Goal: Task Accomplishment & Management: Manage account settings

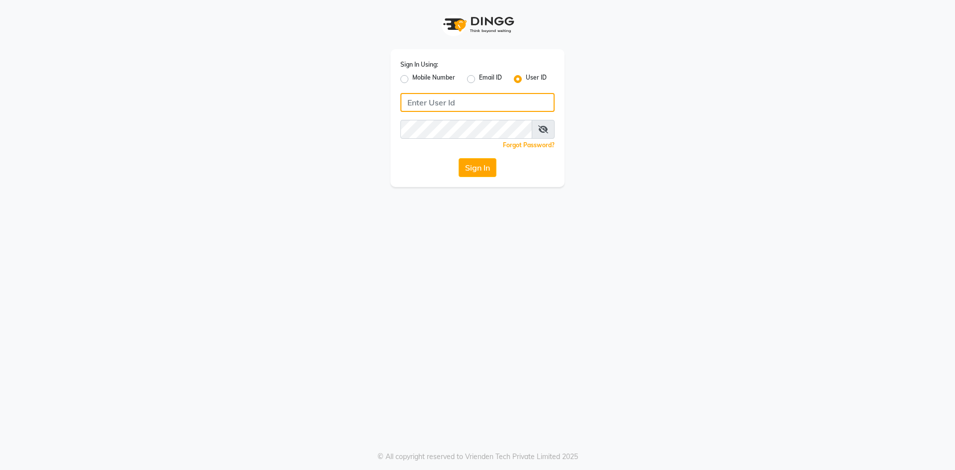
type input "islakandsudhir"
drag, startPoint x: 518, startPoint y: 76, endPoint x: 502, endPoint y: 84, distance: 17.1
click at [526, 77] on label "User ID" at bounding box center [536, 79] width 21 height 12
click at [526, 77] on input "User ID" at bounding box center [529, 76] width 6 height 6
click at [455, 100] on input "Username" at bounding box center [477, 102] width 154 height 19
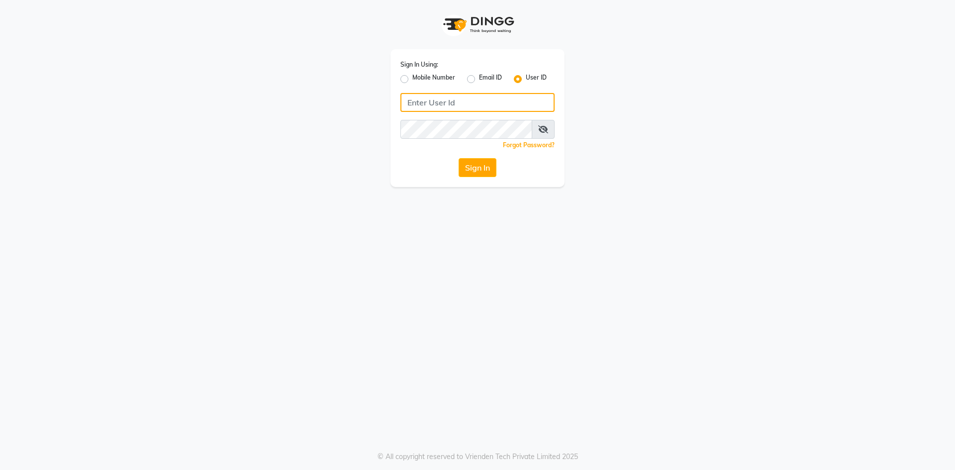
type input "islakandsudhir"
click at [491, 171] on button "Sign In" at bounding box center [477, 167] width 38 height 19
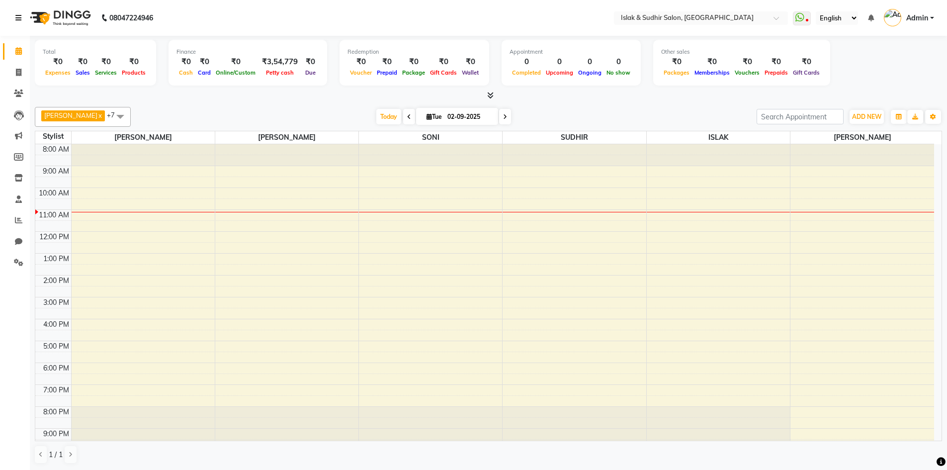
click at [16, 13] on link at bounding box center [20, 18] width 10 height 28
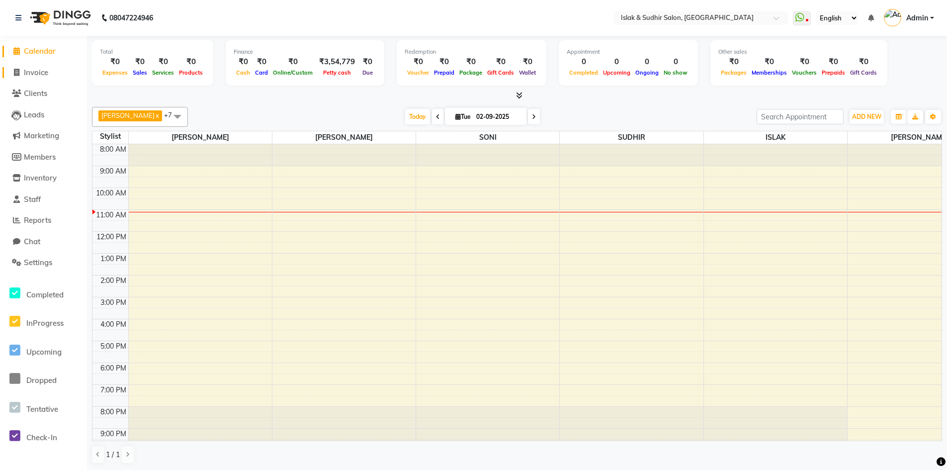
click at [33, 72] on span "Invoice" at bounding box center [36, 72] width 24 height 9
select select "service"
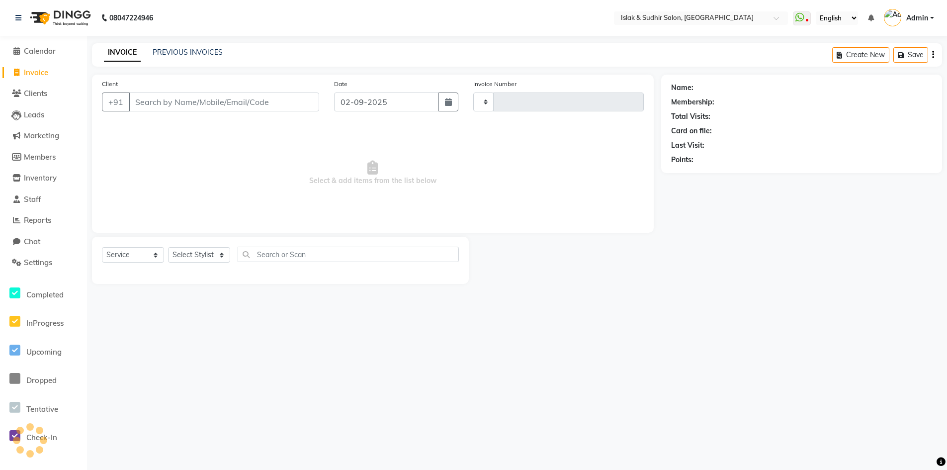
type input "1736"
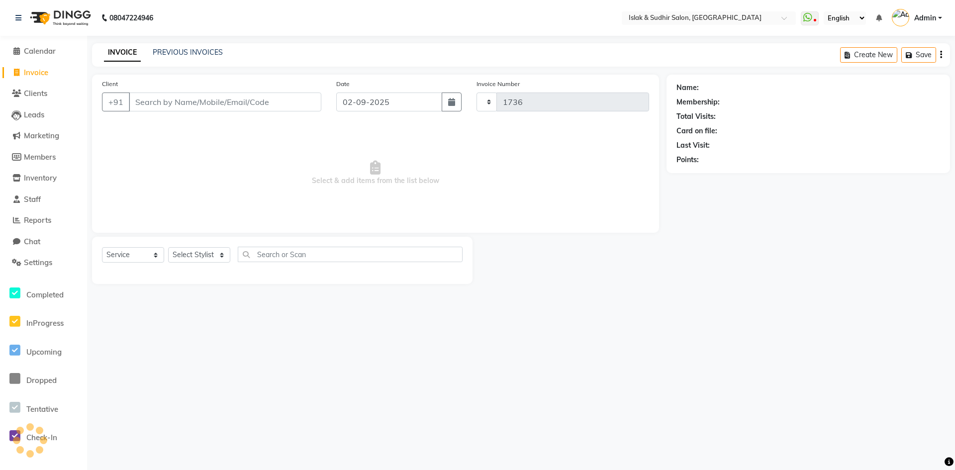
select select "7859"
click at [456, 98] on button "button" at bounding box center [452, 101] width 20 height 19
select select "9"
select select "2025"
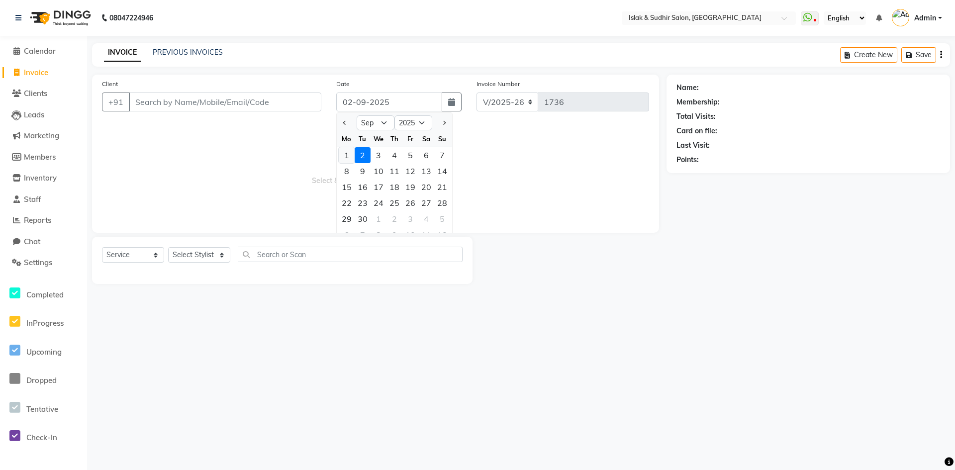
click at [348, 155] on div "1" at bounding box center [347, 155] width 16 height 16
type input "01-09-2025"
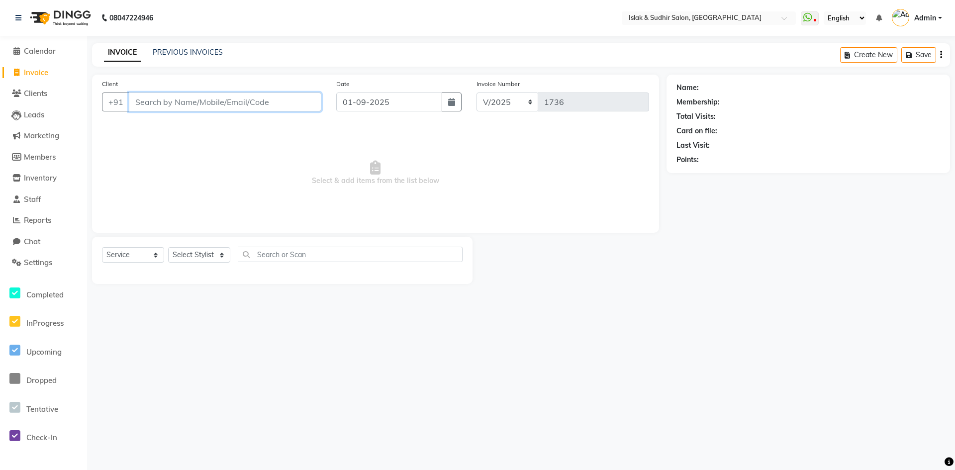
click at [232, 99] on input "Client" at bounding box center [225, 101] width 192 height 19
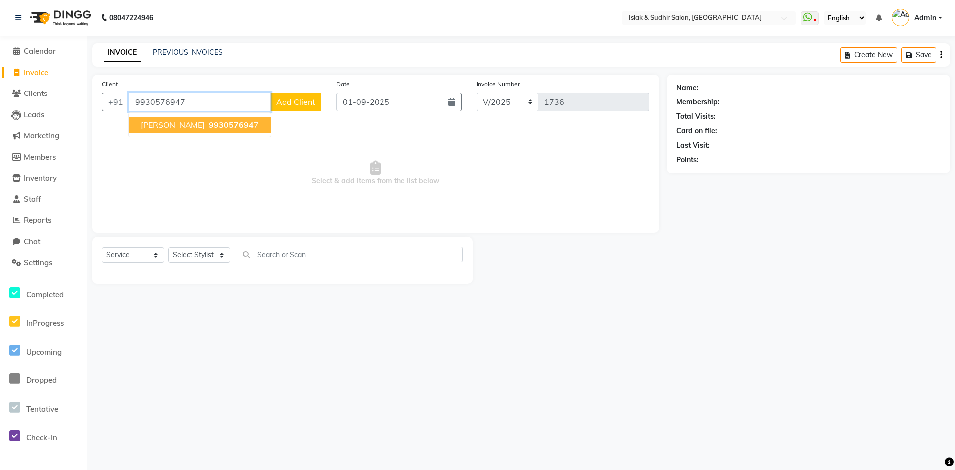
type input "9930576947"
select select "1: Object"
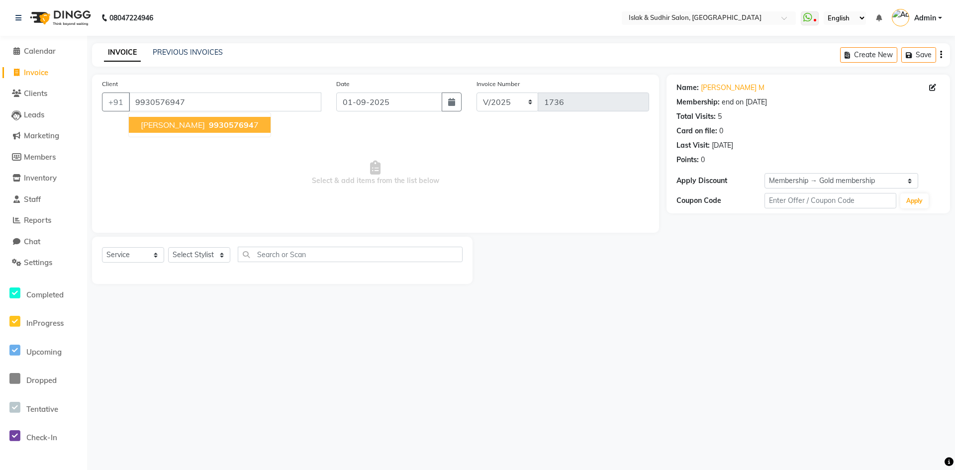
click at [165, 127] on span "VAIBHAV M" at bounding box center [173, 125] width 64 height 10
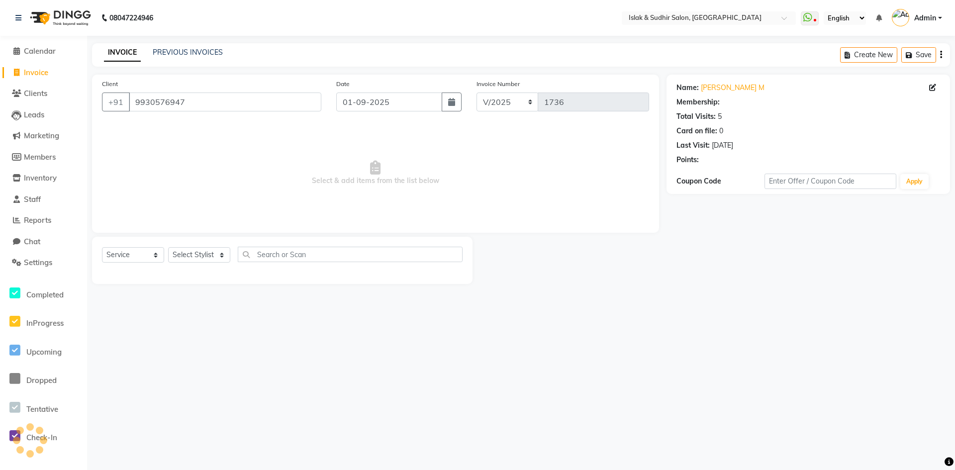
select select "1: Object"
click at [249, 105] on input "9930576947" at bounding box center [225, 101] width 192 height 19
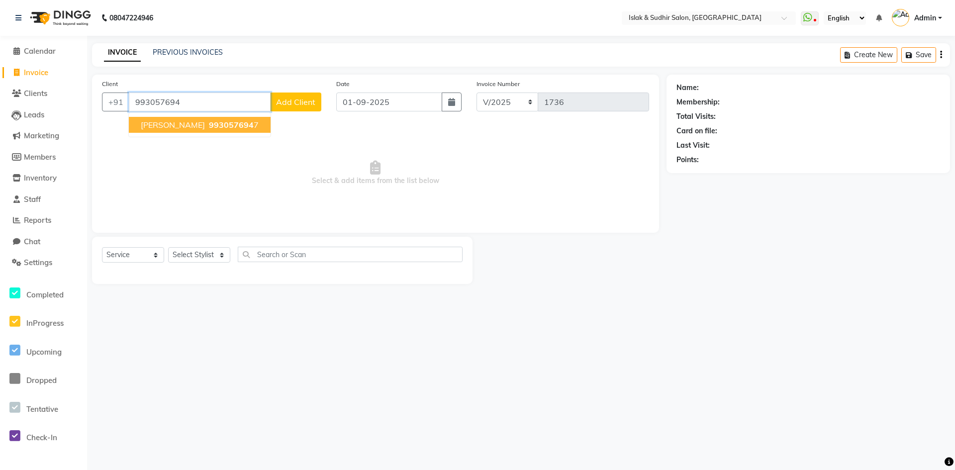
type input "9930576947"
select select "1: Object"
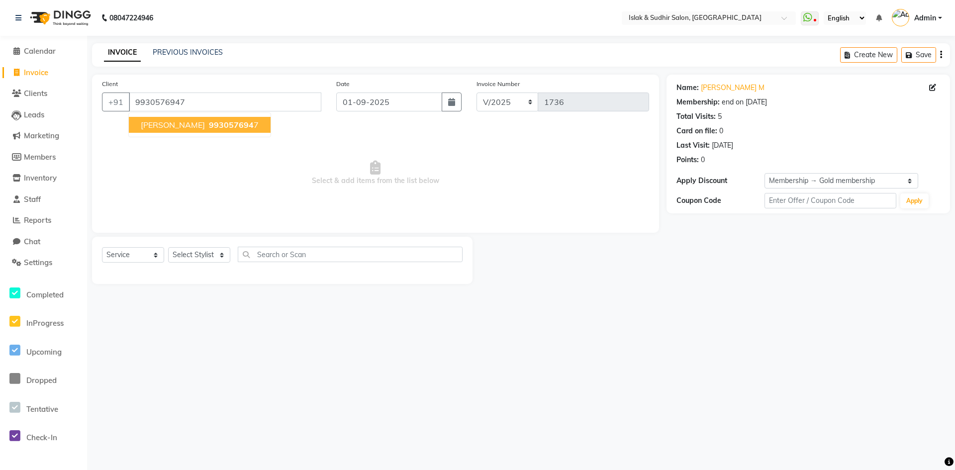
click at [229, 126] on span "993057694" at bounding box center [231, 125] width 45 height 10
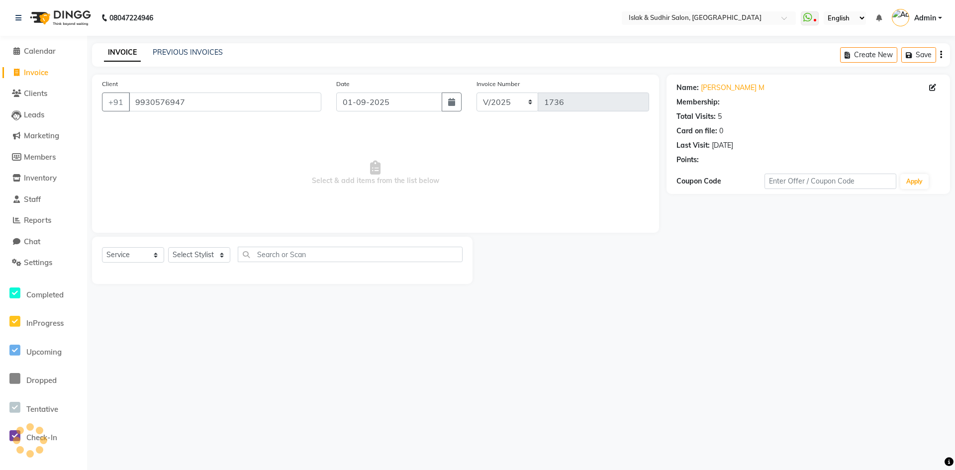
select select "1: Object"
click at [198, 259] on select "Select Stylist [PERSON_NAME] [PERSON_NAME] [PERSON_NAME] ISLAK ISLAK & SUDHIR S…" at bounding box center [199, 254] width 62 height 15
select select "88402"
click at [168, 247] on select "Select Stylist [PERSON_NAME] [PERSON_NAME] [PERSON_NAME] ISLAK ISLAK & SUDHIR S…" at bounding box center [199, 254] width 62 height 15
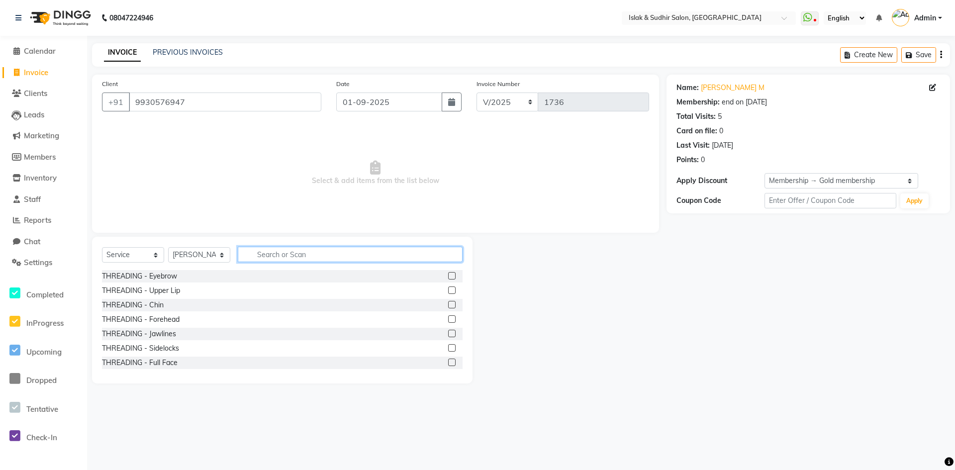
click at [261, 253] on input "text" at bounding box center [350, 254] width 225 height 15
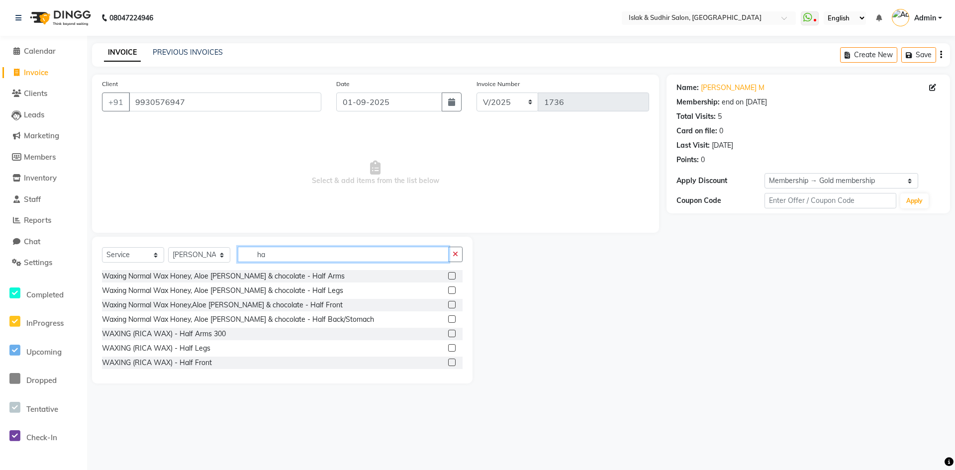
type input "h"
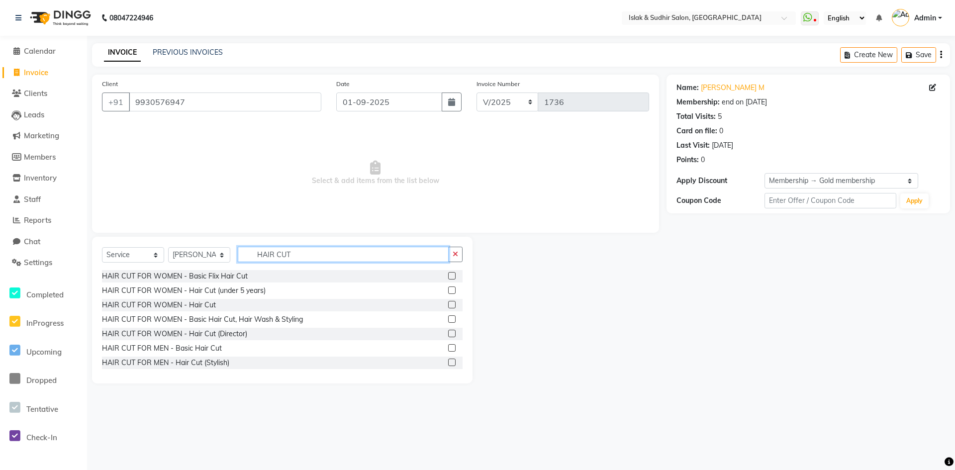
type input "HAIR CUT"
click at [448, 349] on label at bounding box center [451, 347] width 7 height 7
click at [448, 349] on input "checkbox" at bounding box center [451, 348] width 6 height 6
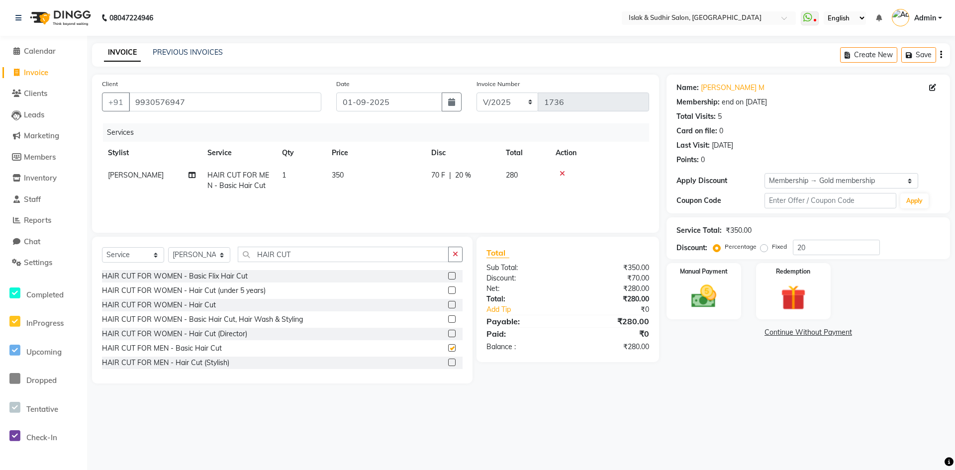
checkbox input "false"
click at [813, 247] on input "20" at bounding box center [836, 247] width 87 height 15
type input "2"
type input "50"
click at [706, 304] on img at bounding box center [703, 296] width 43 height 30
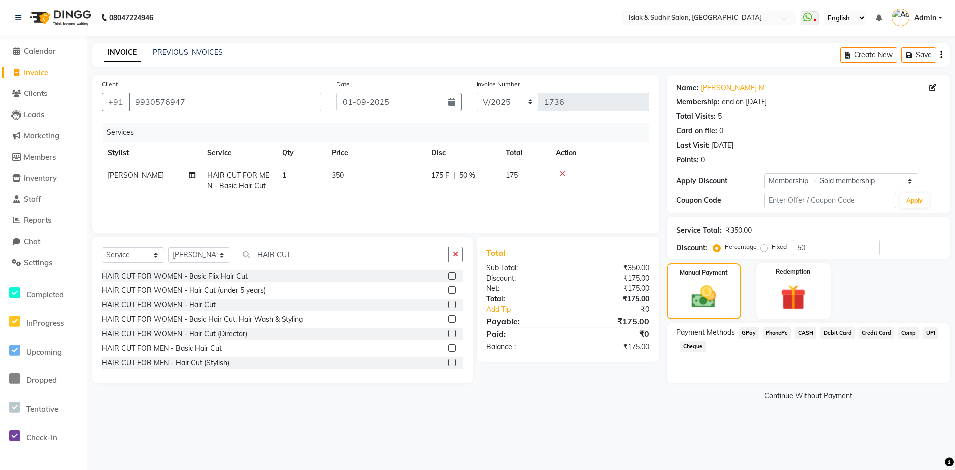
drag, startPoint x: 749, startPoint y: 328, endPoint x: 771, endPoint y: 348, distance: 28.9
click at [749, 329] on span "GPay" at bounding box center [748, 332] width 20 height 11
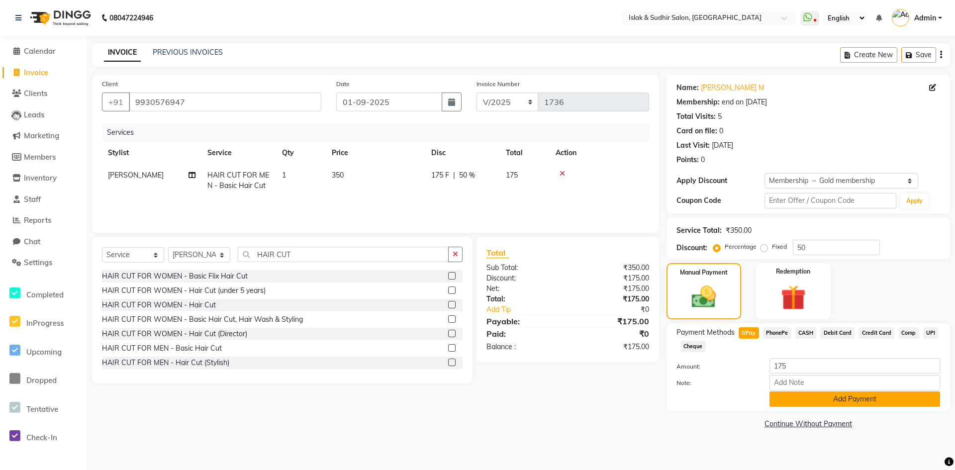
click at [832, 393] on button "Add Payment" at bounding box center [854, 398] width 171 height 15
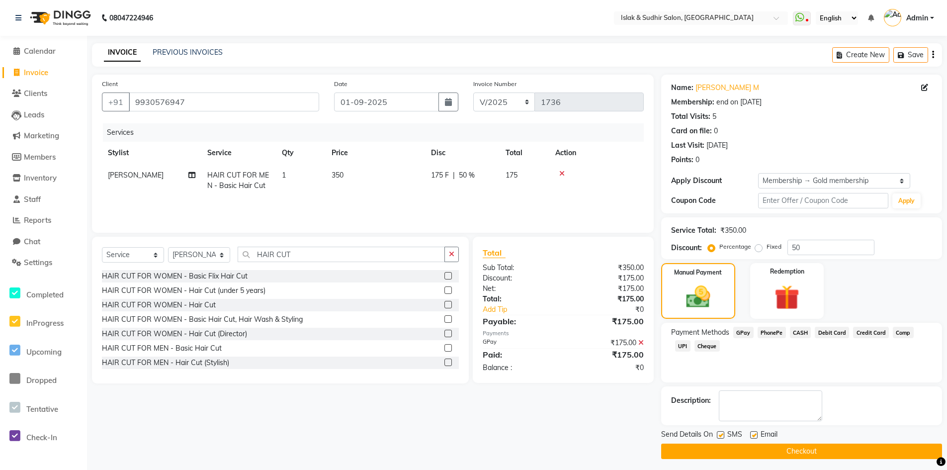
click at [808, 451] on button "Checkout" at bounding box center [801, 451] width 281 height 15
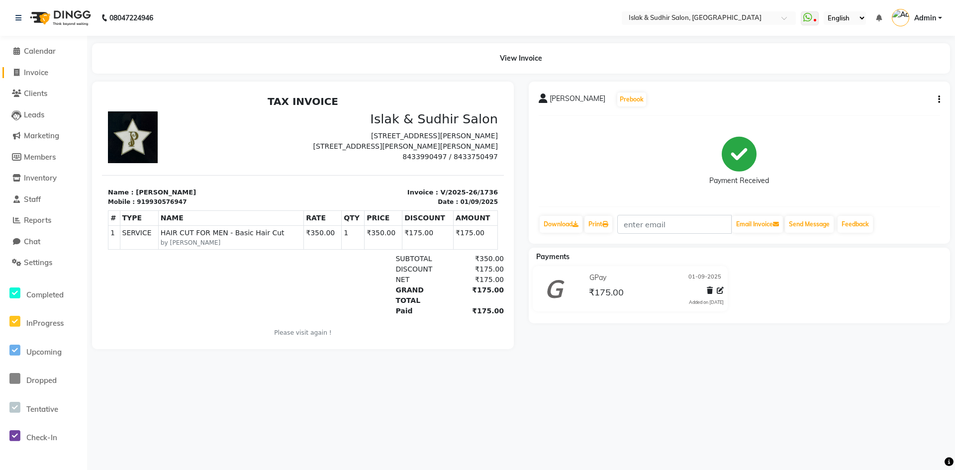
drag, startPoint x: 22, startPoint y: 72, endPoint x: 43, endPoint y: 72, distance: 20.9
click at [22, 72] on span at bounding box center [16, 72] width 15 height 11
select select "service"
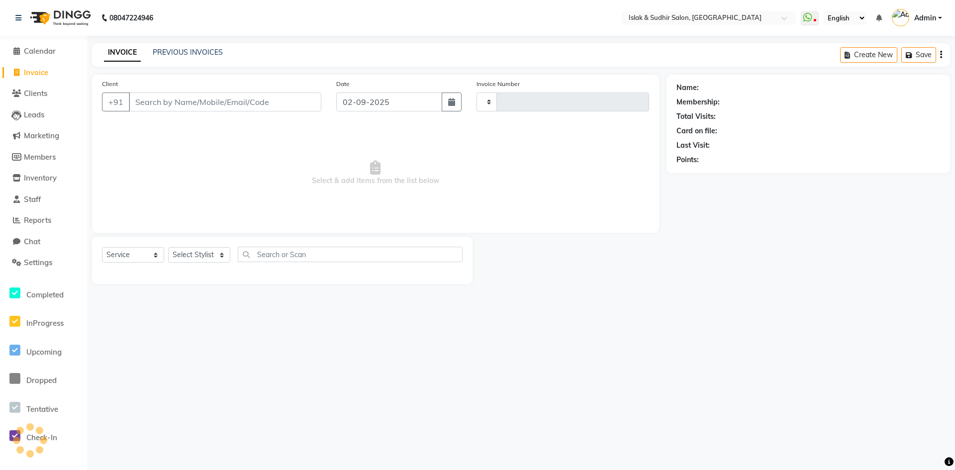
type input "1737"
select select "7859"
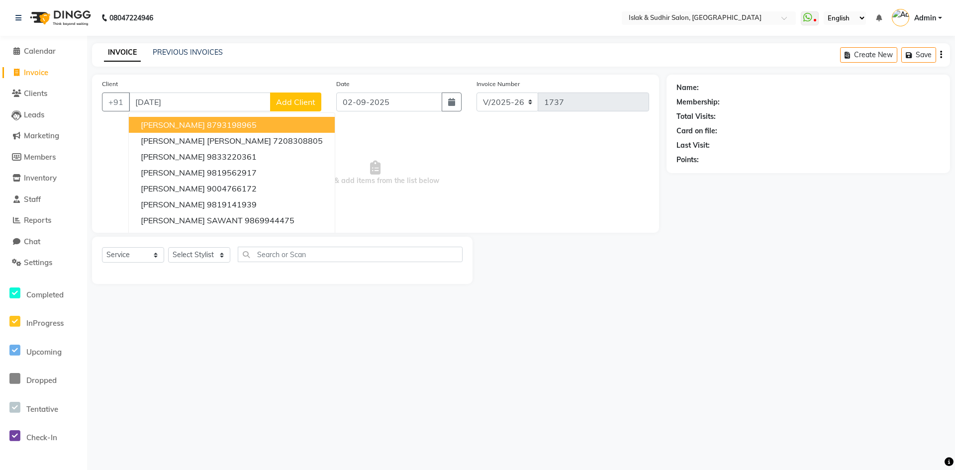
click at [237, 106] on input "RAJA" at bounding box center [200, 101] width 142 height 19
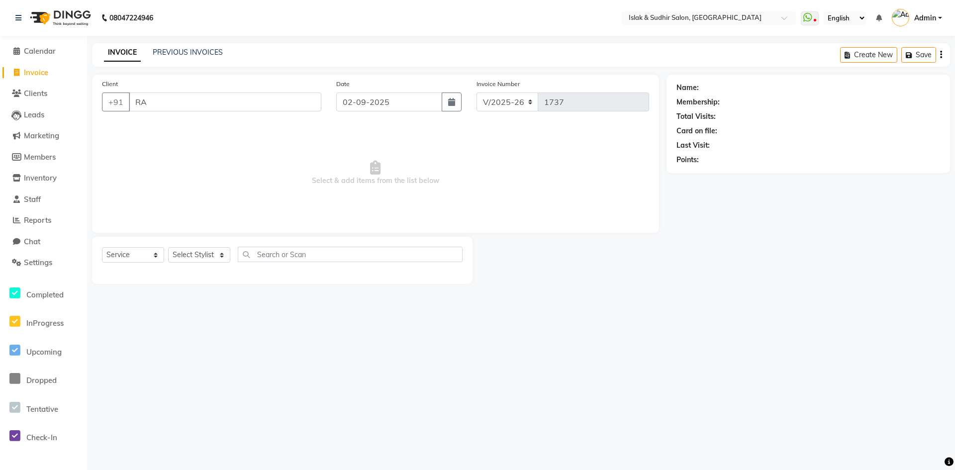
type input "R"
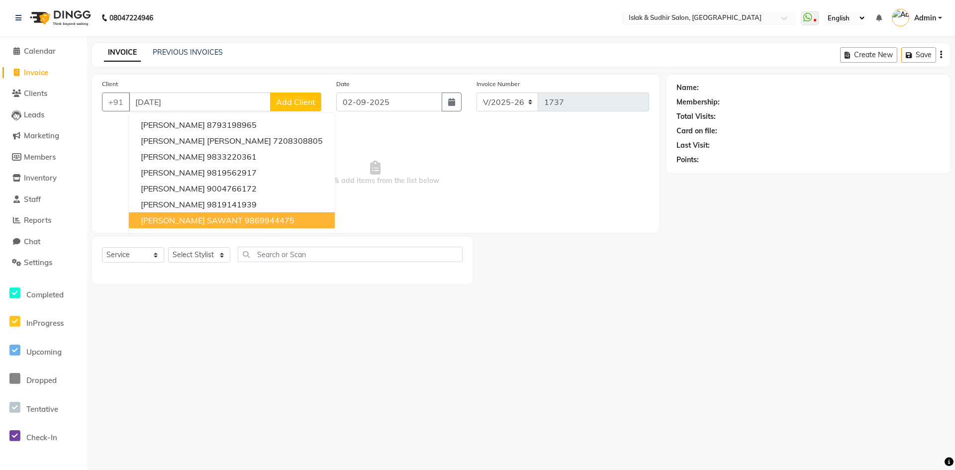
click at [238, 393] on div "08047224946 Select Location × Islak & Sudhir Salon, Vikhroli WhatsApp Status ✕ …" at bounding box center [477, 235] width 955 height 470
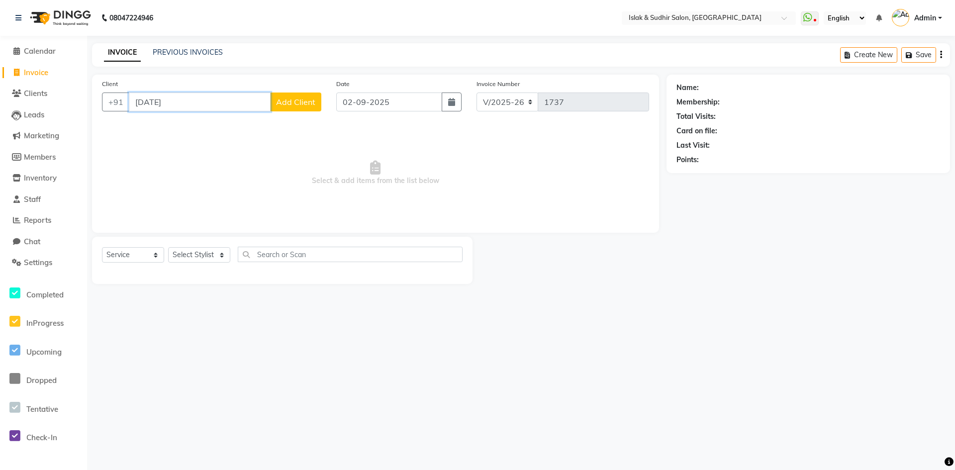
click at [174, 107] on input "RAJA" at bounding box center [200, 101] width 142 height 19
click at [161, 110] on input "RAJA" at bounding box center [200, 101] width 142 height 19
click at [176, 133] on ngb-typeahead-window "radha 8433990497" at bounding box center [178, 124] width 101 height 25
click at [185, 123] on ngb-highlight "8433990497" at bounding box center [193, 125] width 50 height 10
type input "8433990497"
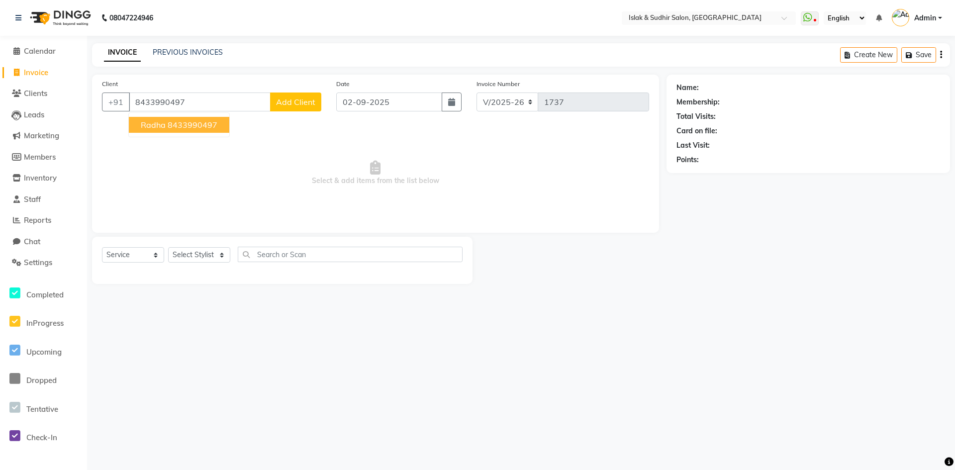
select select "1: Object"
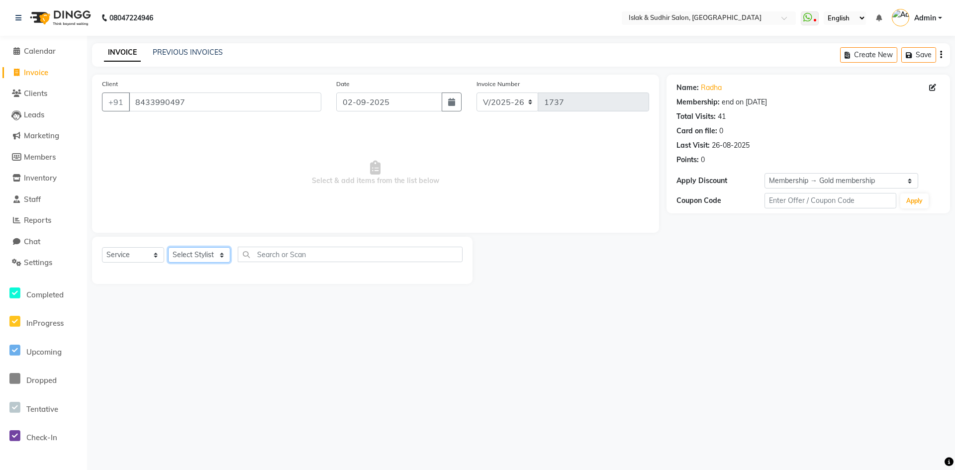
click at [190, 256] on select "Select Stylist [PERSON_NAME] [PERSON_NAME] [PERSON_NAME] ISLAK ISLAK & SUDHIR S…" at bounding box center [199, 254] width 62 height 15
select select "79623"
click at [168, 247] on select "Select Stylist [PERSON_NAME] [PERSON_NAME] [PERSON_NAME] ISLAK ISLAK & SUDHIR S…" at bounding box center [199, 254] width 62 height 15
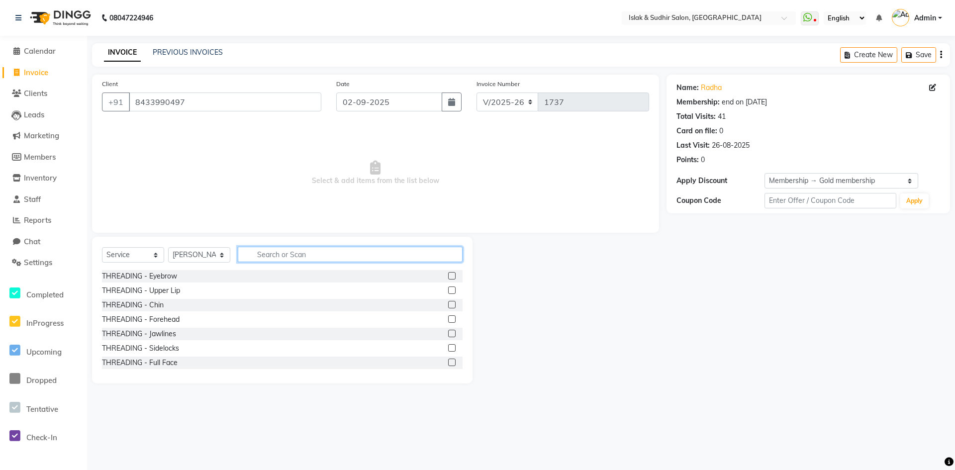
click at [268, 257] on input "text" at bounding box center [350, 254] width 225 height 15
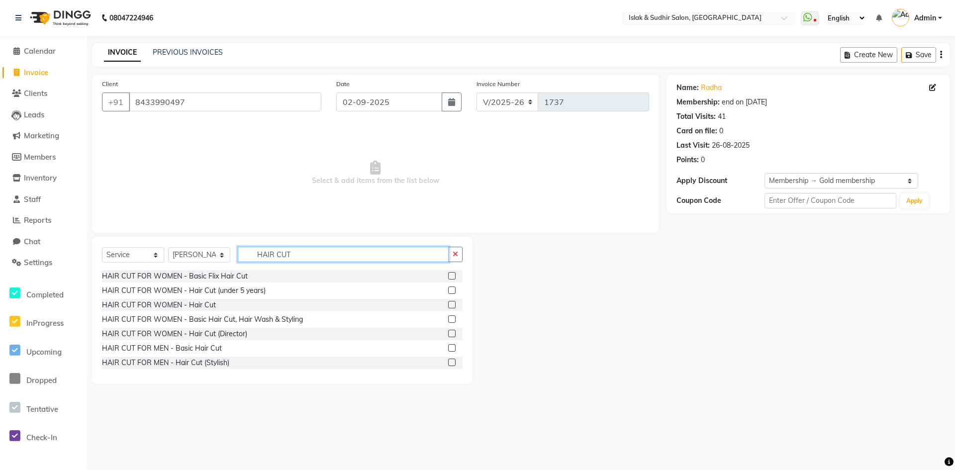
type input "HAIR CUT"
click at [448, 350] on div at bounding box center [455, 348] width 14 height 12
click at [448, 350] on label at bounding box center [451, 347] width 7 height 7
click at [448, 350] on input "checkbox" at bounding box center [451, 348] width 6 height 6
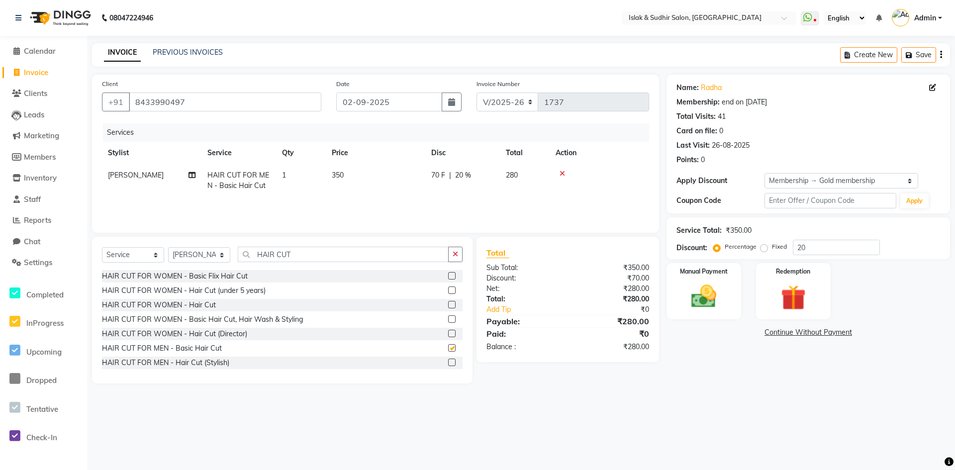
checkbox input "false"
click at [459, 173] on span "20 %" at bounding box center [463, 175] width 16 height 10
click at [531, 179] on input "20" at bounding box center [537, 177] width 30 height 15
type input "50"
click at [545, 409] on div "08047224946 Select Location × Islak & Sudhir Salon, Vikhroli WhatsApp Status ✕ …" at bounding box center [477, 235] width 955 height 470
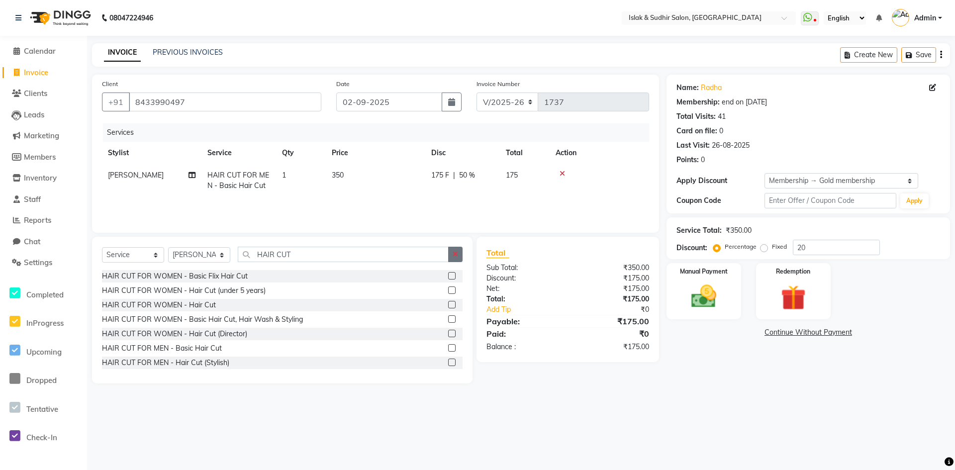
click at [452, 256] on icon "button" at bounding box center [454, 254] width 5 height 7
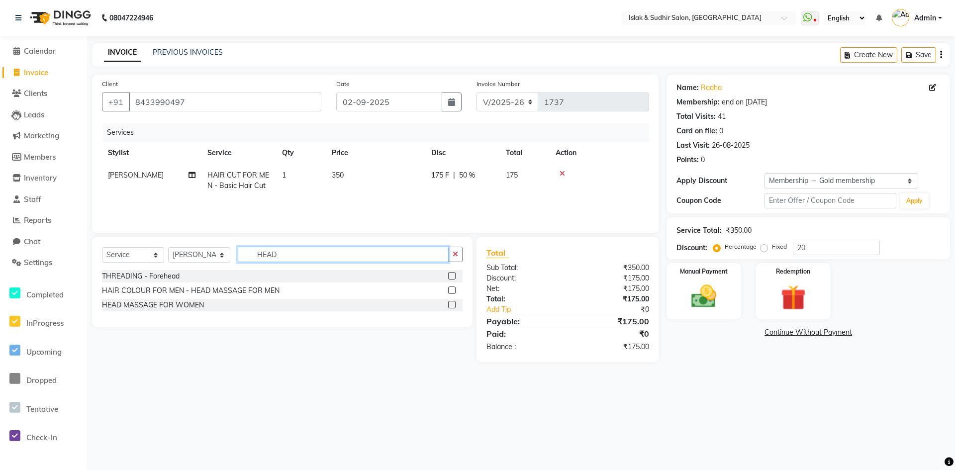
type input "HEAD"
click at [448, 292] on label at bounding box center [451, 289] width 7 height 7
click at [448, 292] on input "checkbox" at bounding box center [451, 290] width 6 height 6
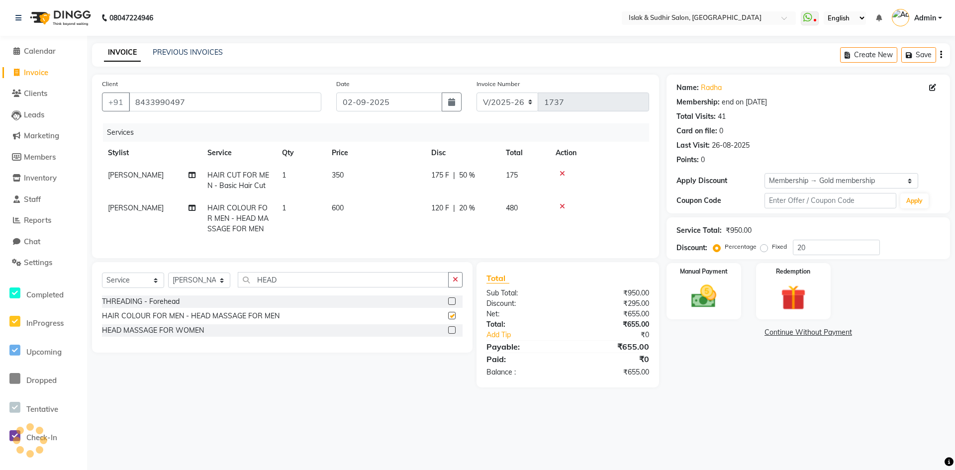
checkbox input "false"
click at [712, 300] on img at bounding box center [703, 296] width 43 height 30
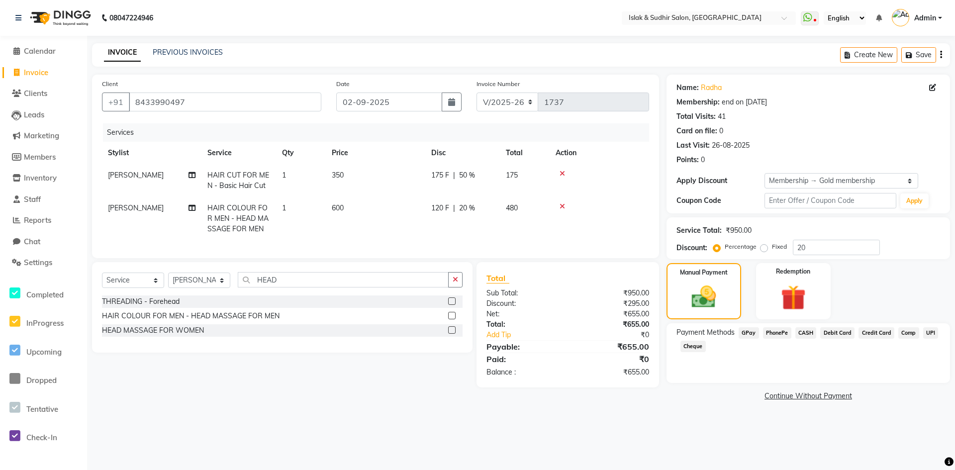
click at [753, 330] on span "GPay" at bounding box center [748, 332] width 20 height 11
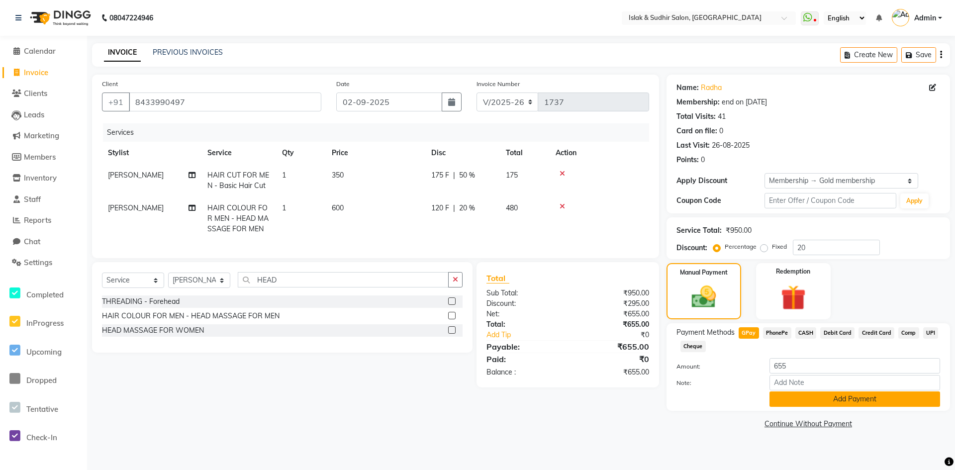
click at [861, 395] on button "Add Payment" at bounding box center [854, 398] width 171 height 15
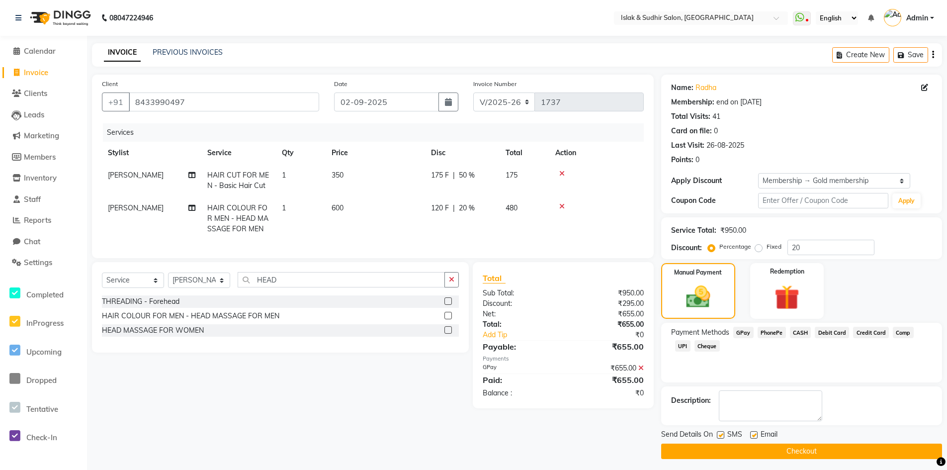
click at [794, 452] on button "Checkout" at bounding box center [801, 451] width 281 height 15
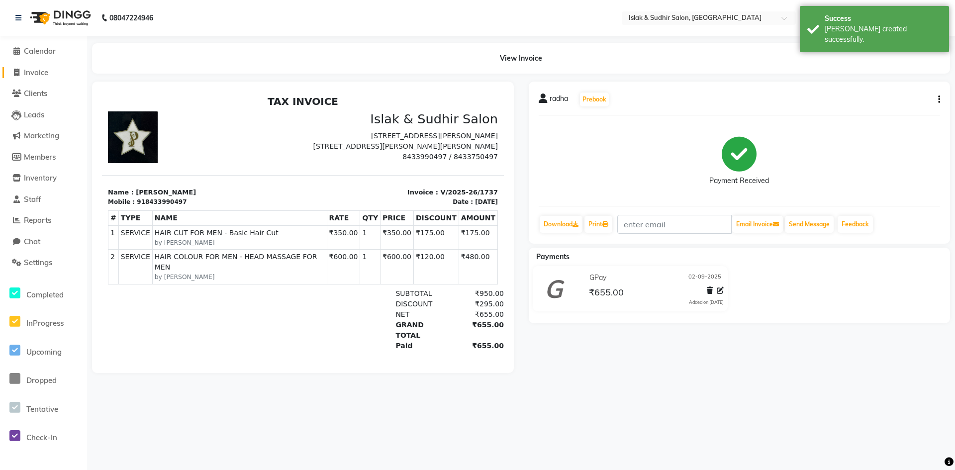
click at [41, 72] on span "Invoice" at bounding box center [36, 72] width 24 height 9
select select "7859"
select select "service"
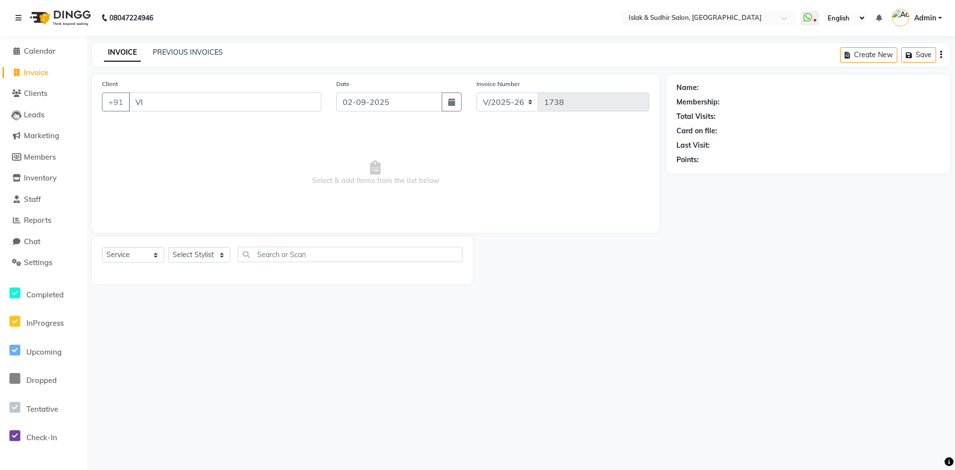
type input "V"
type input "8080538899"
click at [291, 106] on span "Add Client" at bounding box center [295, 102] width 39 height 10
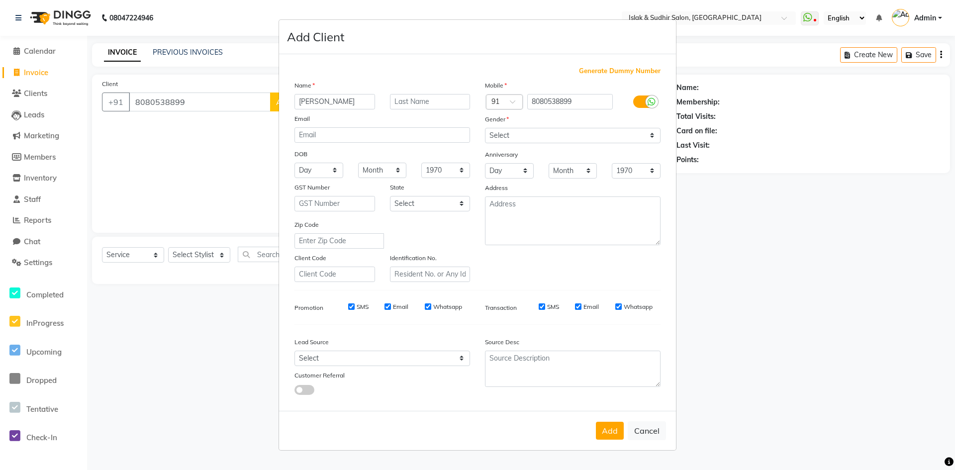
type input "[PERSON_NAME]"
click at [520, 137] on select "Select Male Female Other Prefer Not To Say" at bounding box center [573, 135] width 176 height 15
select select "female"
click at [485, 128] on select "Select Male Female Other Prefer Not To Say" at bounding box center [573, 135] width 176 height 15
click at [610, 433] on button "Add" at bounding box center [610, 431] width 28 height 18
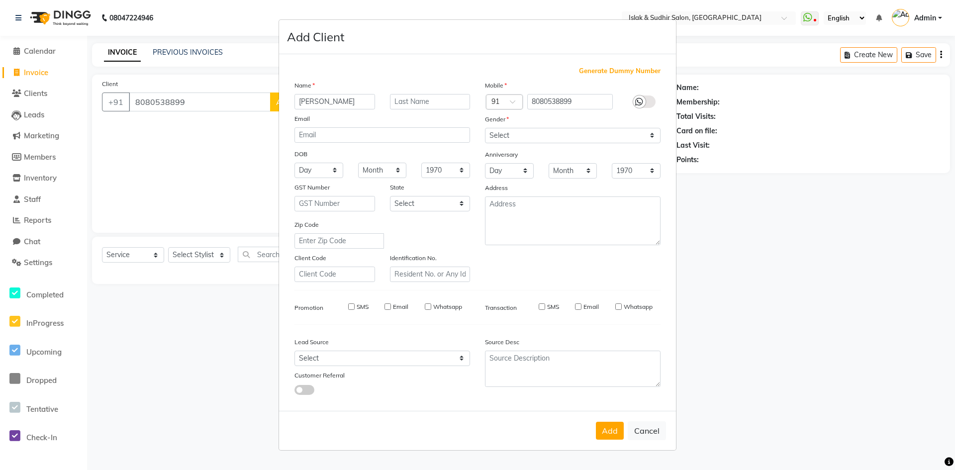
select select
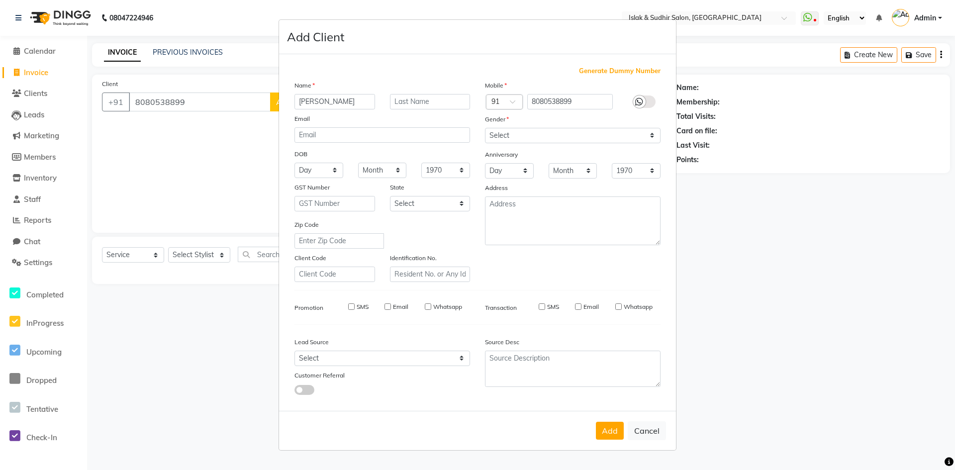
select select
checkbox input "false"
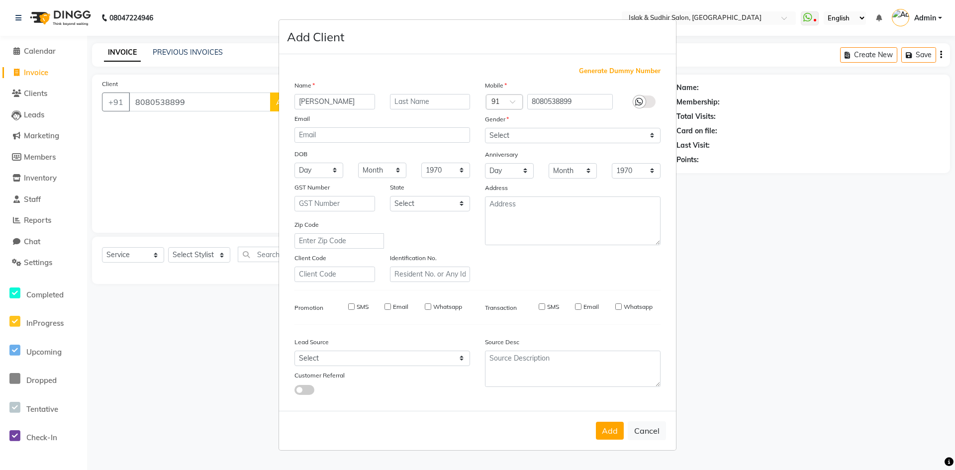
checkbox input "false"
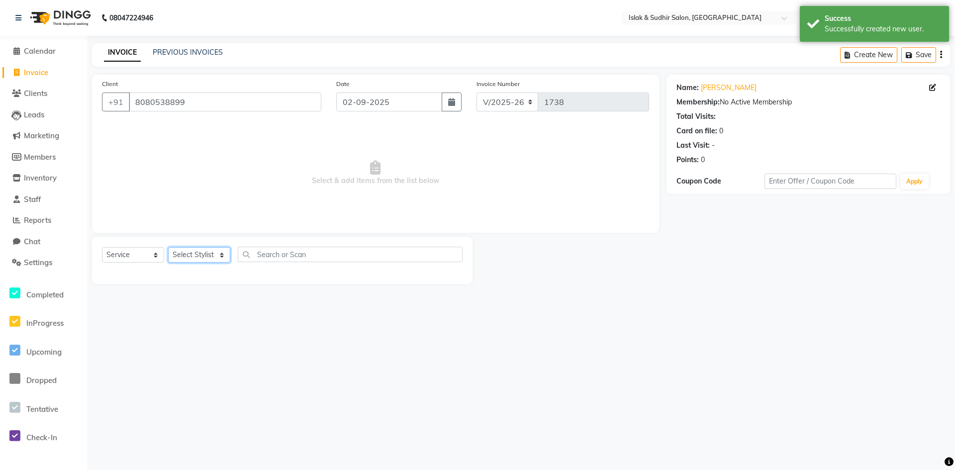
click at [191, 255] on select "Select Stylist [PERSON_NAME] [PERSON_NAME] [PERSON_NAME] ISLAK ISLAK & SUDHIR S…" at bounding box center [199, 254] width 62 height 15
select select "70514"
click at [168, 247] on select "Select Stylist [PERSON_NAME] [PERSON_NAME] [PERSON_NAME] ISLAK ISLAK & SUDHIR S…" at bounding box center [199, 254] width 62 height 15
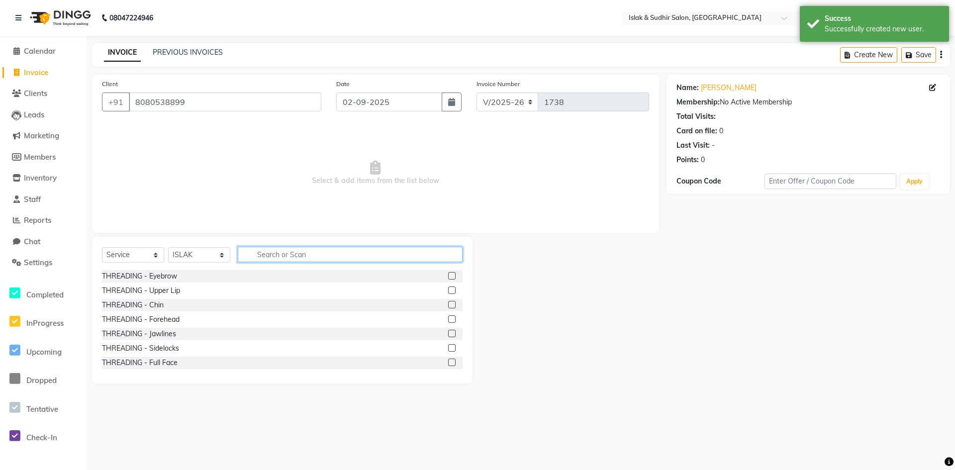
click at [288, 260] on input "text" at bounding box center [350, 254] width 225 height 15
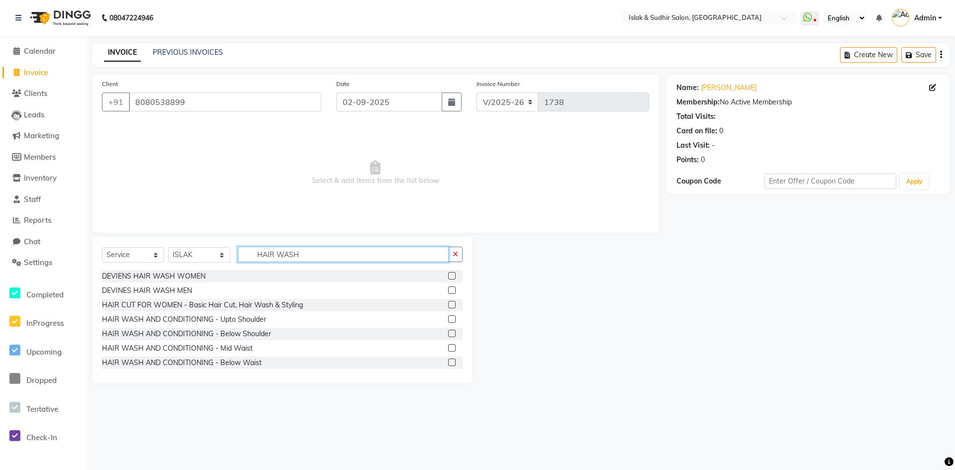
type input "HAIR WASH"
click at [448, 348] on label at bounding box center [451, 347] width 7 height 7
click at [448, 348] on input "checkbox" at bounding box center [451, 348] width 6 height 6
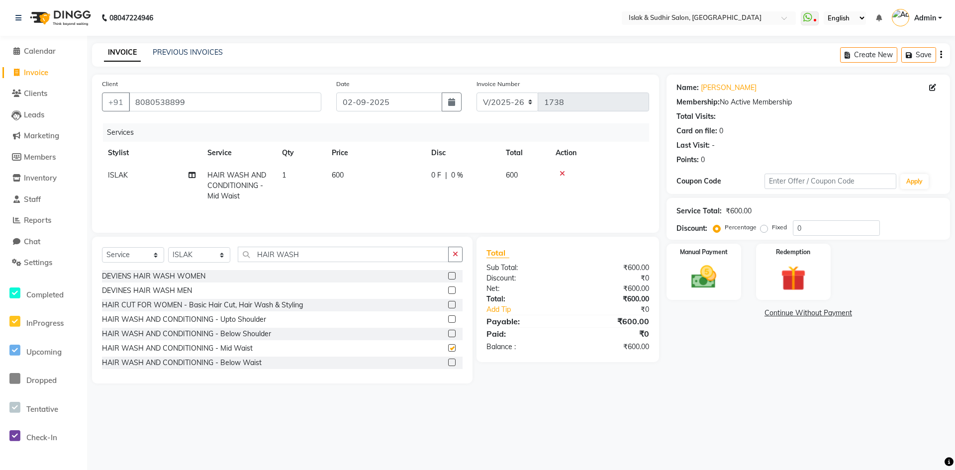
checkbox input "false"
click at [833, 228] on input "0" at bounding box center [836, 227] width 87 height 15
type input "20"
click at [698, 282] on img at bounding box center [703, 277] width 43 height 30
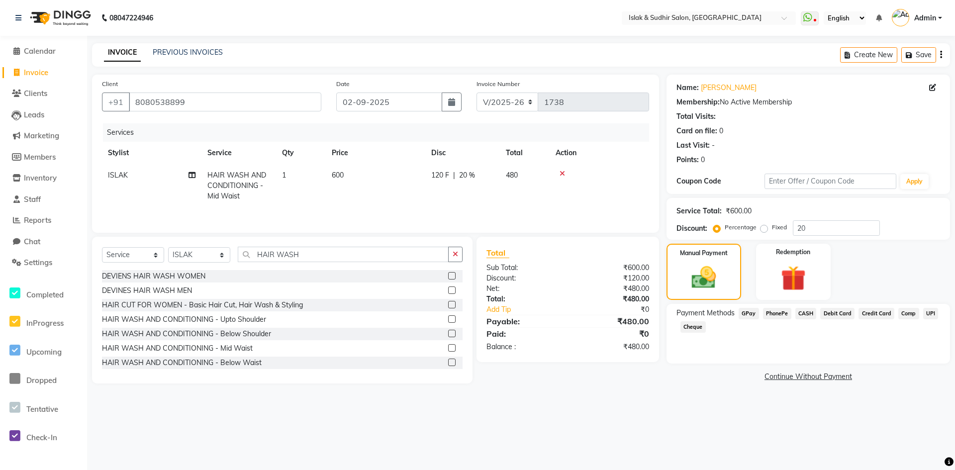
click at [801, 309] on span "CASH" at bounding box center [805, 313] width 21 height 11
click at [821, 376] on button "Add Payment" at bounding box center [854, 379] width 171 height 15
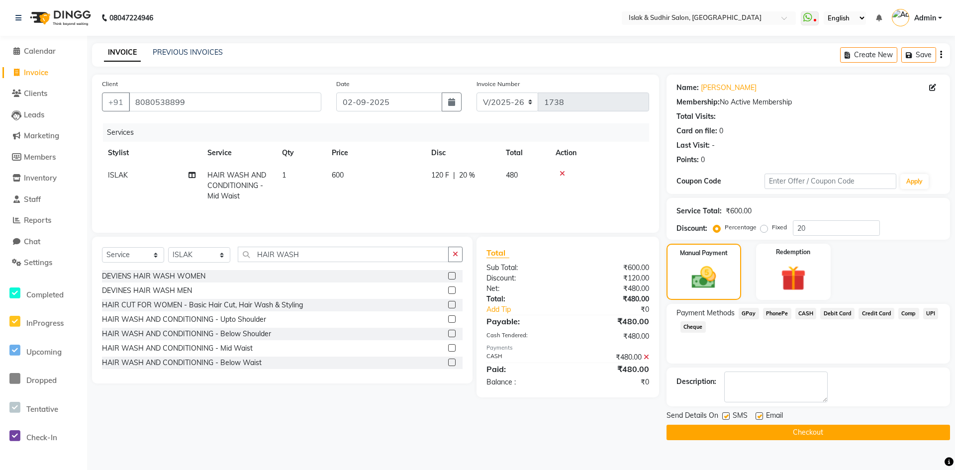
click at [796, 430] on button "Checkout" at bounding box center [807, 432] width 283 height 15
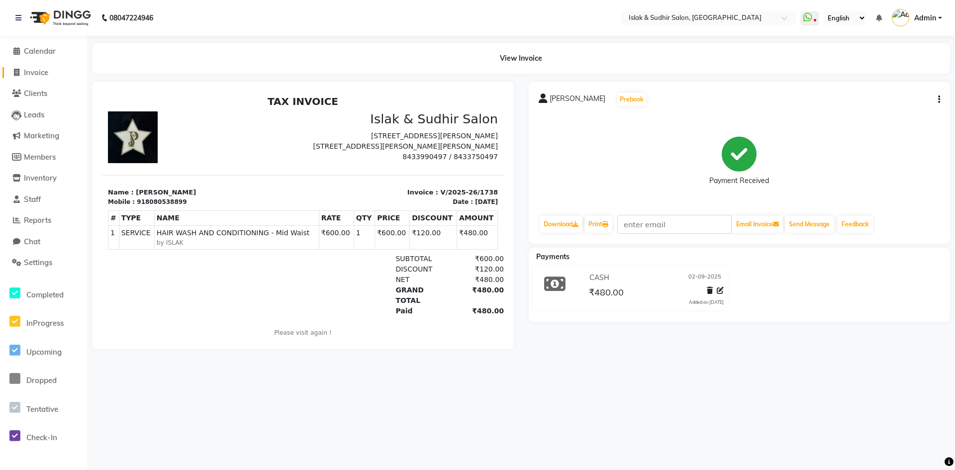
click at [52, 74] on link "Invoice" at bounding box center [43, 72] width 82 height 11
select select "7859"
select select "service"
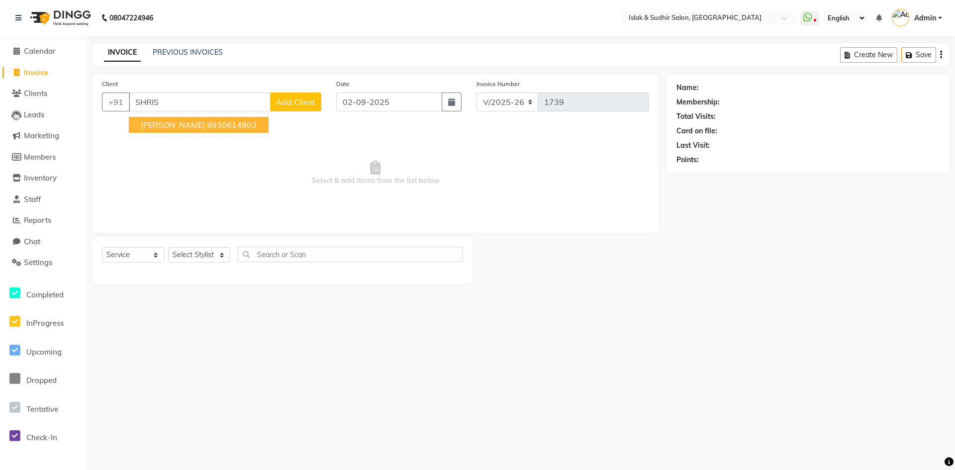
click at [226, 123] on ngb-highlight "9930614903" at bounding box center [232, 125] width 50 height 10
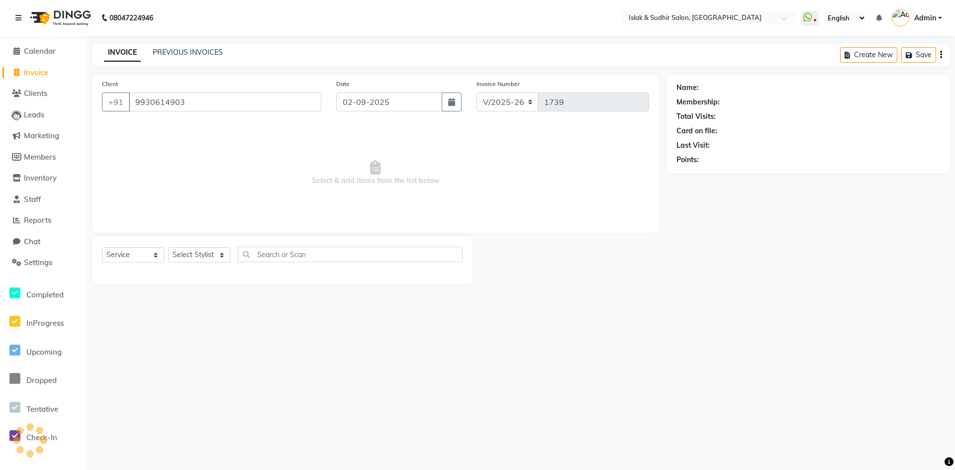
type input "9930614903"
select select "1: Object"
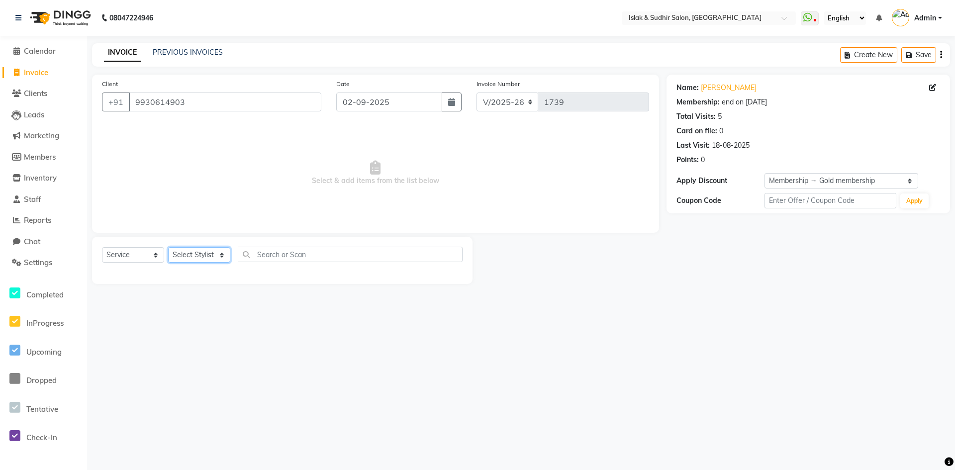
drag, startPoint x: 187, startPoint y: 255, endPoint x: 187, endPoint y: 260, distance: 5.5
click at [187, 255] on select "Select Stylist [PERSON_NAME] [PERSON_NAME] [PERSON_NAME] ISLAK ISLAK & SUDHIR S…" at bounding box center [199, 254] width 62 height 15
select select "70512"
click at [168, 247] on select "Select Stylist [PERSON_NAME] [PERSON_NAME] [PERSON_NAME] ISLAK ISLAK & SUDHIR S…" at bounding box center [199, 254] width 62 height 15
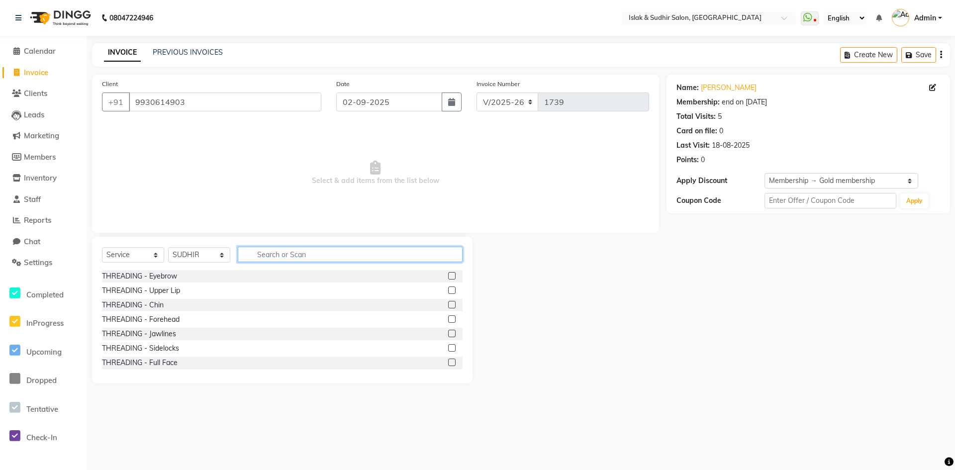
click at [292, 253] on input "text" at bounding box center [350, 254] width 225 height 15
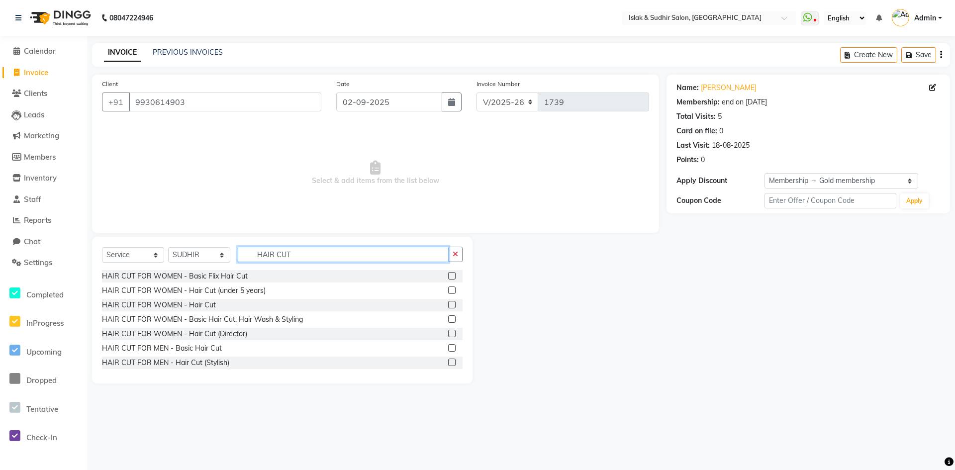
type input "HAIR CUT"
click at [448, 318] on label at bounding box center [451, 318] width 7 height 7
click at [448, 318] on input "checkbox" at bounding box center [451, 319] width 6 height 6
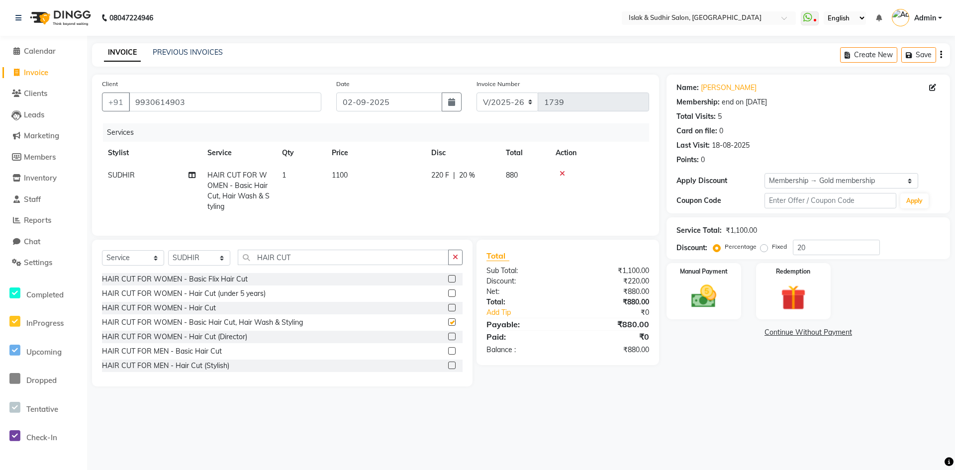
checkbox input "false"
click at [462, 177] on span "20 %" at bounding box center [467, 175] width 16 height 10
select select "70512"
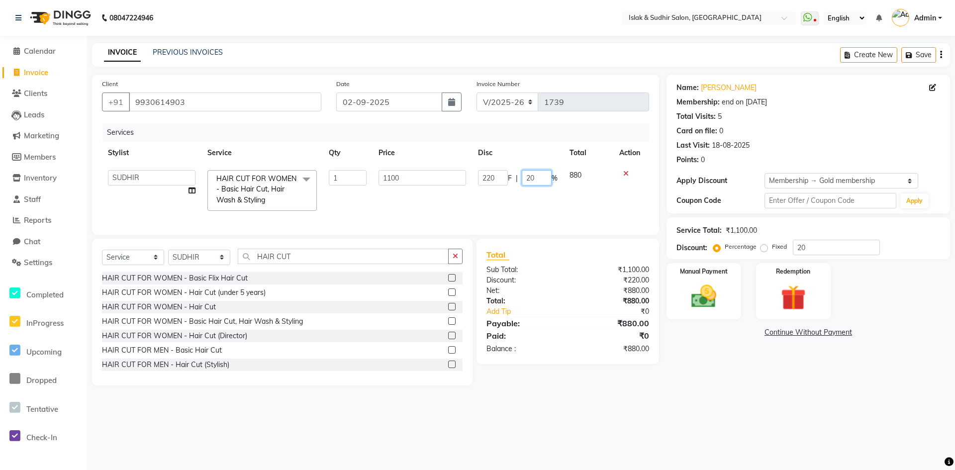
click at [529, 182] on input "20" at bounding box center [537, 177] width 30 height 15
type input "50"
click at [543, 396] on main "INVOICE PREVIOUS INVOICES Create New Save Client +91 9930614903 Date 02-09-2025…" at bounding box center [521, 222] width 868 height 358
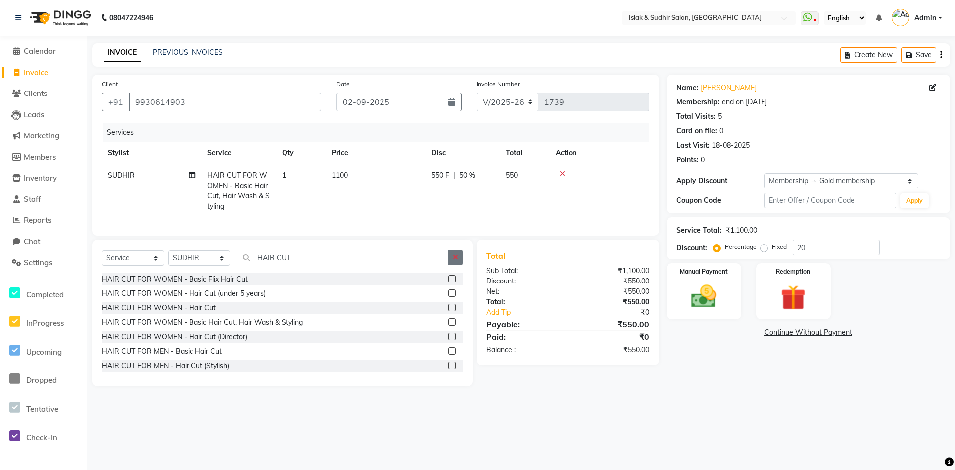
click at [450, 264] on button "button" at bounding box center [455, 257] width 14 height 15
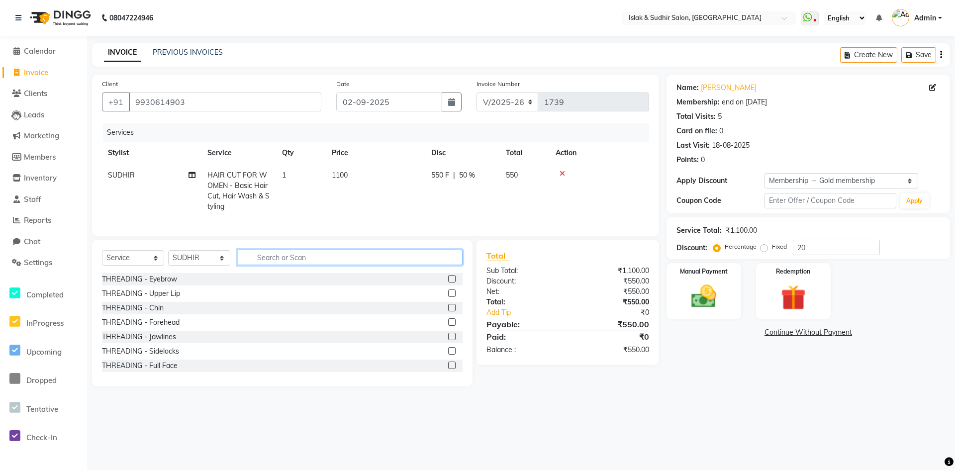
click at [264, 265] on input "text" at bounding box center [350, 257] width 225 height 15
type input "D"
type input "S"
type input "DEVI"
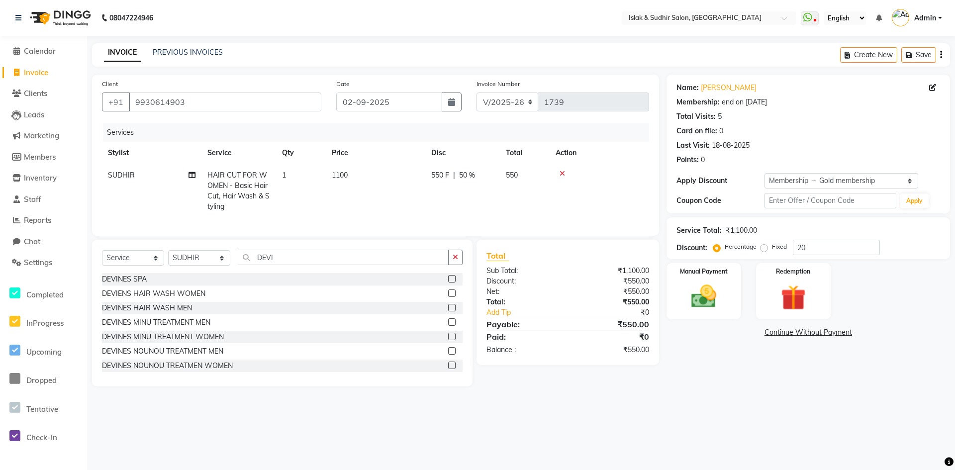
click at [448, 282] on label at bounding box center [451, 278] width 7 height 7
click at [448, 282] on input "checkbox" at bounding box center [451, 279] width 6 height 6
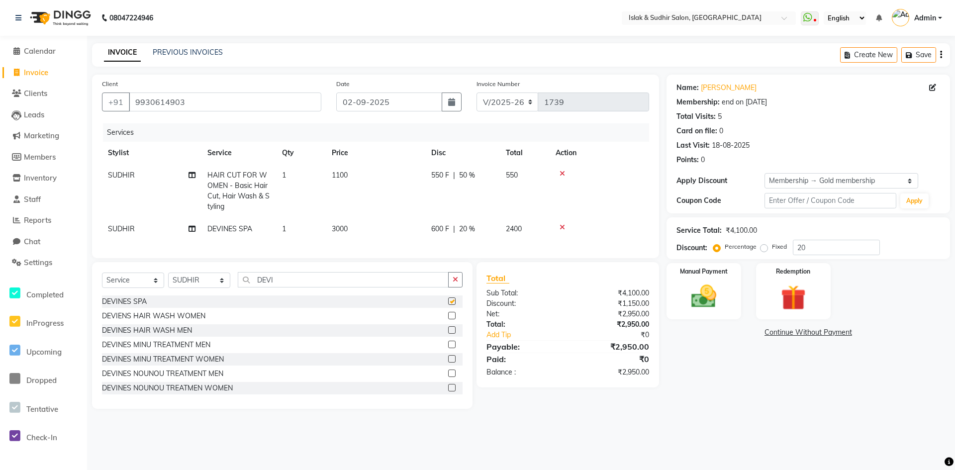
checkbox input "false"
click at [707, 306] on img at bounding box center [703, 296] width 43 height 30
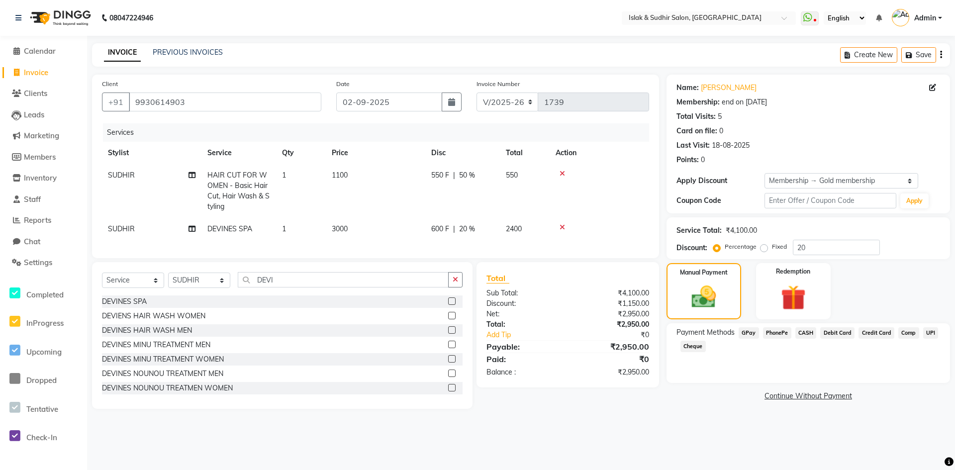
click at [742, 332] on span "GPay" at bounding box center [748, 332] width 20 height 11
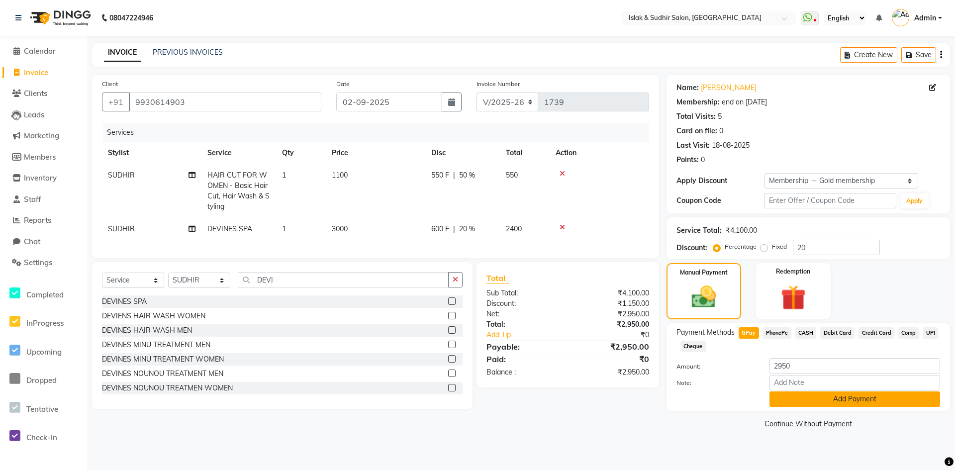
click at [829, 398] on button "Add Payment" at bounding box center [854, 398] width 171 height 15
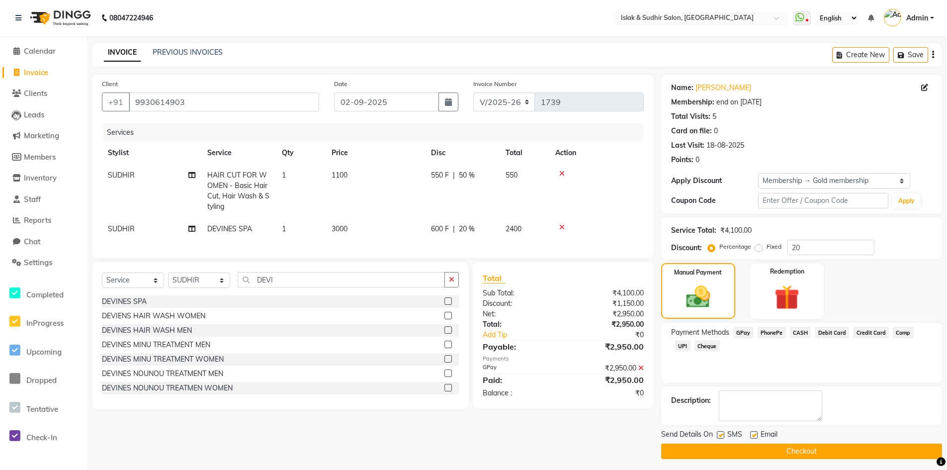
click at [802, 449] on button "Checkout" at bounding box center [801, 451] width 281 height 15
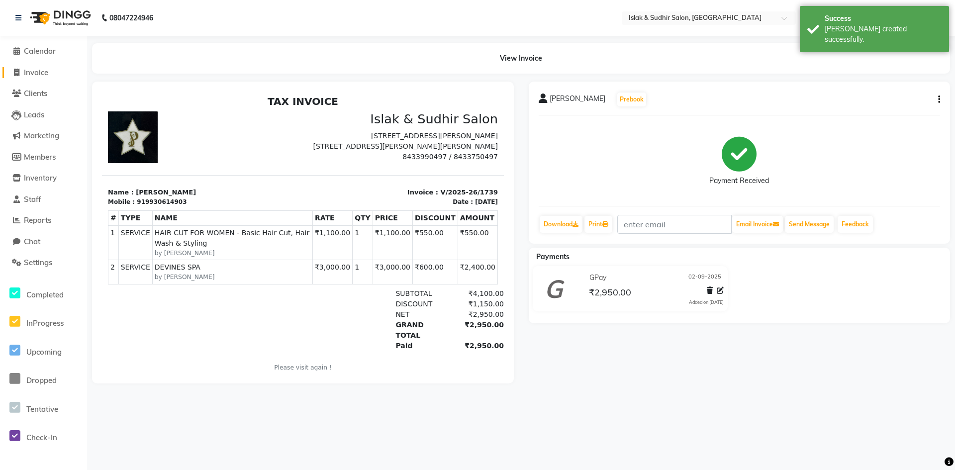
click at [42, 68] on span "Invoice" at bounding box center [36, 72] width 24 height 9
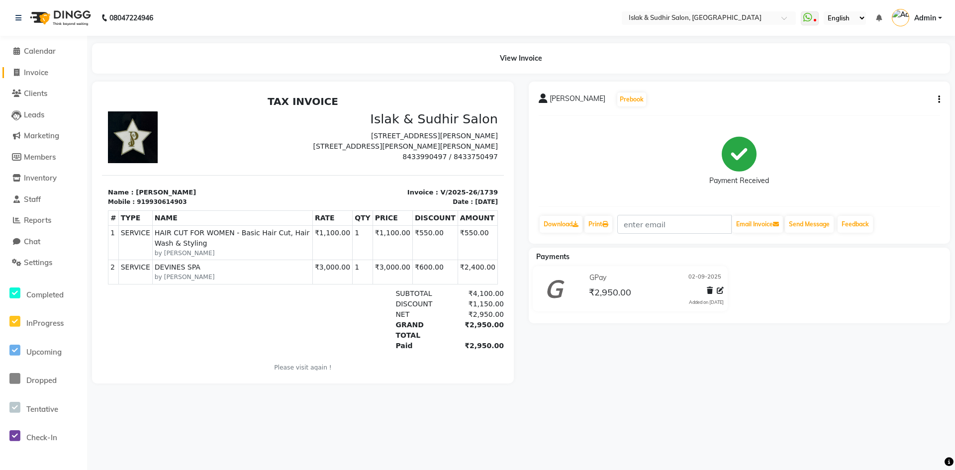
select select "7859"
select select "service"
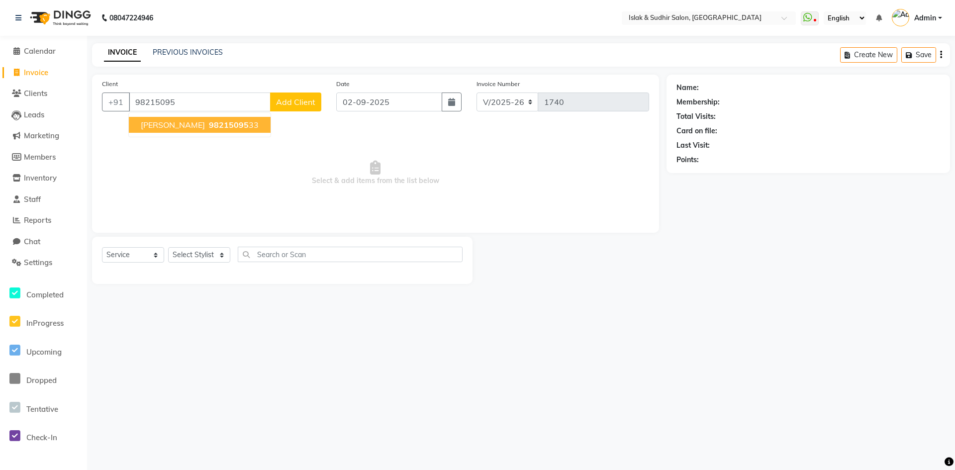
click at [177, 125] on span "JAYESH DAS" at bounding box center [173, 125] width 64 height 10
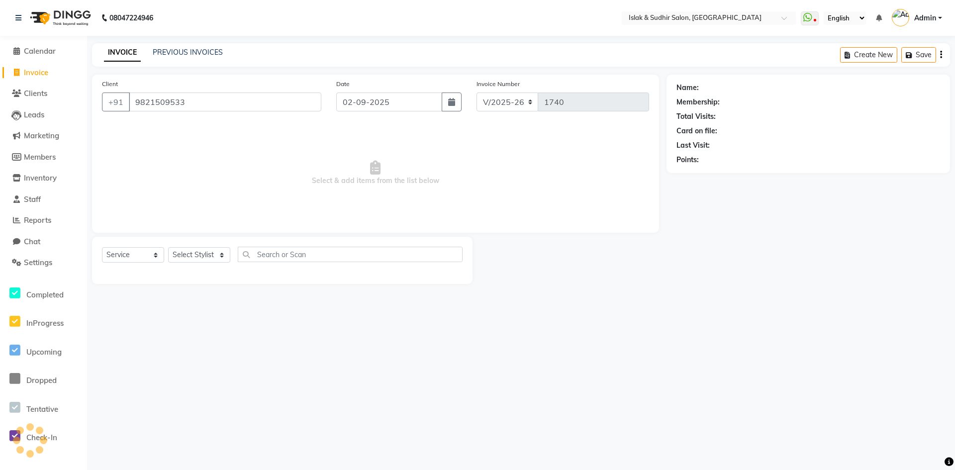
type input "9821509533"
select select "1: Object"
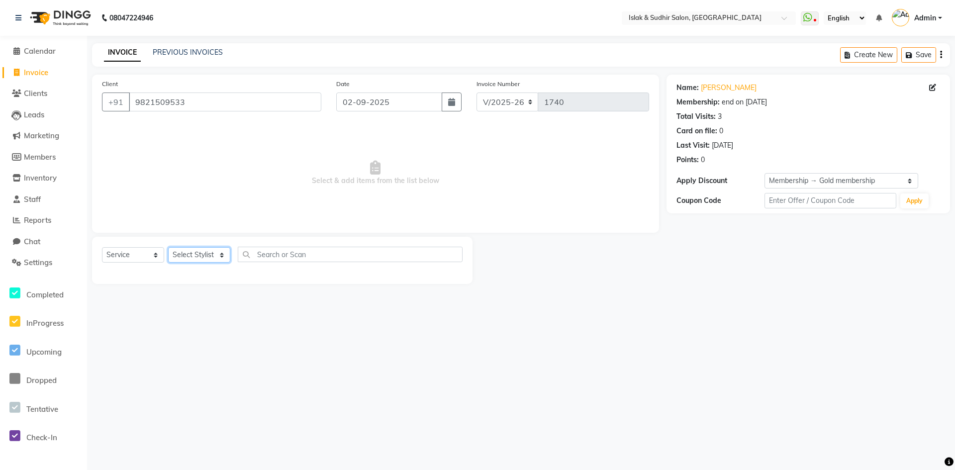
click at [214, 252] on select "Select Stylist [PERSON_NAME] [PERSON_NAME] [PERSON_NAME] ISLAK ISLAK & SUDHIR S…" at bounding box center [199, 254] width 62 height 15
select select "79623"
click at [168, 247] on select "Select Stylist [PERSON_NAME] [PERSON_NAME] [PERSON_NAME] ISLAK ISLAK & SUDHIR S…" at bounding box center [199, 254] width 62 height 15
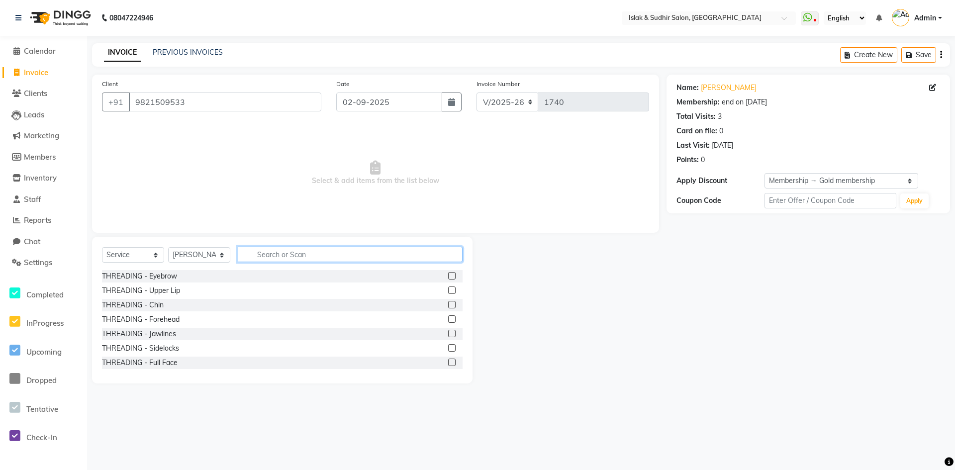
click at [272, 251] on input "text" at bounding box center [350, 254] width 225 height 15
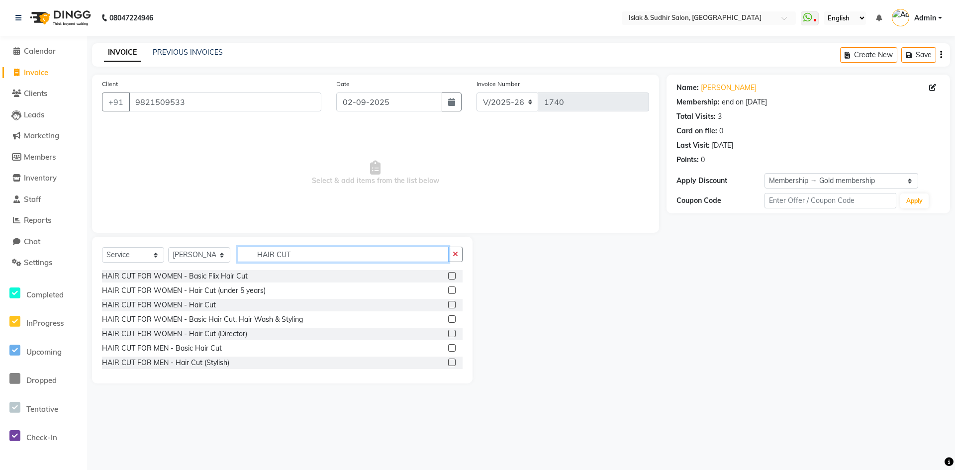
type input "HAIR CUT"
click at [448, 350] on label at bounding box center [451, 347] width 7 height 7
click at [448, 350] on input "checkbox" at bounding box center [451, 348] width 6 height 6
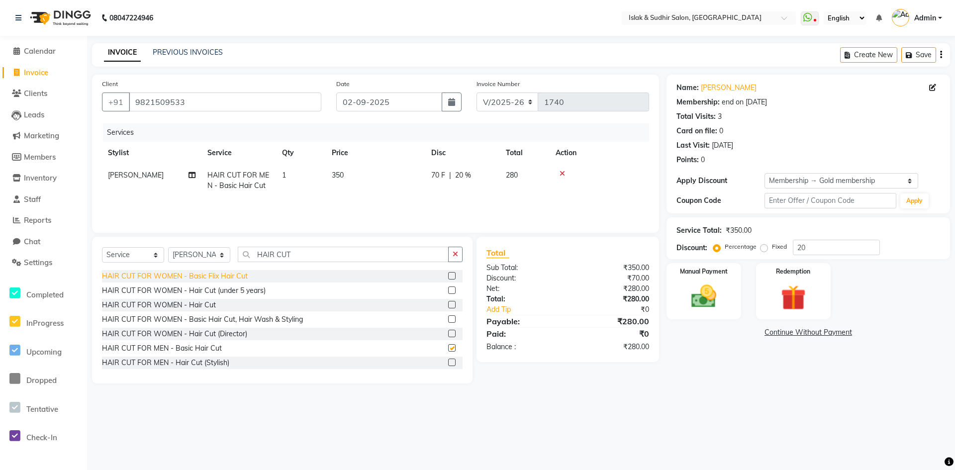
checkbox input "false"
click at [459, 255] on button "button" at bounding box center [455, 254] width 14 height 15
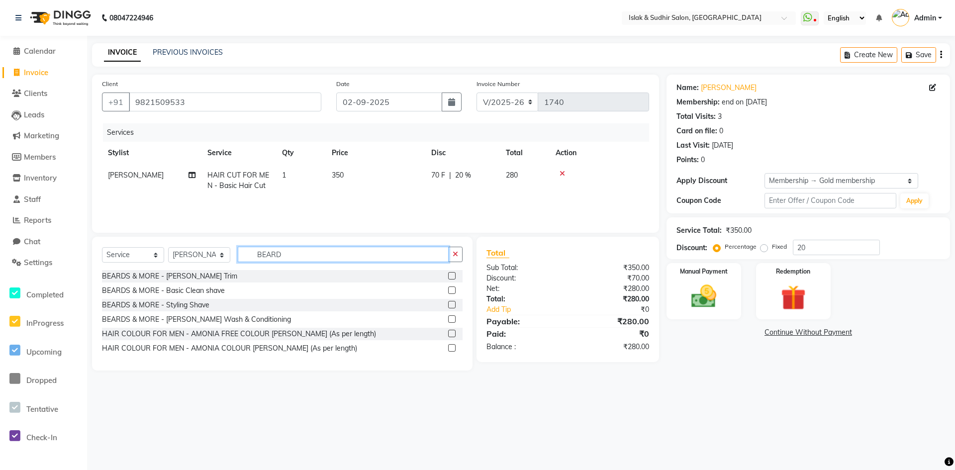
type input "BEARD"
click at [452, 304] on label at bounding box center [451, 304] width 7 height 7
click at [452, 304] on input "checkbox" at bounding box center [451, 305] width 6 height 6
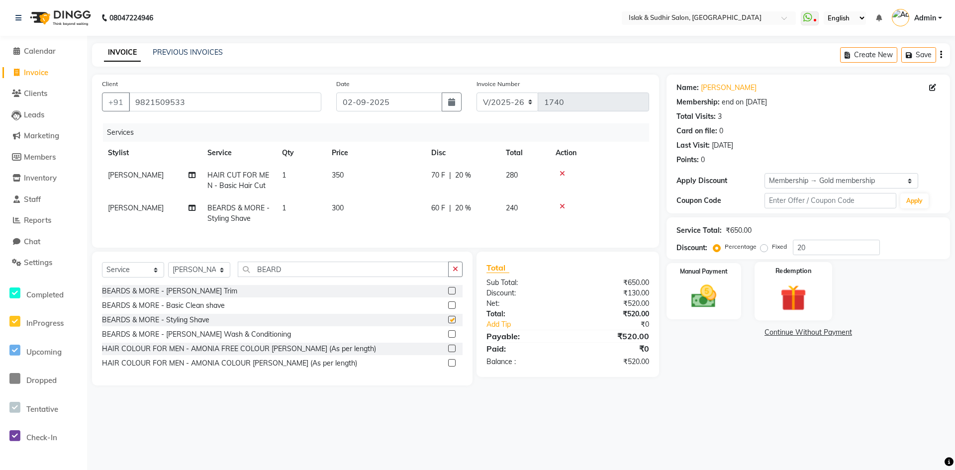
checkbox input "false"
drag, startPoint x: 812, startPoint y: 246, endPoint x: 823, endPoint y: 253, distance: 13.0
click at [812, 246] on input "20" at bounding box center [836, 247] width 87 height 15
type input "2"
type input "50"
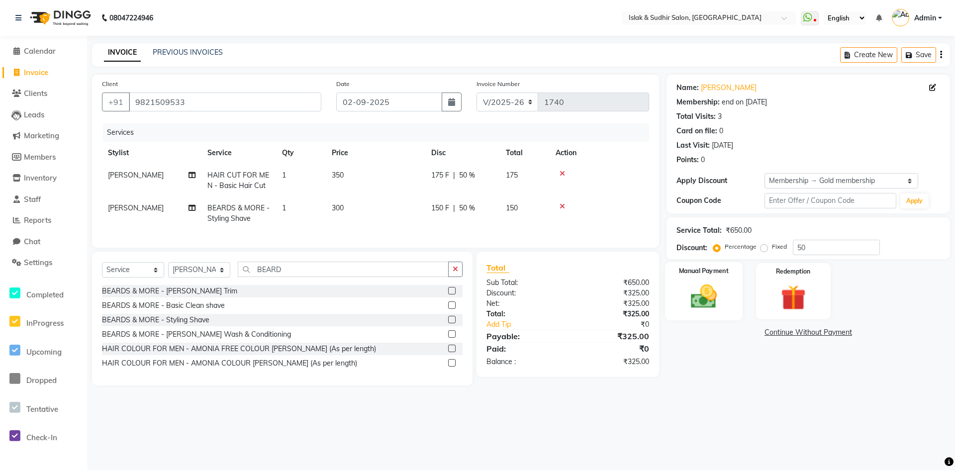
click at [708, 304] on img at bounding box center [703, 296] width 43 height 30
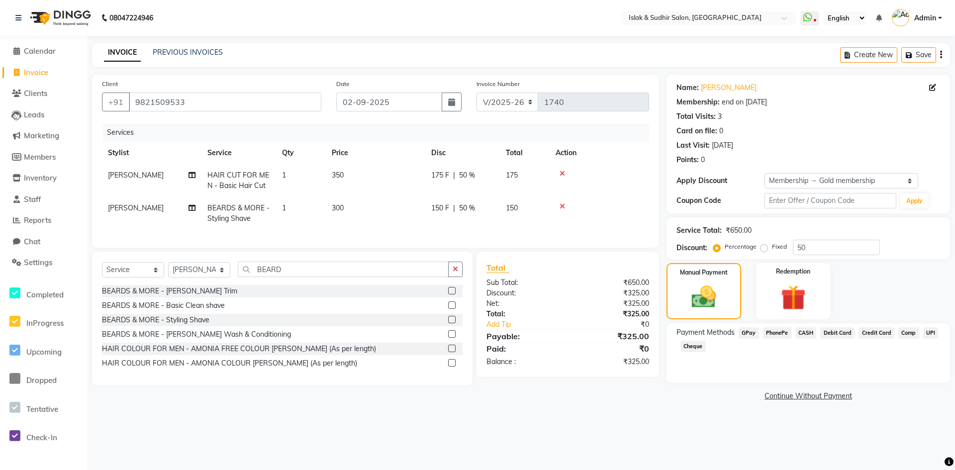
click at [750, 332] on span "GPay" at bounding box center [748, 332] width 20 height 11
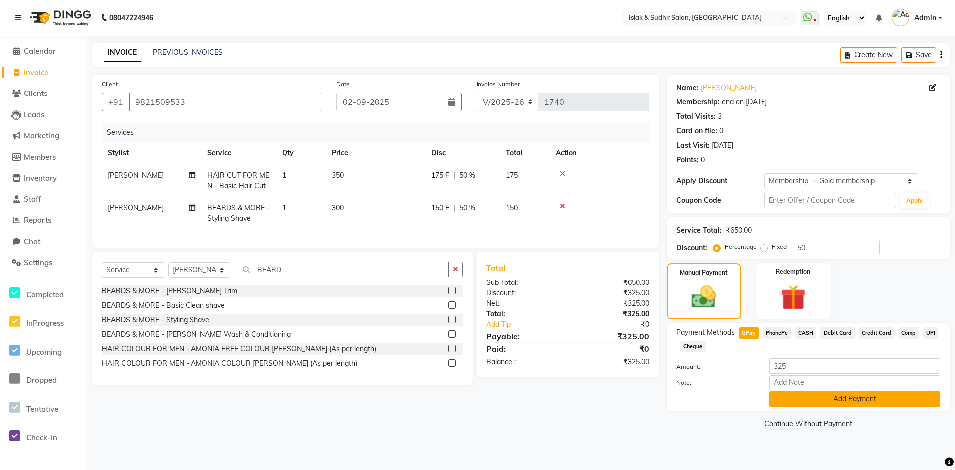
click at [805, 399] on button "Add Payment" at bounding box center [854, 398] width 171 height 15
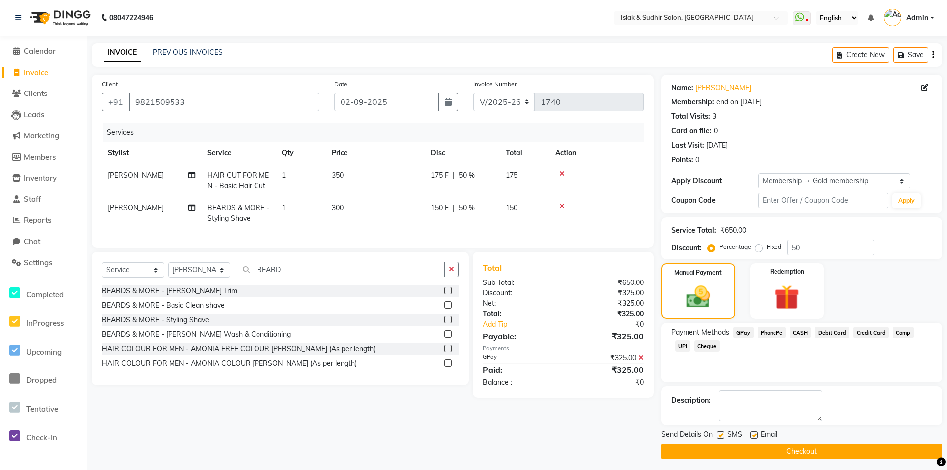
click at [813, 446] on button "Checkout" at bounding box center [801, 451] width 281 height 15
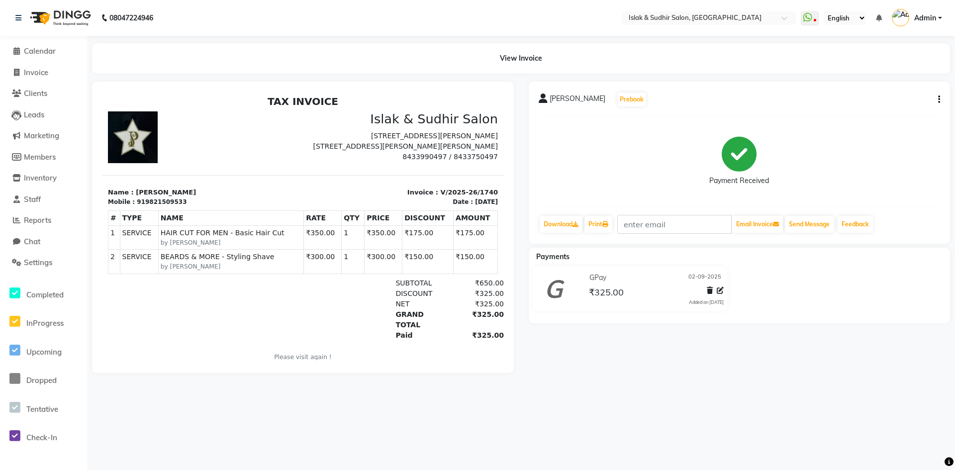
click at [681, 388] on main "View Invoice JAYESH DAS Prebook Payment Received Download Print Email Invoice S…" at bounding box center [521, 215] width 868 height 345
click at [47, 221] on span "Reports" at bounding box center [37, 219] width 27 height 9
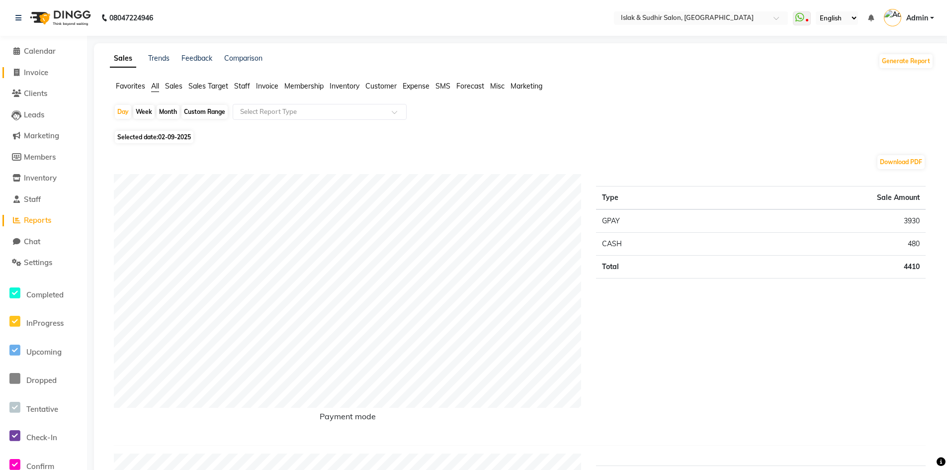
click at [46, 70] on span "Invoice" at bounding box center [36, 72] width 24 height 9
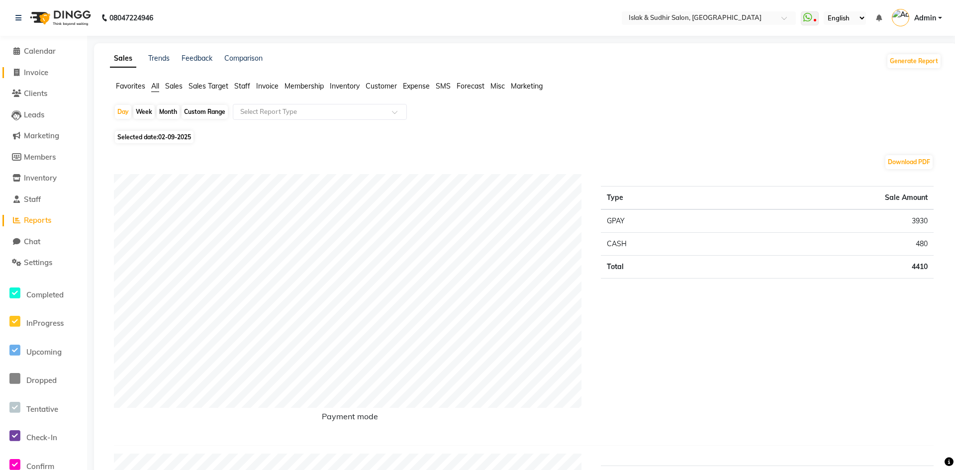
select select "7859"
select select "service"
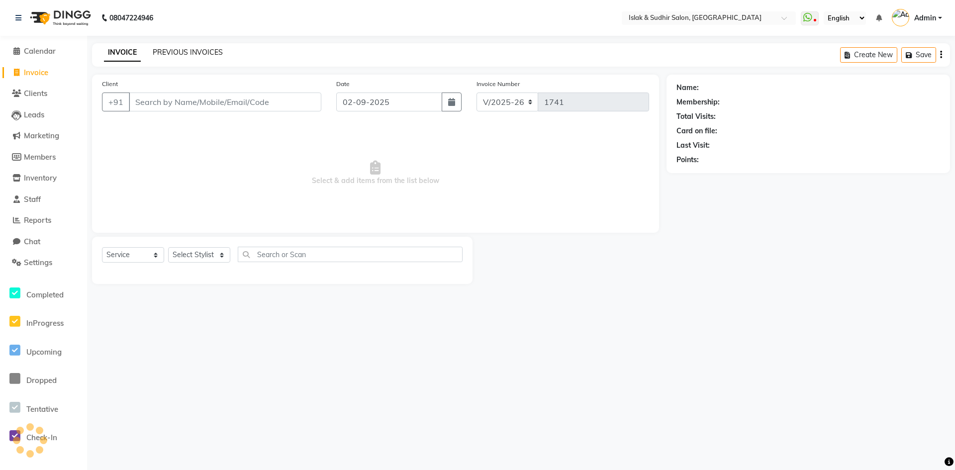
click at [217, 51] on link "PREVIOUS INVOICES" at bounding box center [188, 52] width 70 height 9
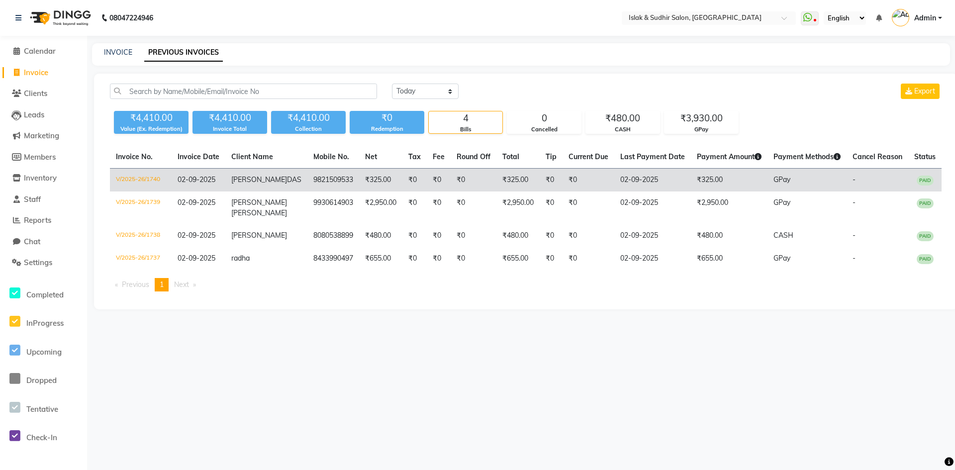
click at [225, 183] on td "02-09-2025" at bounding box center [199, 180] width 54 height 23
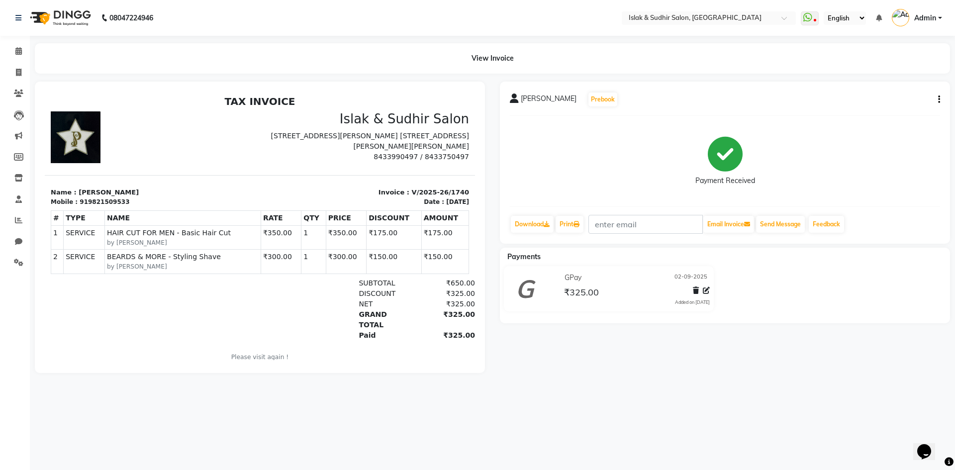
click at [939, 99] on icon "button" at bounding box center [939, 99] width 2 height 0
click at [871, 73] on div "Cancel Invoice" at bounding box center [889, 75] width 68 height 12
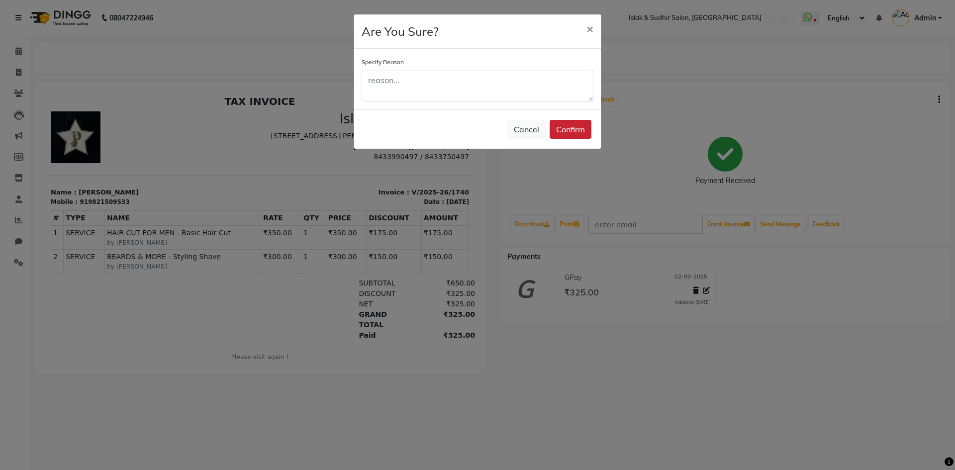
click at [565, 127] on button "Confirm" at bounding box center [570, 129] width 42 height 19
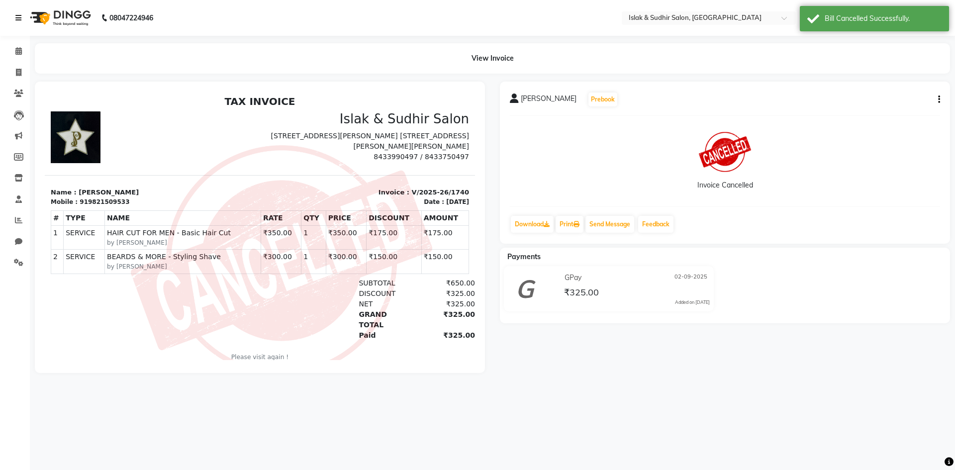
click at [18, 15] on icon at bounding box center [18, 17] width 6 height 7
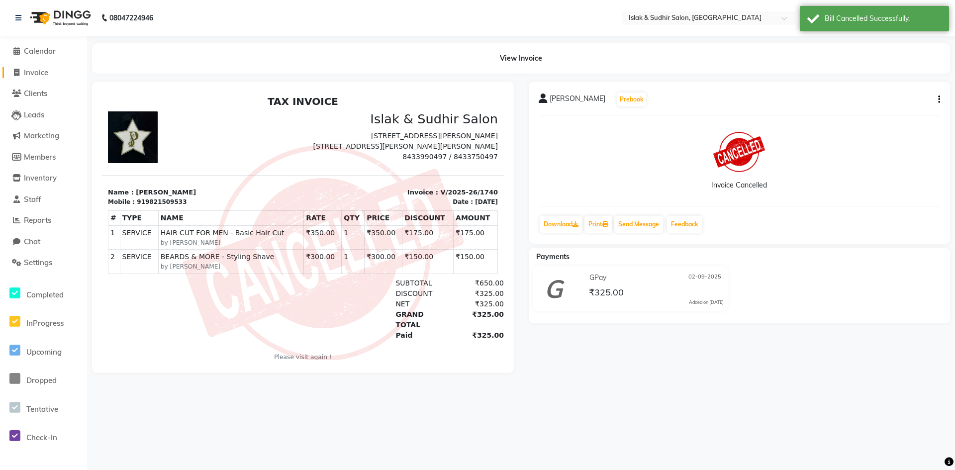
click at [30, 77] on link "Invoice" at bounding box center [43, 72] width 82 height 11
select select "service"
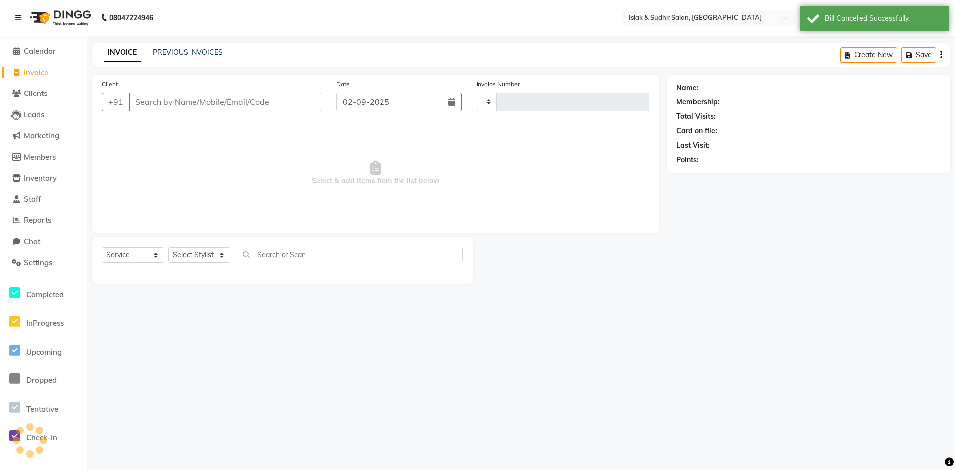
type input "1741"
select select "7859"
click at [210, 51] on link "PREVIOUS INVOICES" at bounding box center [188, 52] width 70 height 9
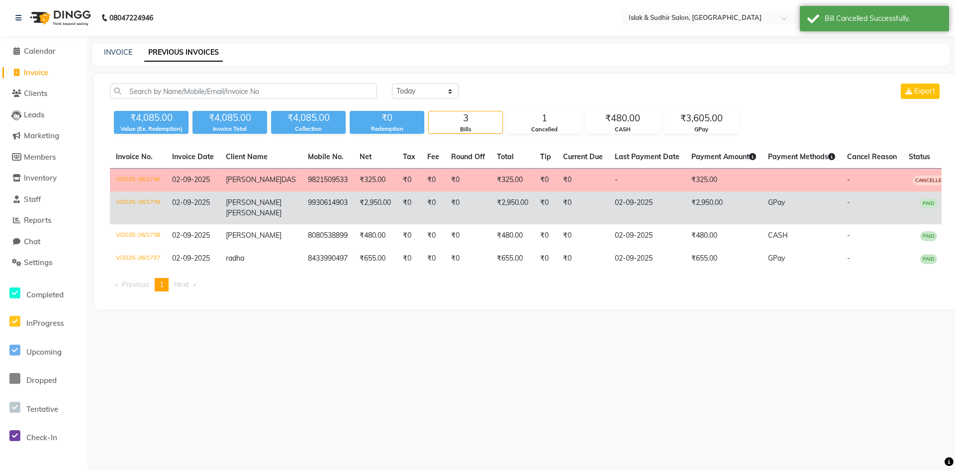
click at [209, 200] on span "02-09-2025" at bounding box center [191, 202] width 38 height 9
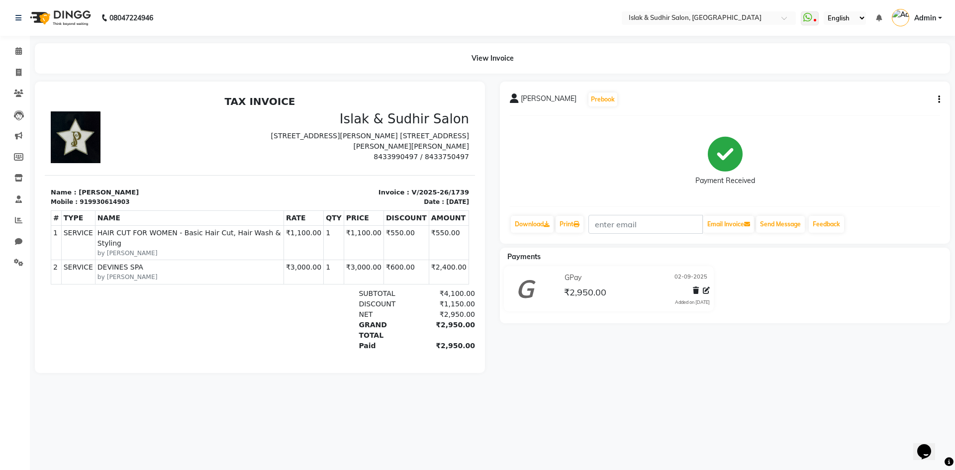
click at [940, 100] on div "[PERSON_NAME] Prebook Payment Received Download Print Email Invoice Send Messag…" at bounding box center [725, 163] width 450 height 162
click at [937, 97] on button "button" at bounding box center [937, 99] width 6 height 10
click at [872, 77] on div "Cancel Invoice" at bounding box center [889, 75] width 68 height 12
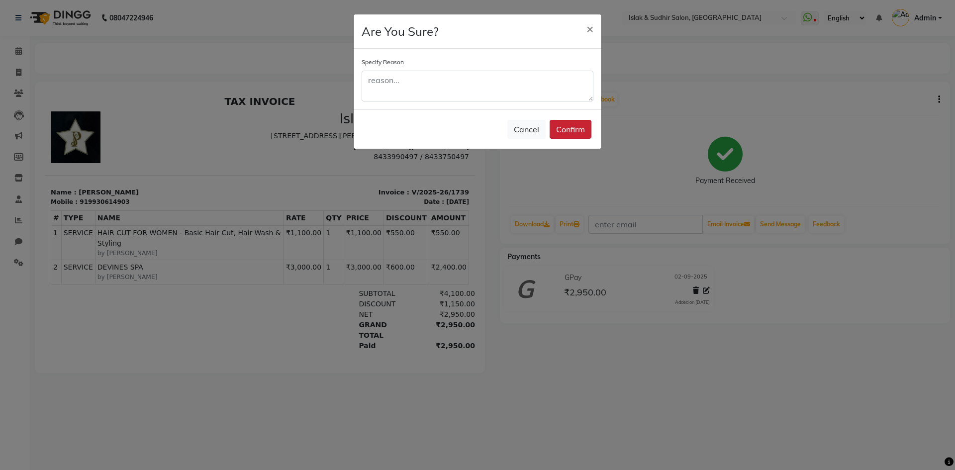
click at [578, 124] on button "Confirm" at bounding box center [570, 129] width 42 height 19
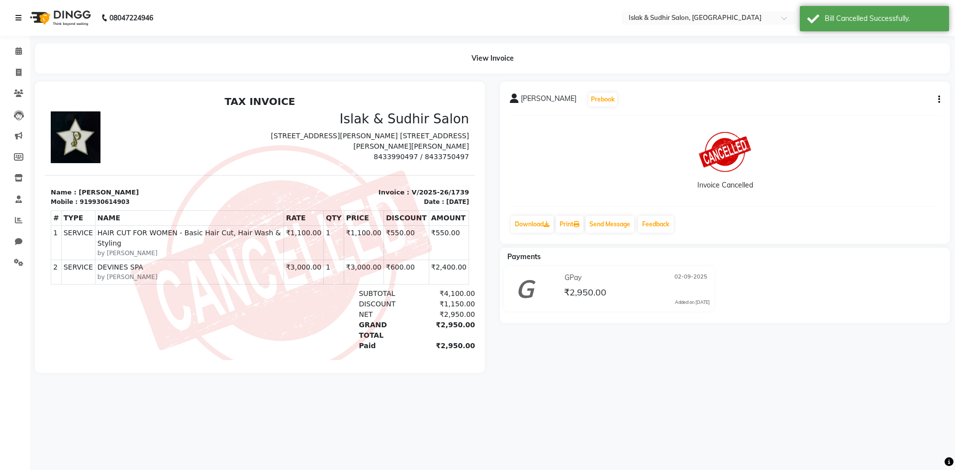
click at [16, 17] on icon at bounding box center [18, 17] width 6 height 7
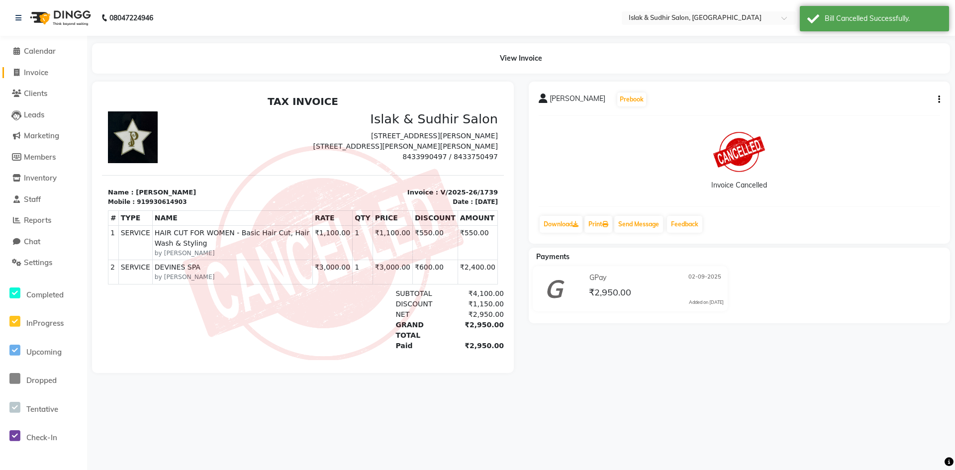
click at [45, 74] on span "Invoice" at bounding box center [36, 72] width 24 height 9
select select "7859"
select select "service"
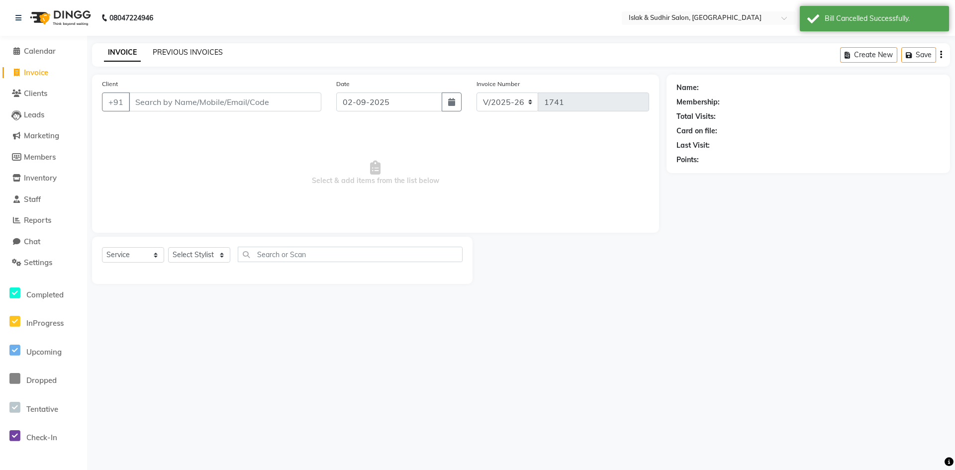
click at [214, 51] on link "PREVIOUS INVOICES" at bounding box center [188, 52] width 70 height 9
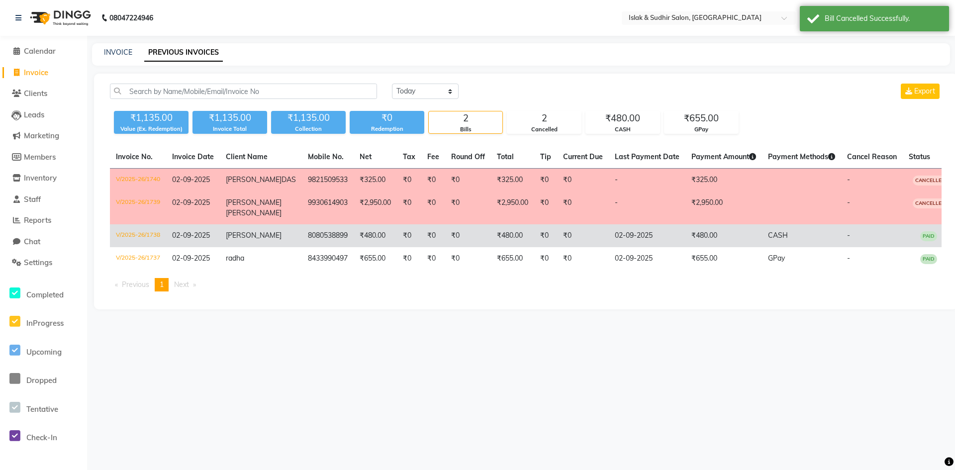
click at [256, 237] on span "[PERSON_NAME]" at bounding box center [254, 235] width 56 height 9
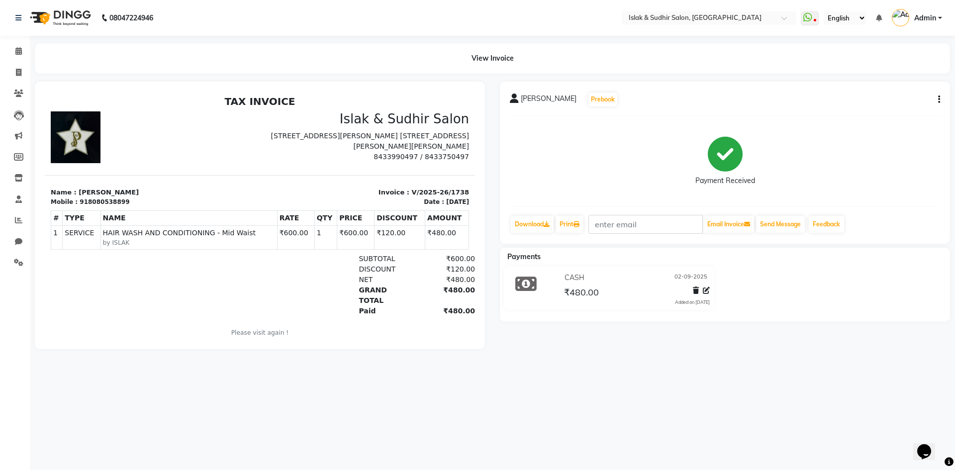
click at [939, 99] on icon "button" at bounding box center [939, 99] width 2 height 0
click at [883, 73] on div "Cancel Invoice" at bounding box center [889, 75] width 68 height 12
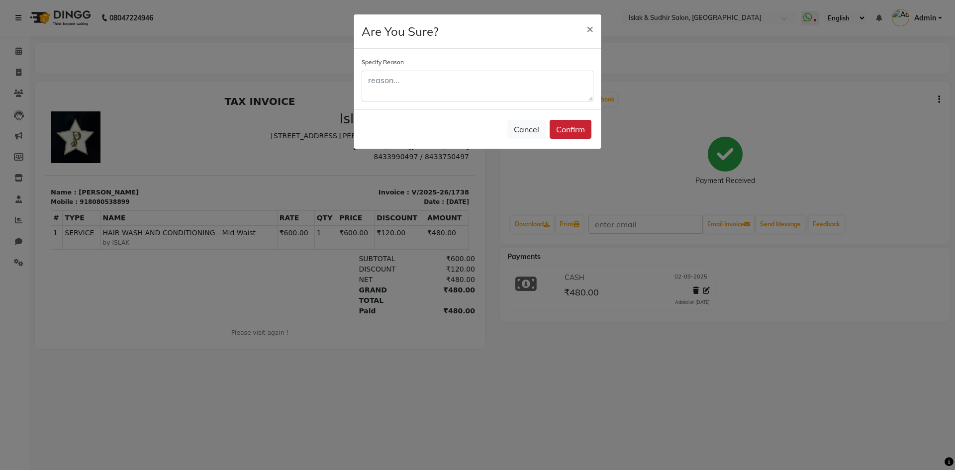
click at [581, 127] on button "Confirm" at bounding box center [570, 129] width 42 height 19
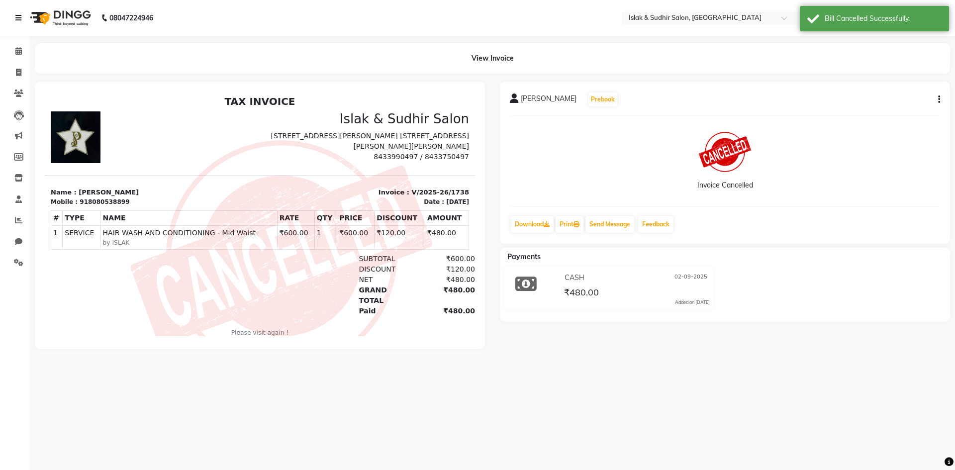
click at [23, 16] on link at bounding box center [20, 18] width 10 height 28
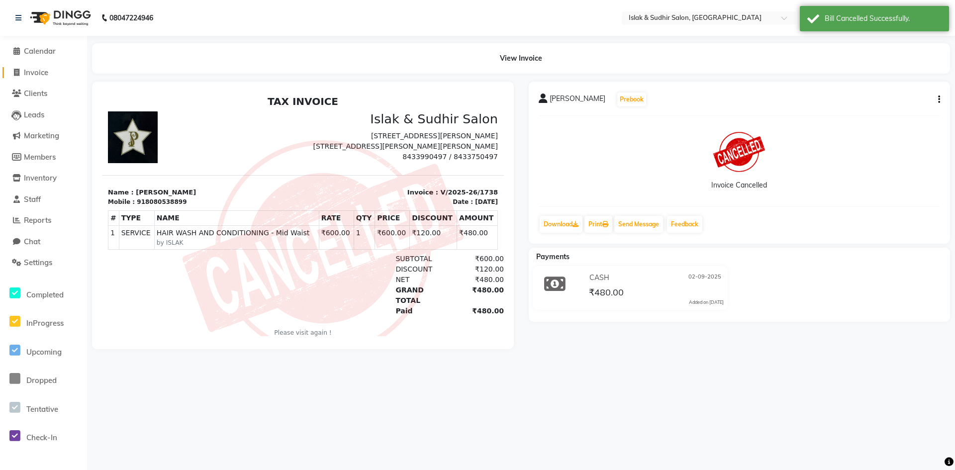
click at [42, 74] on span "Invoice" at bounding box center [36, 72] width 24 height 9
select select "7859"
select select "service"
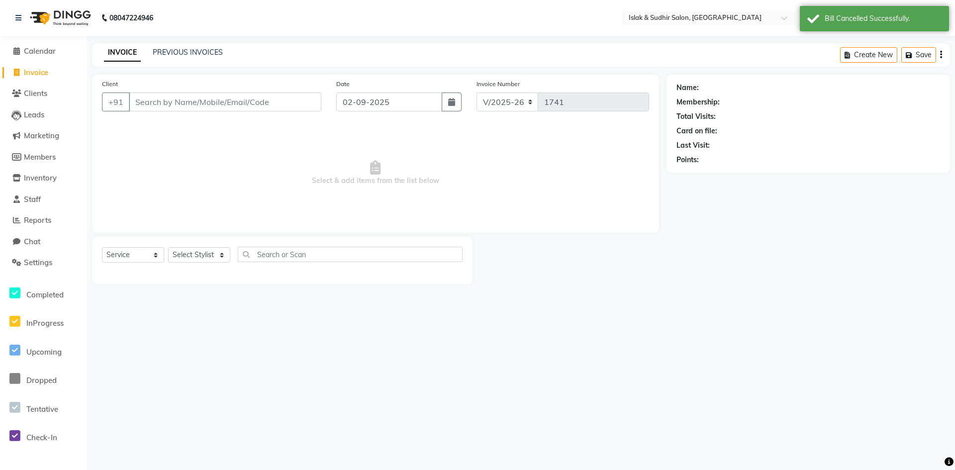
click at [212, 58] on div "INVOICE PREVIOUS INVOICES" at bounding box center [163, 52] width 143 height 11
click at [212, 49] on link "PREVIOUS INVOICES" at bounding box center [188, 52] width 70 height 9
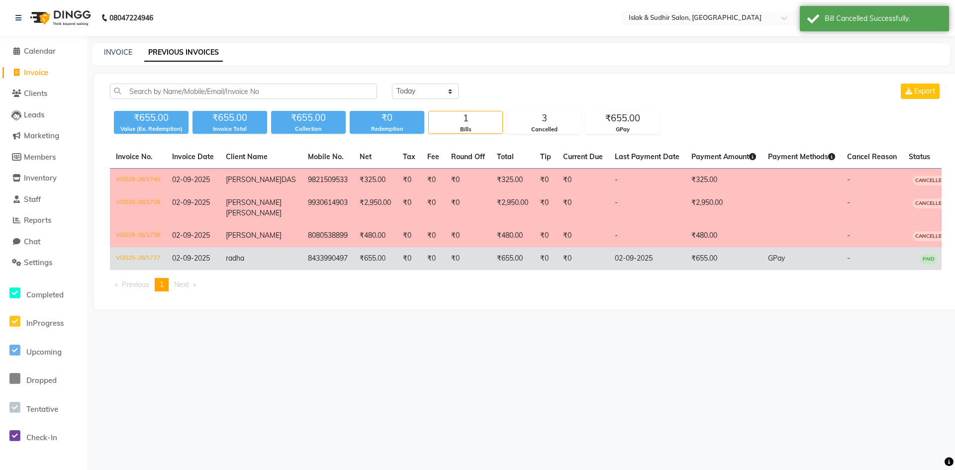
click at [302, 263] on td "8433990497" at bounding box center [328, 258] width 52 height 23
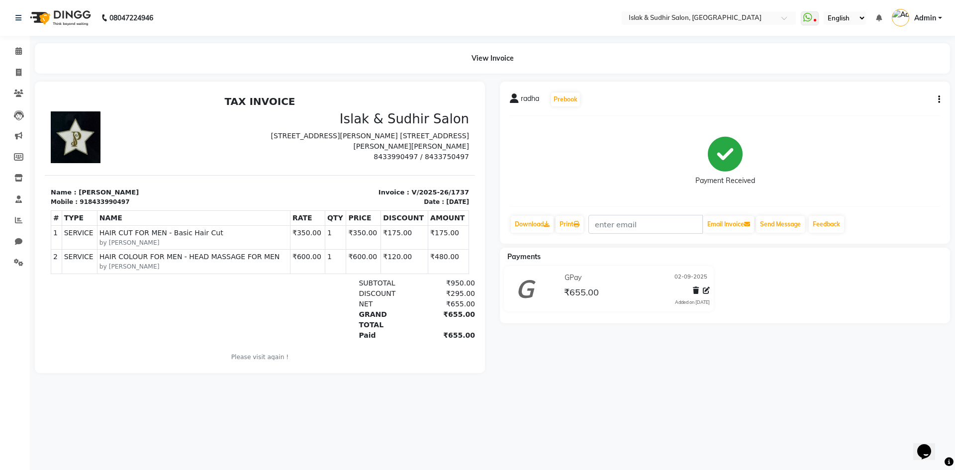
click at [940, 95] on div "radha Prebook Payment Received Download Print Email Invoice Send Message Feedba…" at bounding box center [725, 163] width 450 height 162
click at [939, 99] on icon "button" at bounding box center [939, 99] width 2 height 0
click at [882, 76] on div "Cancel Invoice" at bounding box center [889, 75] width 68 height 12
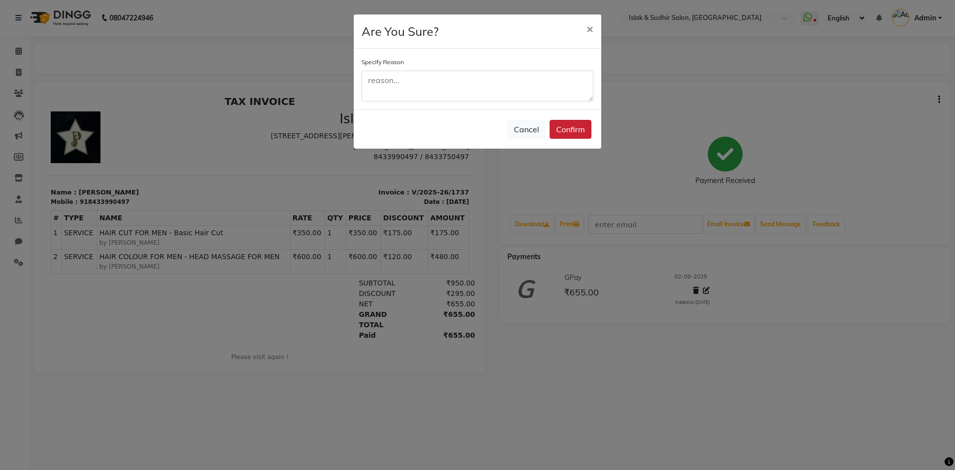
click at [558, 122] on button "Confirm" at bounding box center [570, 129] width 42 height 19
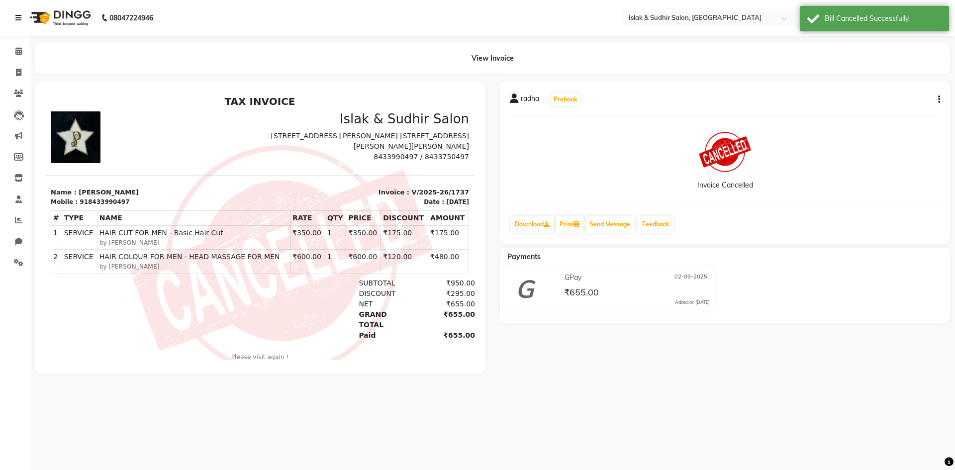
click at [22, 20] on link at bounding box center [20, 18] width 10 height 28
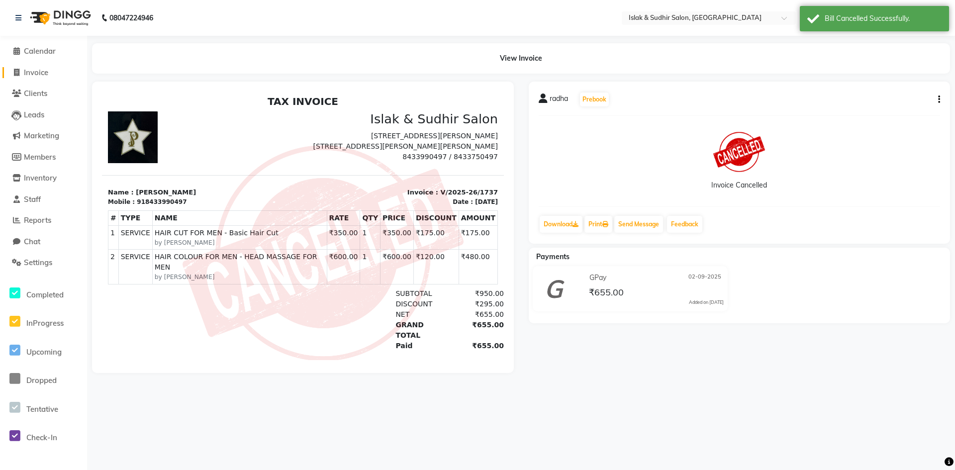
click at [37, 70] on span "Invoice" at bounding box center [36, 72] width 24 height 9
select select "7859"
select select "service"
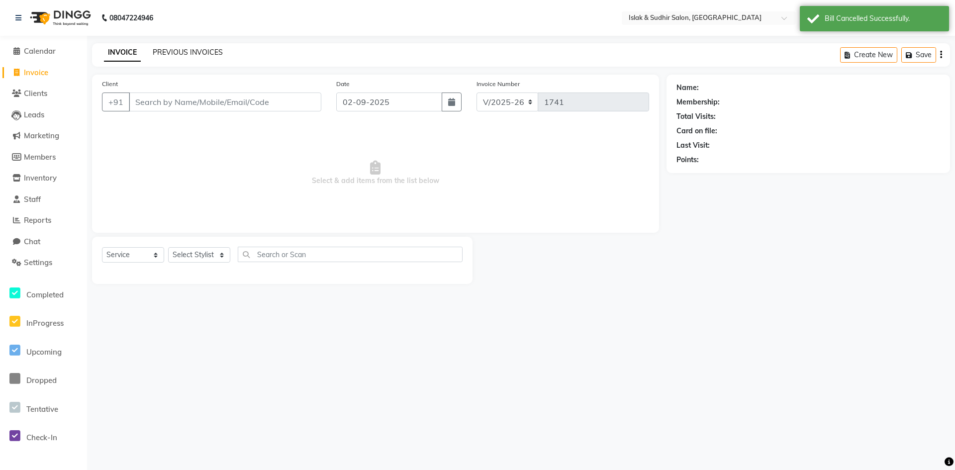
click at [205, 49] on link "PREVIOUS INVOICES" at bounding box center [188, 52] width 70 height 9
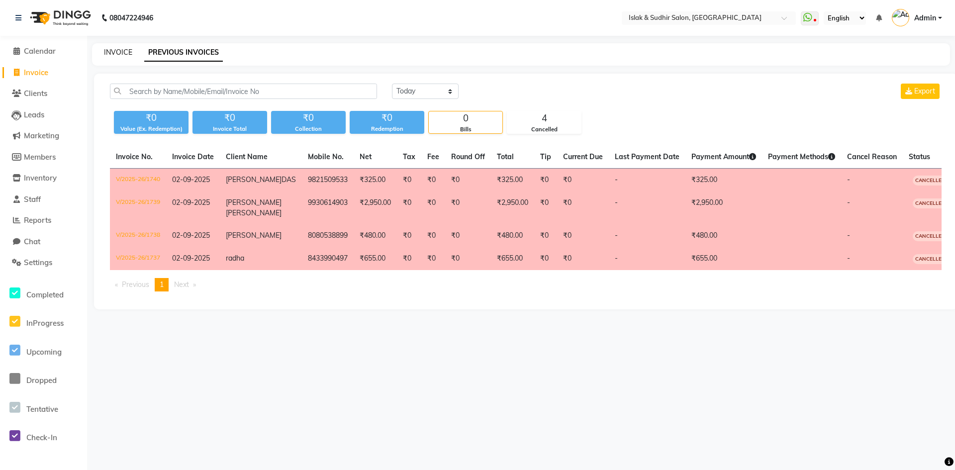
click at [130, 50] on link "INVOICE" at bounding box center [118, 52] width 28 height 9
select select "7859"
select select "service"
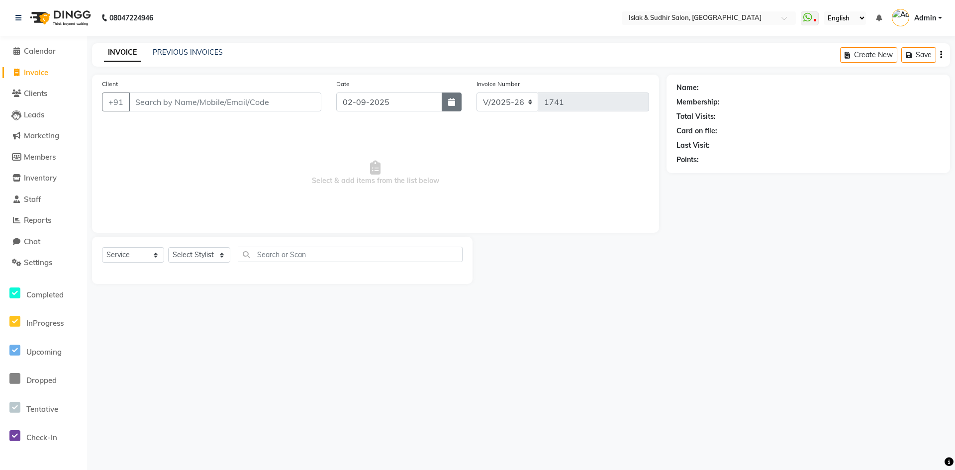
click at [452, 102] on icon "button" at bounding box center [451, 102] width 7 height 8
select select "9"
select select "2025"
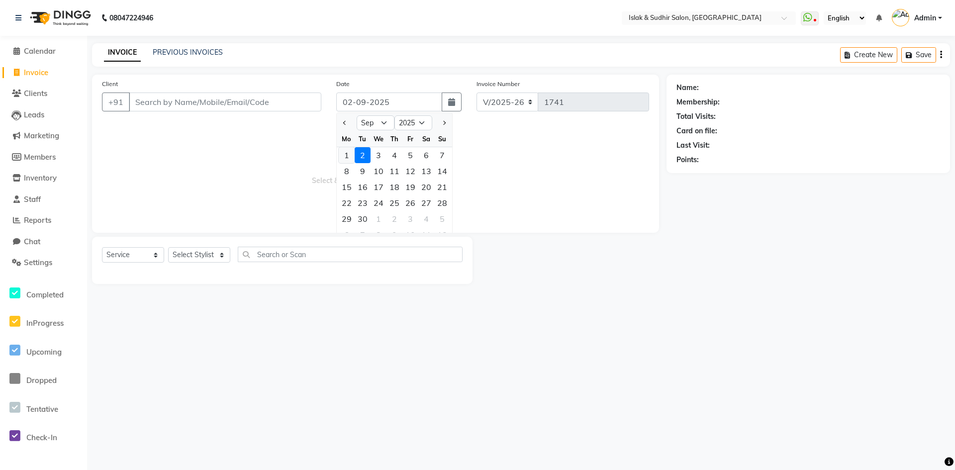
click at [345, 154] on div "1" at bounding box center [347, 155] width 16 height 16
type input "01-09-2025"
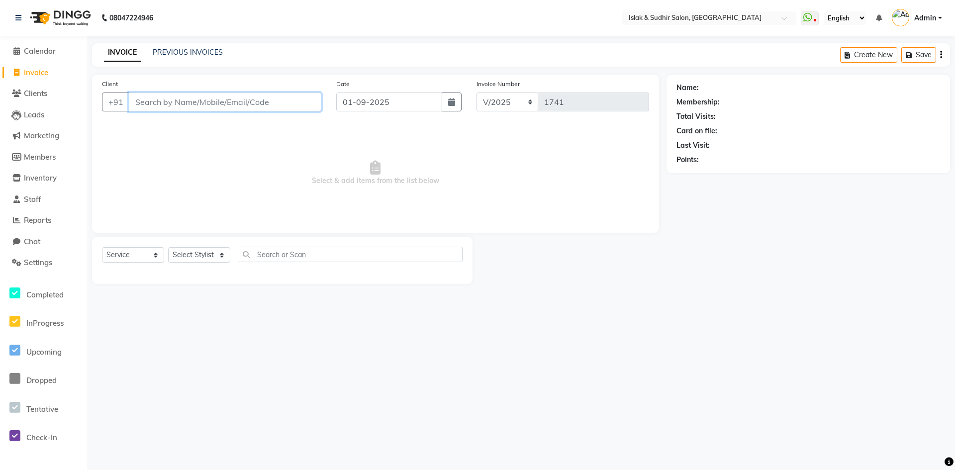
click at [248, 94] on input "Client" at bounding box center [225, 101] width 192 height 19
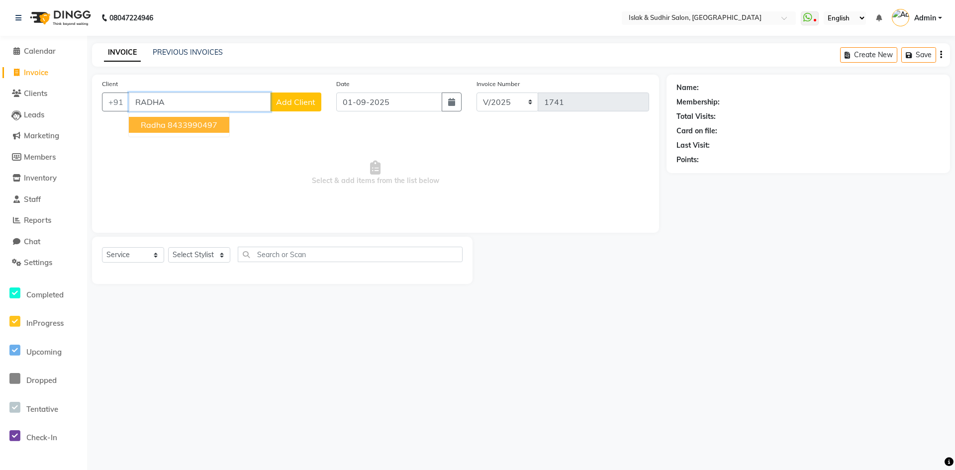
click at [212, 128] on ngb-highlight "8433990497" at bounding box center [193, 125] width 50 height 10
type input "8433990497"
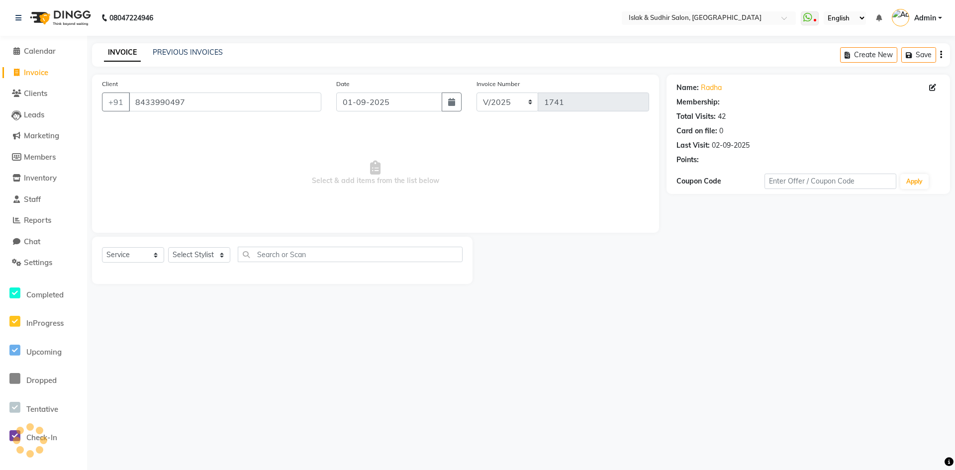
select select "1: Object"
click at [203, 252] on select "Select Stylist [PERSON_NAME] [PERSON_NAME] [PERSON_NAME] ISLAK ISLAK & SUDHIR S…" at bounding box center [199, 254] width 62 height 15
select select "79623"
click at [168, 247] on select "Select Stylist [PERSON_NAME] [PERSON_NAME] [PERSON_NAME] ISLAK ISLAK & SUDHIR S…" at bounding box center [199, 254] width 62 height 15
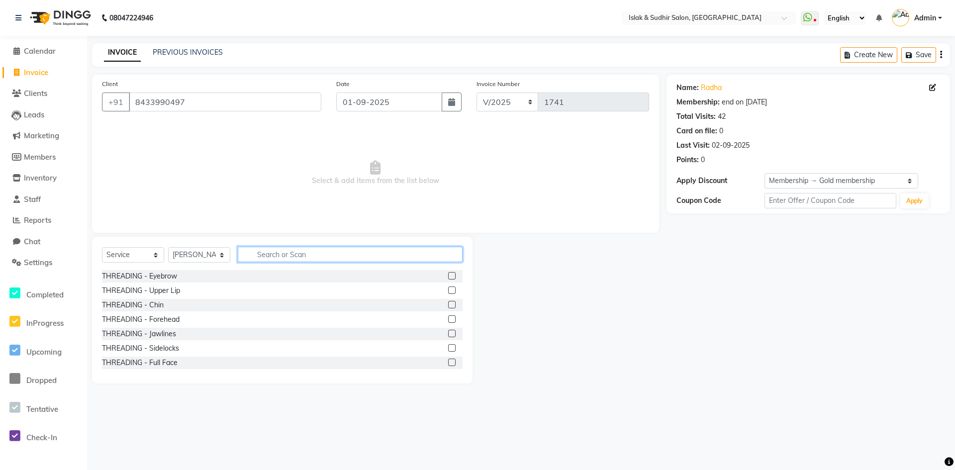
click at [270, 250] on input "text" at bounding box center [350, 254] width 225 height 15
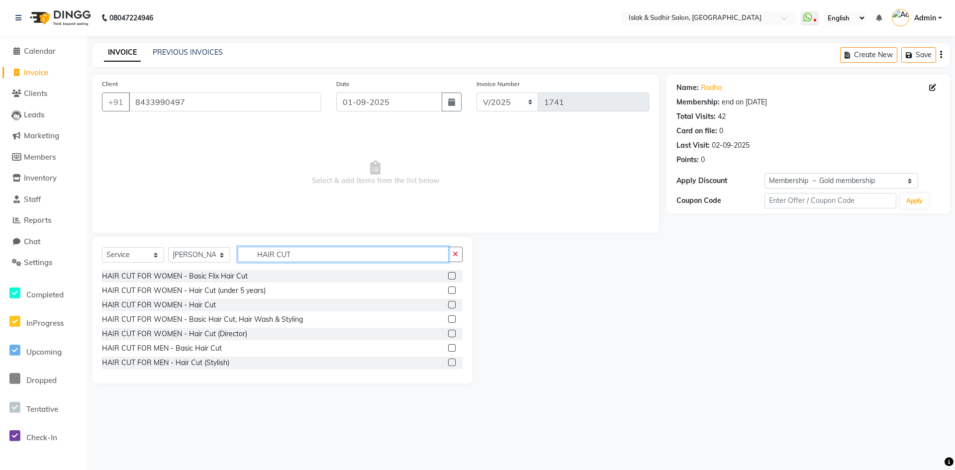
type input "HAIR CUT"
click at [448, 347] on label at bounding box center [451, 347] width 7 height 7
click at [448, 347] on input "checkbox" at bounding box center [451, 348] width 6 height 6
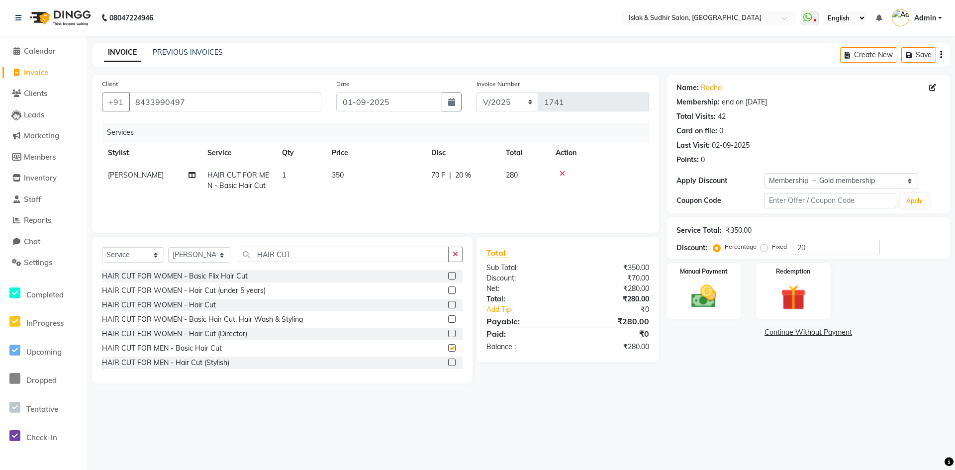
checkbox input "false"
click at [457, 178] on span "20 %" at bounding box center [463, 175] width 16 height 10
click at [528, 176] on input "20" at bounding box center [537, 177] width 30 height 15
type input "50"
click at [524, 405] on div "08047224946 Select Location × Islak & Sudhir Salon, Vikhroli WhatsApp Status ✕ …" at bounding box center [477, 235] width 955 height 470
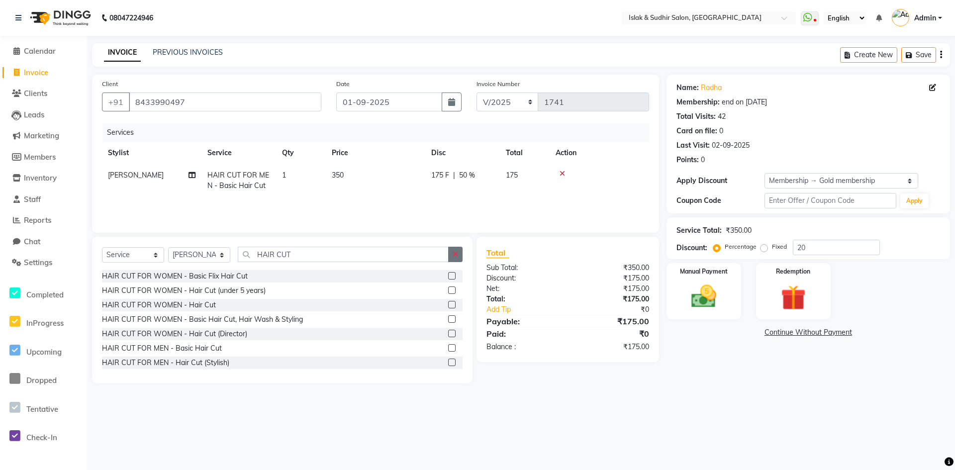
click at [459, 257] on button "button" at bounding box center [455, 254] width 14 height 15
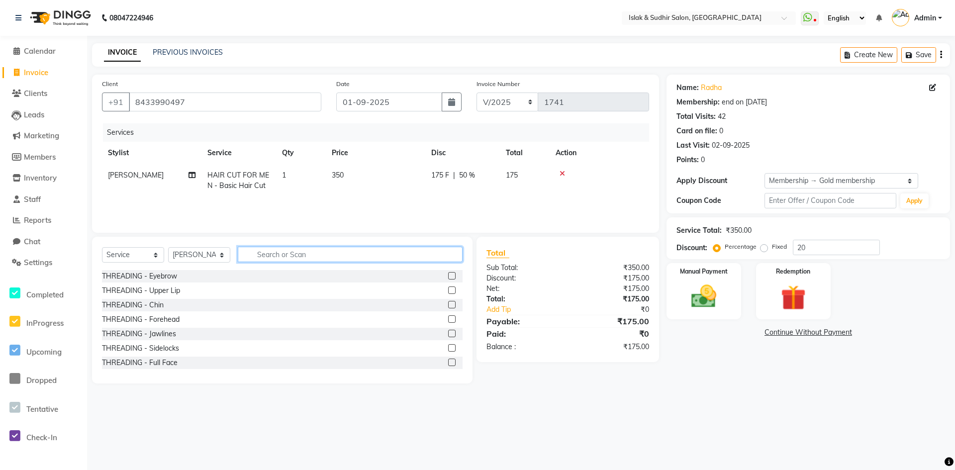
click at [293, 253] on input "text" at bounding box center [350, 254] width 225 height 15
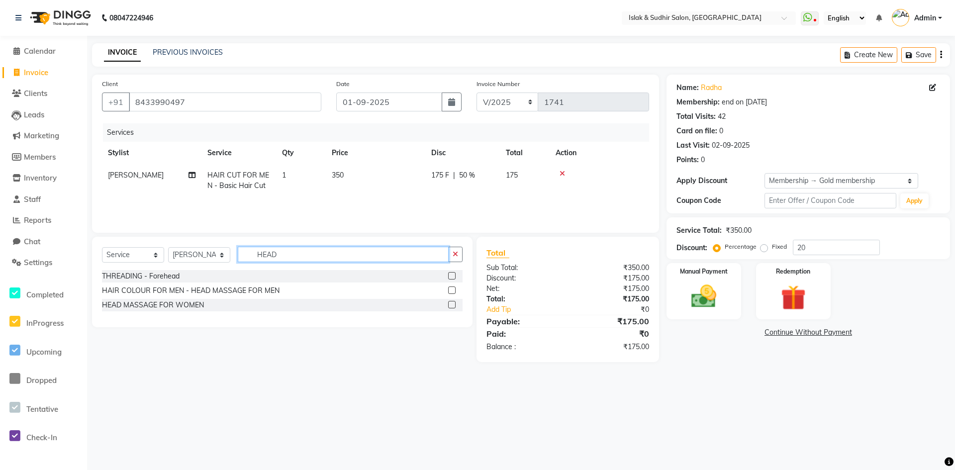
type input "HEAD"
click at [453, 291] on label at bounding box center [451, 289] width 7 height 7
click at [453, 291] on input "checkbox" at bounding box center [451, 290] width 6 height 6
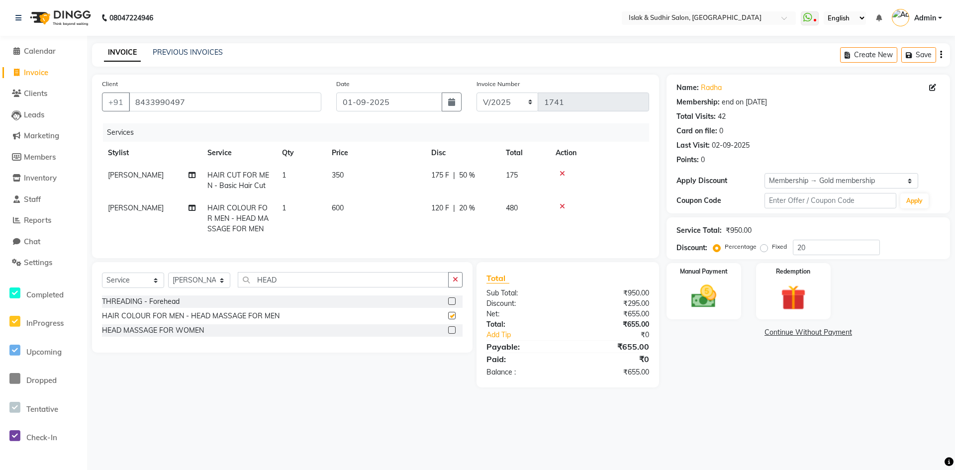
checkbox input "false"
click at [699, 303] on img at bounding box center [703, 296] width 43 height 30
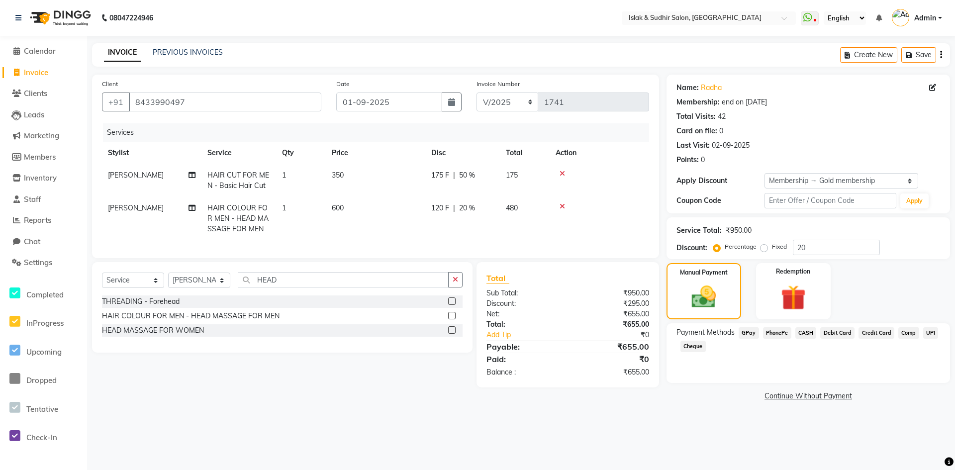
click at [744, 332] on span "GPay" at bounding box center [748, 332] width 20 height 11
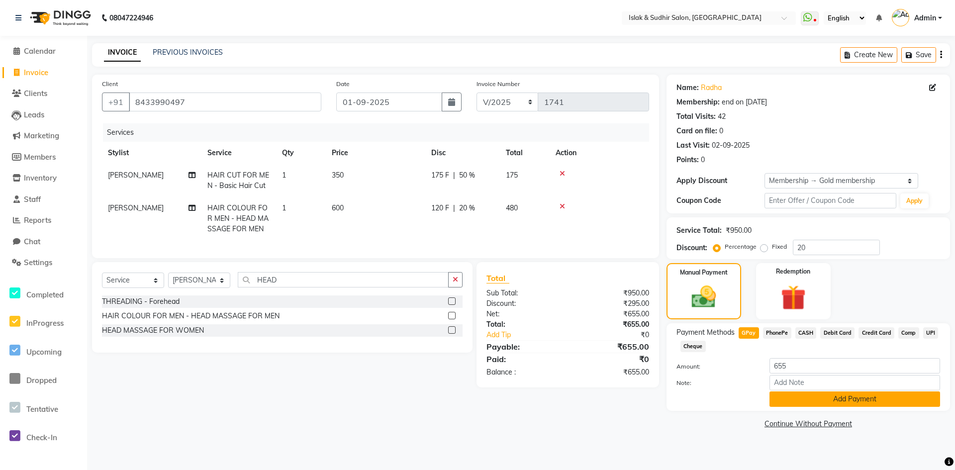
click at [868, 402] on button "Add Payment" at bounding box center [854, 398] width 171 height 15
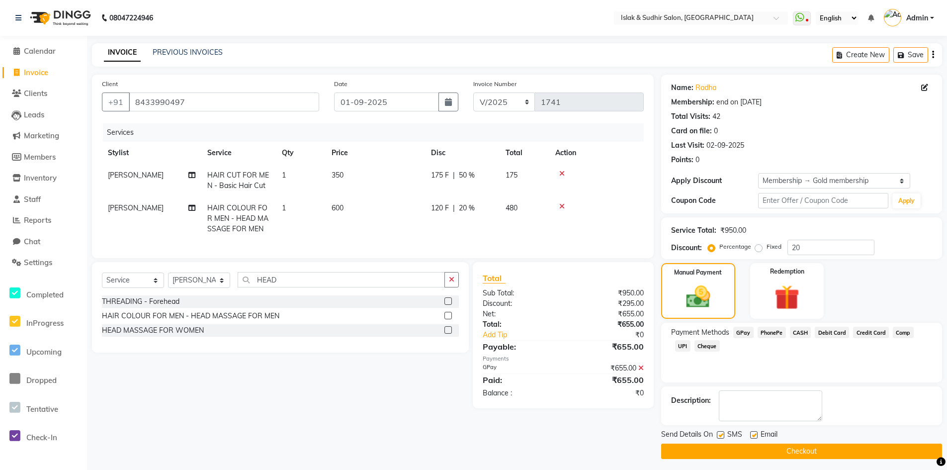
click at [800, 448] on button "Checkout" at bounding box center [801, 451] width 281 height 15
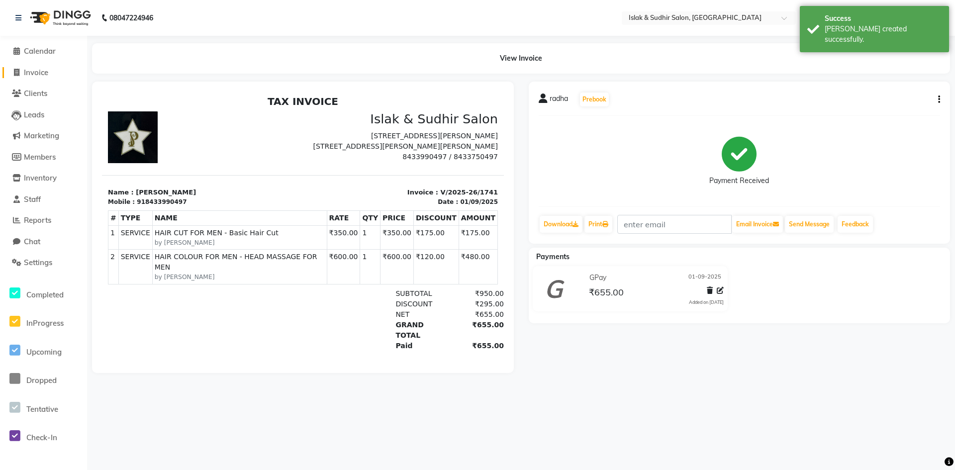
click at [48, 70] on span "Invoice" at bounding box center [36, 72] width 24 height 9
select select "service"
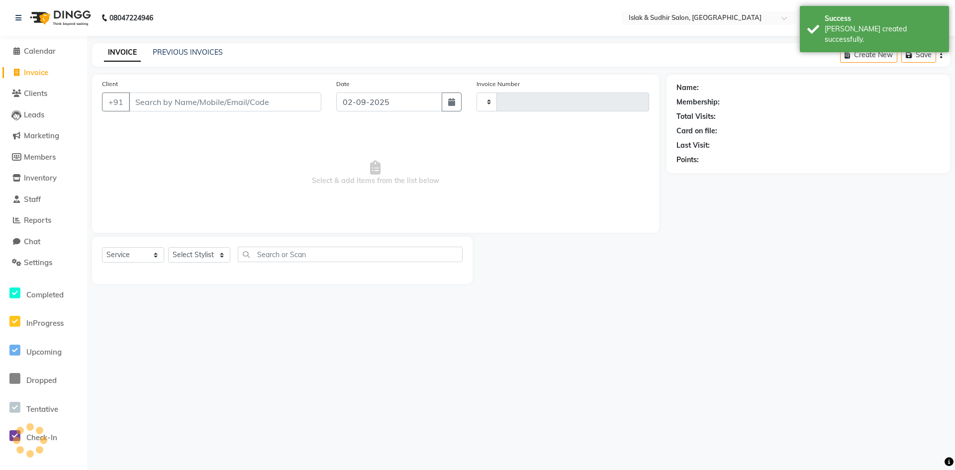
type input "1742"
select select "7859"
click at [380, 99] on input "02-09-2025" at bounding box center [389, 101] width 106 height 19
select select "9"
select select "2025"
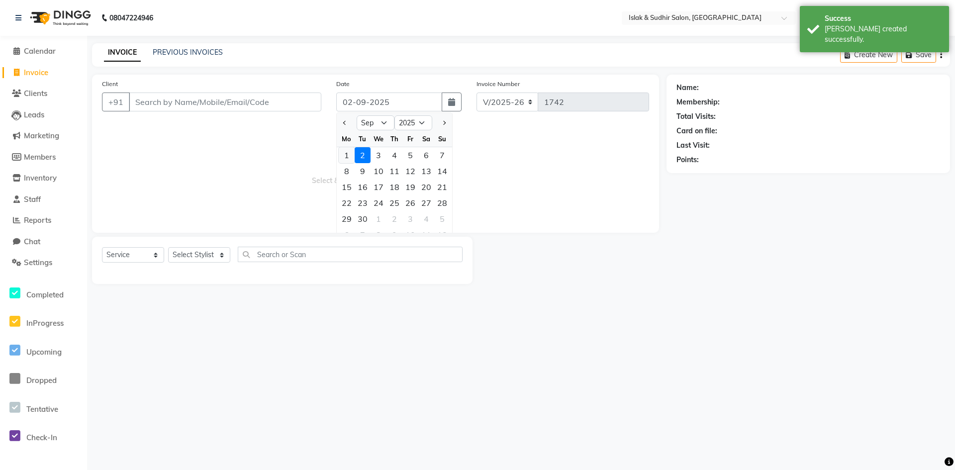
click at [347, 152] on div "1" at bounding box center [347, 155] width 16 height 16
type input "01-09-2025"
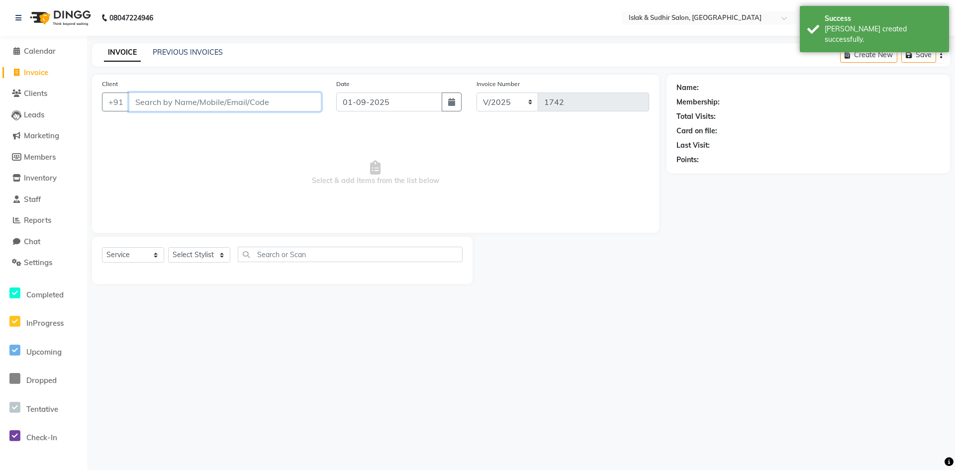
click at [245, 96] on input "Client" at bounding box center [225, 101] width 192 height 19
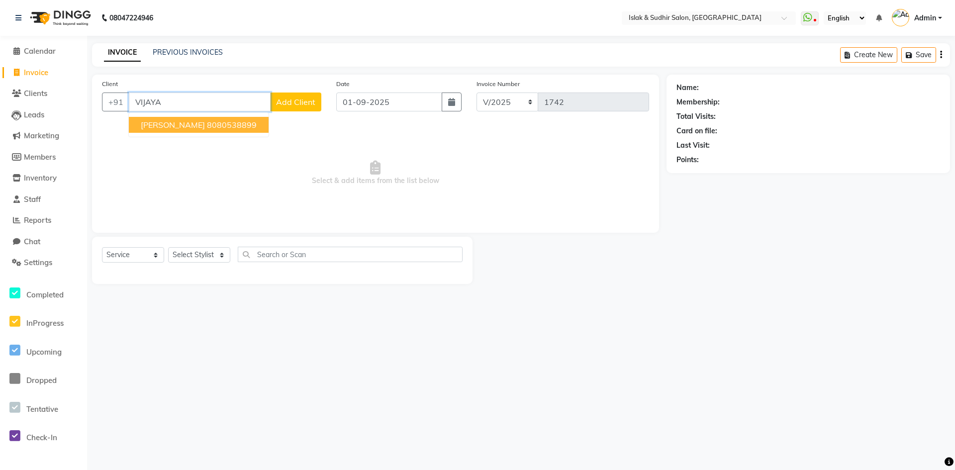
click at [207, 125] on ngb-highlight "8080538899" at bounding box center [232, 125] width 50 height 10
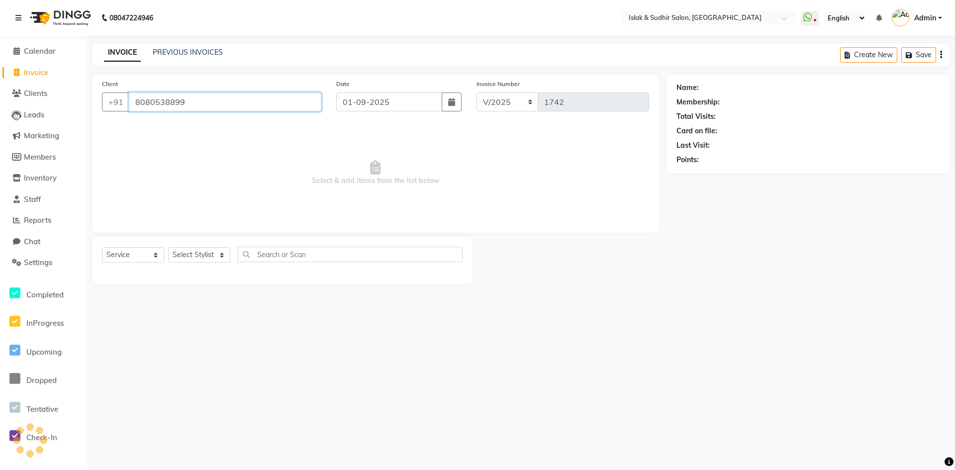
type input "8080538899"
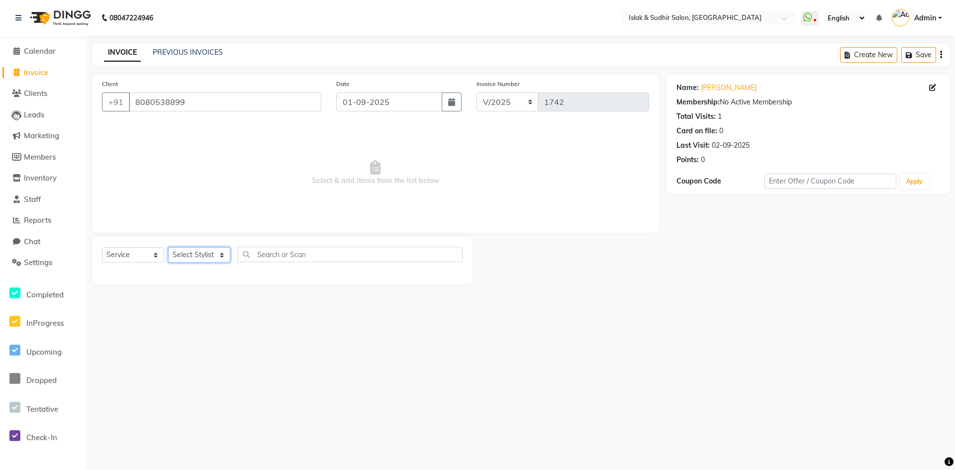
click at [203, 260] on select "Select Stylist [PERSON_NAME] [PERSON_NAME] [PERSON_NAME] ISLAK ISLAK & SUDHIR S…" at bounding box center [199, 254] width 62 height 15
select select "70514"
click at [168, 247] on select "Select Stylist [PERSON_NAME] [PERSON_NAME] [PERSON_NAME] ISLAK ISLAK & SUDHIR S…" at bounding box center [199, 254] width 62 height 15
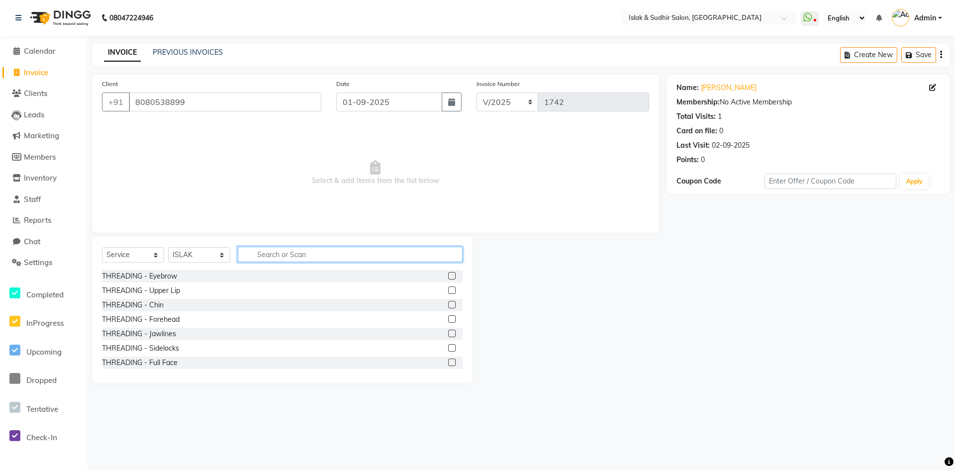
click at [266, 256] on input "text" at bounding box center [350, 254] width 225 height 15
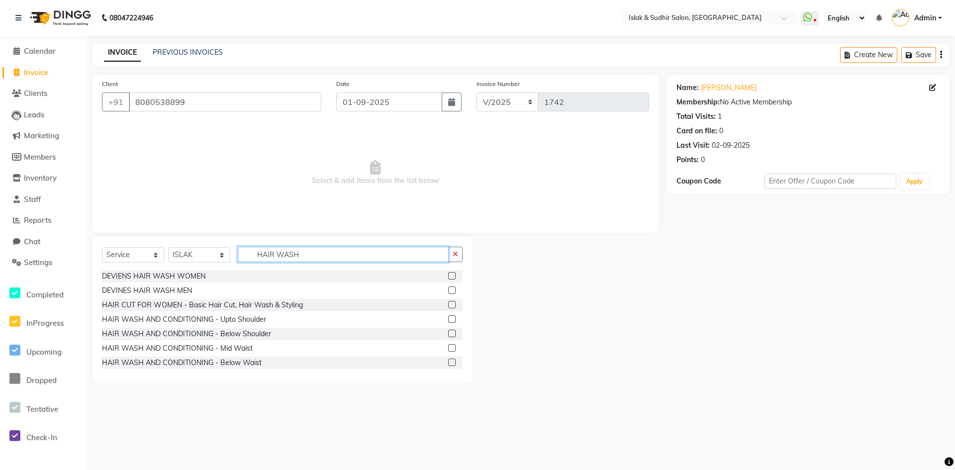
type input "HAIR WASH"
click at [448, 346] on label at bounding box center [451, 347] width 7 height 7
click at [448, 346] on input "checkbox" at bounding box center [451, 348] width 6 height 6
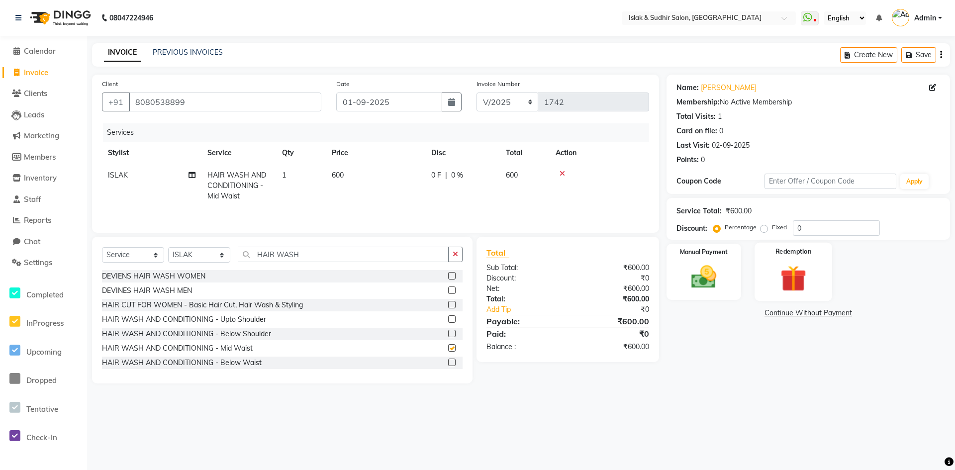
checkbox input "false"
click at [821, 217] on div "Service Total: ₹600.00 Discount: Percentage Fixed 0" at bounding box center [808, 219] width 264 height 34
click at [818, 233] on input "0" at bounding box center [836, 227] width 87 height 15
type input "20"
click at [699, 272] on img at bounding box center [703, 277] width 43 height 30
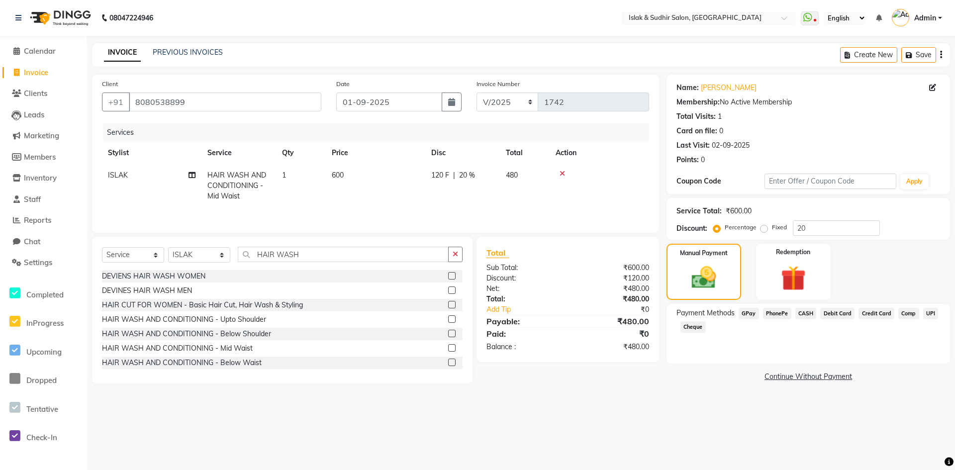
click at [755, 312] on span "GPay" at bounding box center [748, 313] width 20 height 11
click at [840, 376] on button "Add Payment" at bounding box center [854, 379] width 171 height 15
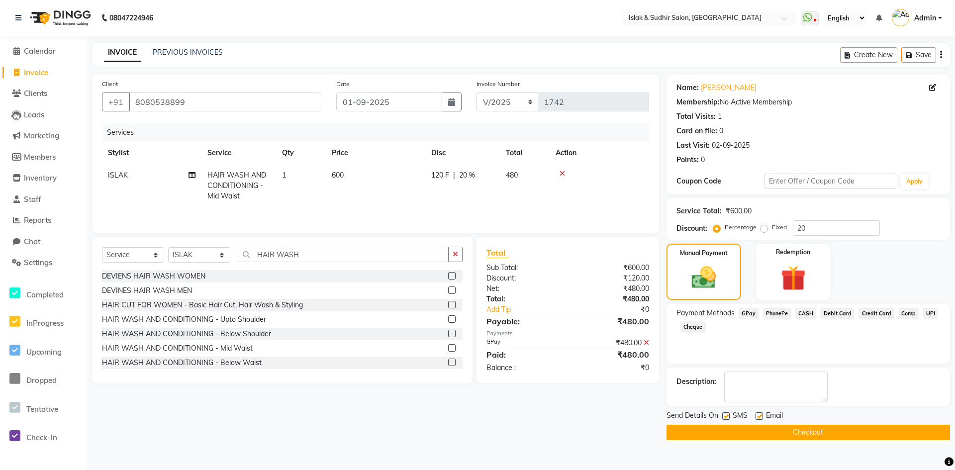
click at [820, 428] on button "Checkout" at bounding box center [807, 432] width 283 height 15
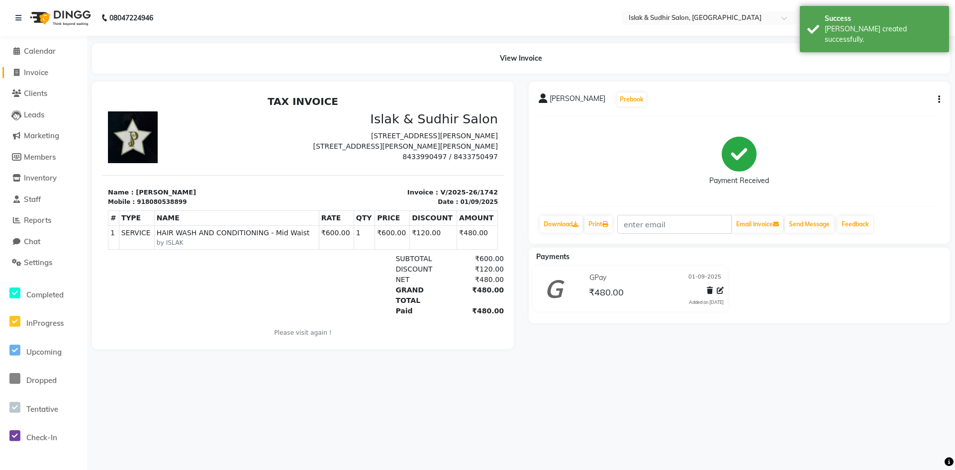
click at [42, 76] on span "Invoice" at bounding box center [36, 72] width 24 height 9
select select "7859"
select select "service"
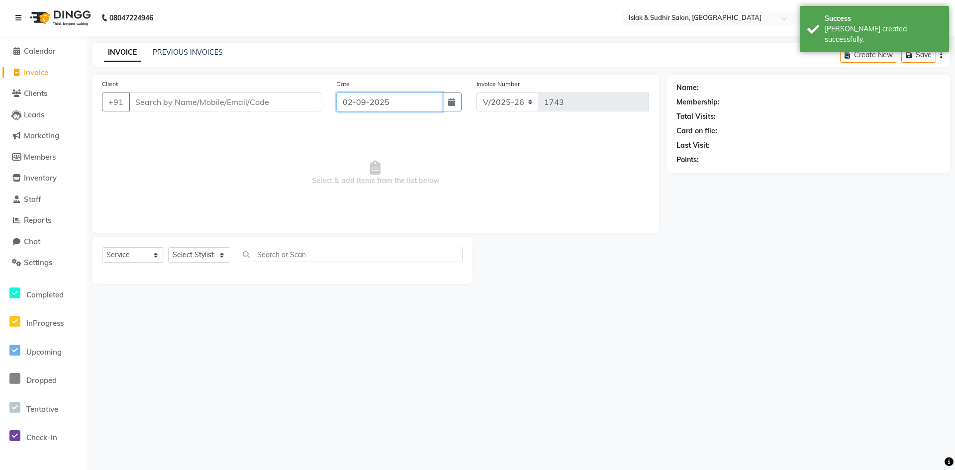
click at [361, 106] on input "02-09-2025" at bounding box center [389, 101] width 106 height 19
select select "9"
select select "2025"
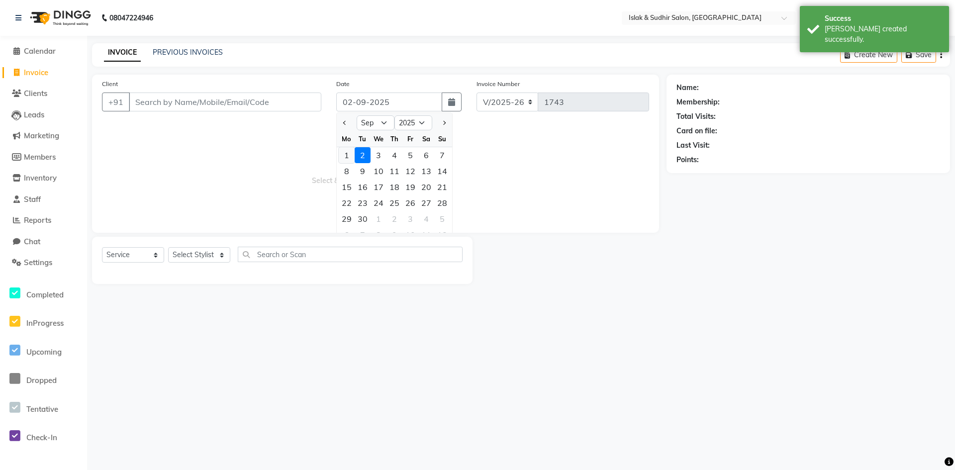
click at [348, 156] on div "1" at bounding box center [347, 155] width 16 height 16
type input "01-09-2025"
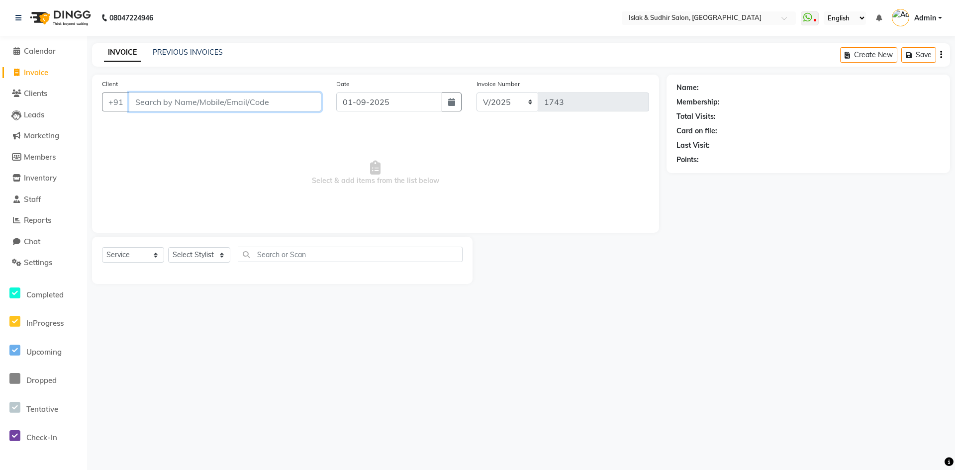
click at [148, 108] on input "Client" at bounding box center [225, 101] width 192 height 19
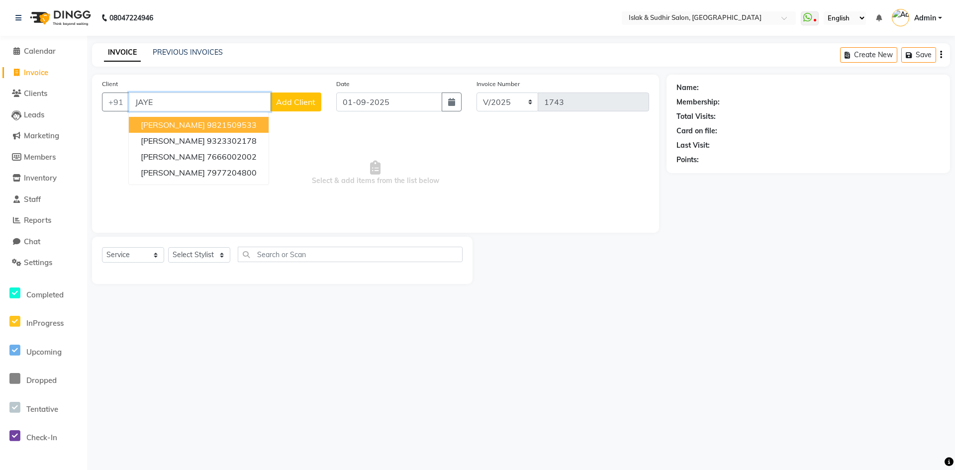
click at [207, 125] on ngb-highlight "9821509533" at bounding box center [232, 125] width 50 height 10
type input "9821509533"
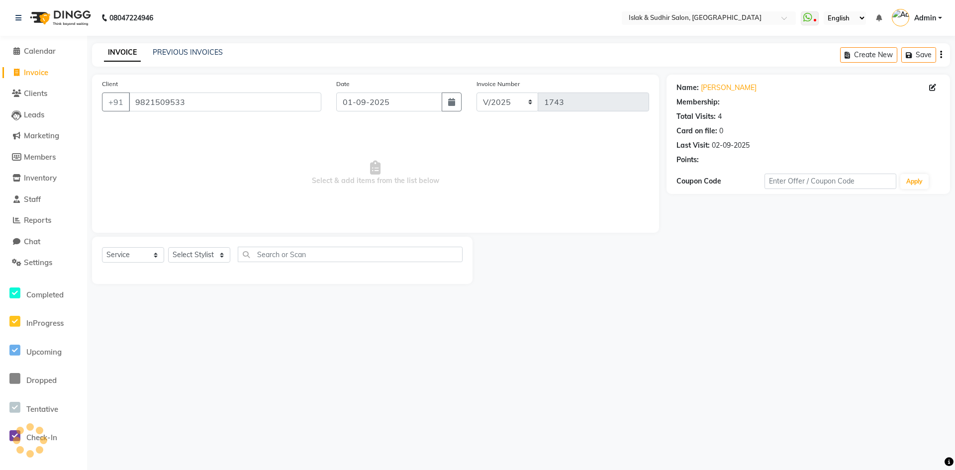
select select "1: Object"
click at [190, 257] on select "Select Stylist [PERSON_NAME] [PERSON_NAME] [PERSON_NAME] ISLAK ISLAK & SUDHIR S…" at bounding box center [199, 254] width 62 height 15
select select "79623"
click at [168, 247] on select "Select Stylist [PERSON_NAME] [PERSON_NAME] [PERSON_NAME] ISLAK ISLAK & SUDHIR S…" at bounding box center [199, 254] width 62 height 15
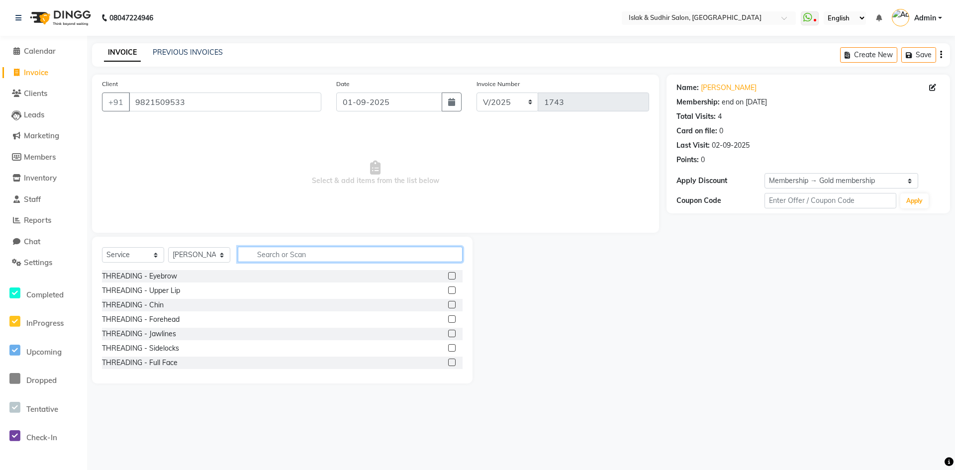
click at [280, 255] on input "text" at bounding box center [350, 254] width 225 height 15
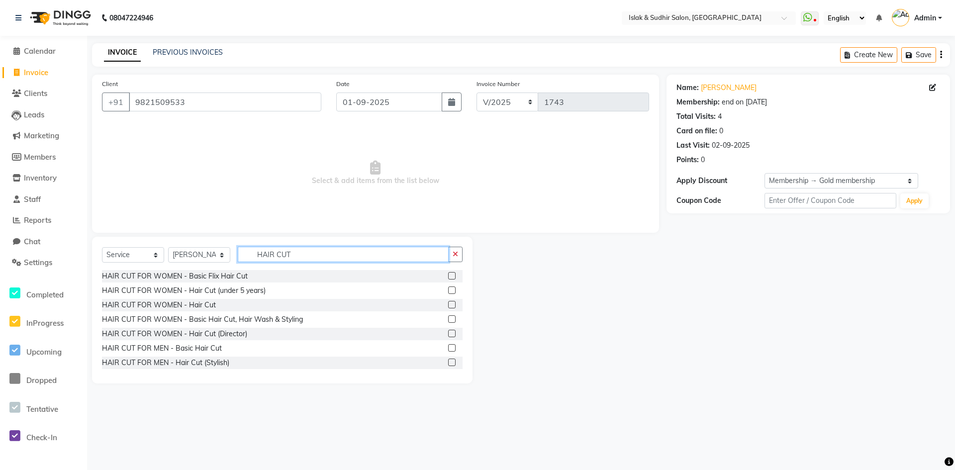
type input "HAIR CUT"
click at [448, 348] on label at bounding box center [451, 347] width 7 height 7
click at [448, 348] on input "checkbox" at bounding box center [451, 348] width 6 height 6
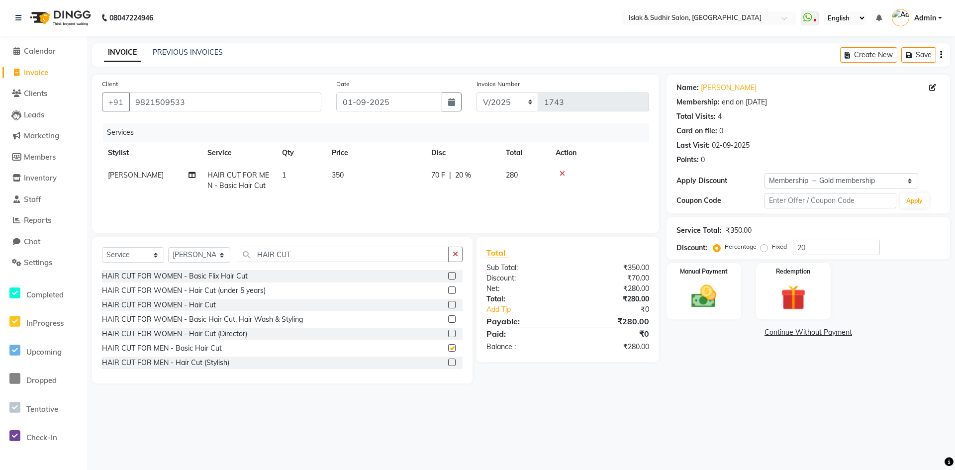
checkbox input "false"
click at [452, 250] on button "button" at bounding box center [455, 254] width 14 height 15
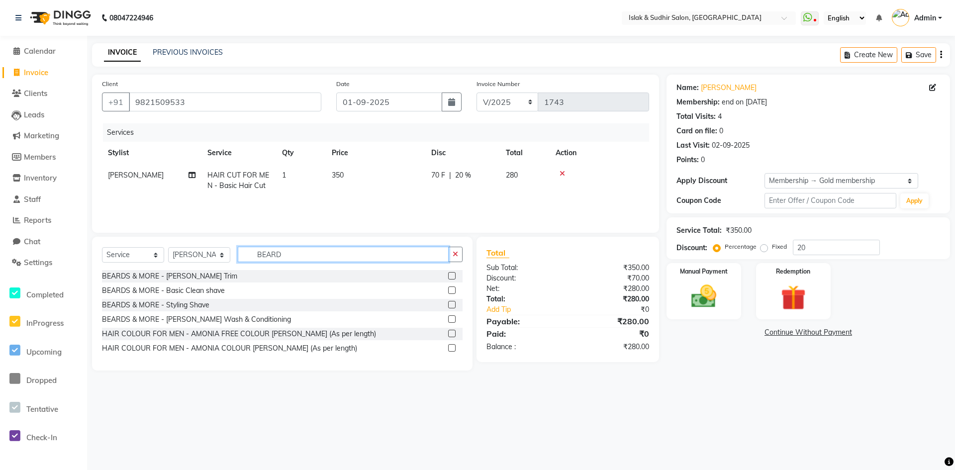
type input "BEARD"
click at [453, 306] on label at bounding box center [451, 304] width 7 height 7
click at [453, 306] on input "checkbox" at bounding box center [451, 305] width 6 height 6
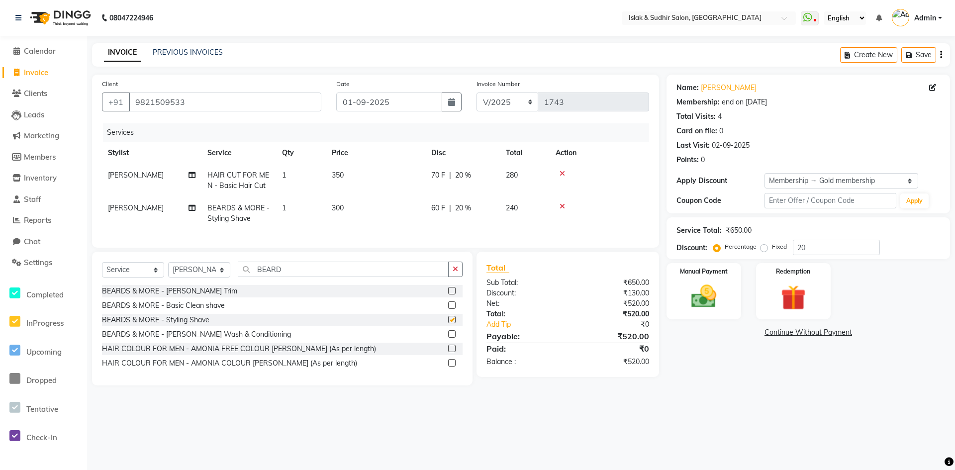
checkbox input "false"
click at [823, 248] on input "20" at bounding box center [836, 247] width 87 height 15
type input "2"
type input "50"
click at [694, 306] on img at bounding box center [703, 296] width 43 height 30
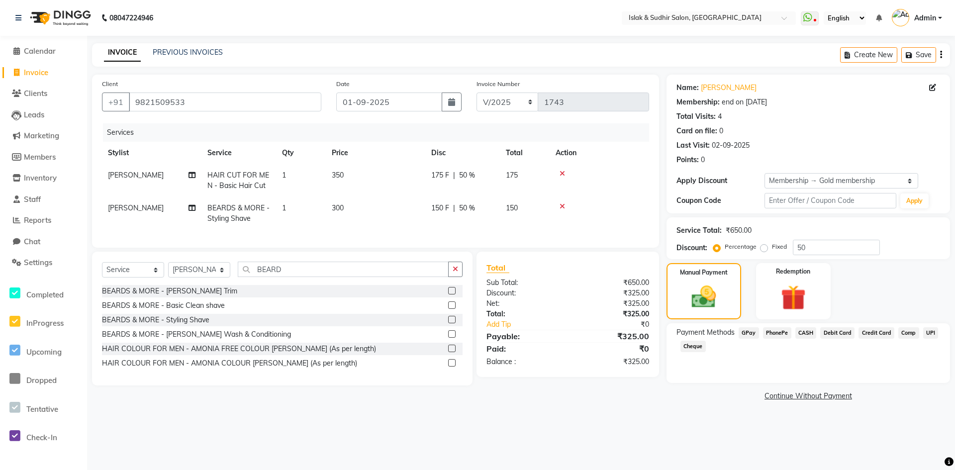
click at [750, 336] on span "GPay" at bounding box center [748, 332] width 20 height 11
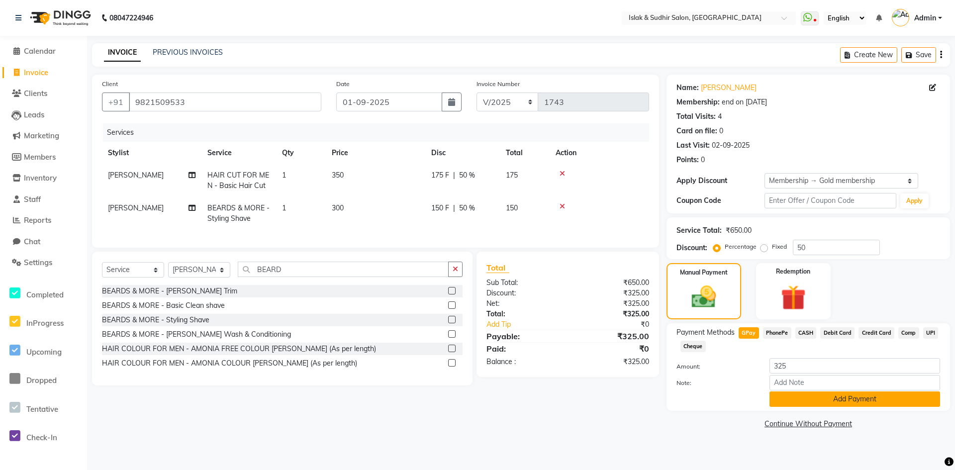
click at [810, 393] on button "Add Payment" at bounding box center [854, 398] width 171 height 15
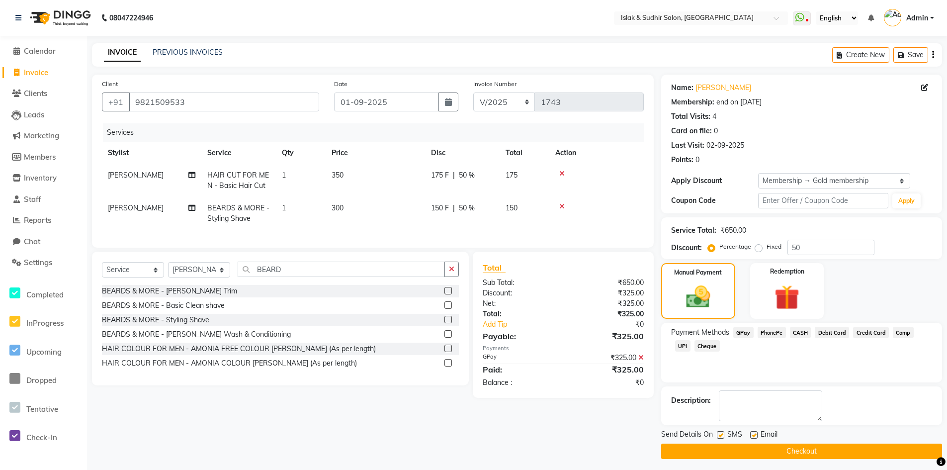
click at [796, 446] on button "Checkout" at bounding box center [801, 451] width 281 height 15
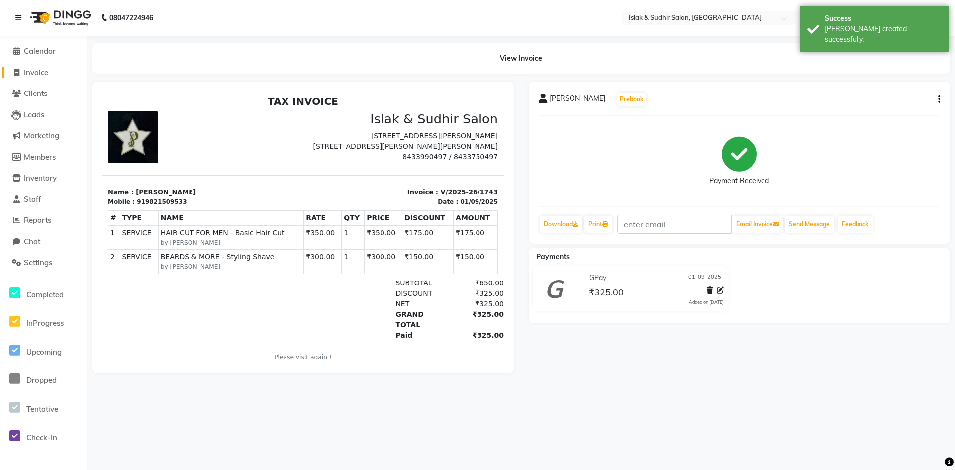
drag, startPoint x: 38, startPoint y: 72, endPoint x: 64, endPoint y: 72, distance: 25.4
click at [38, 72] on span "Invoice" at bounding box center [36, 72] width 24 height 9
select select "service"
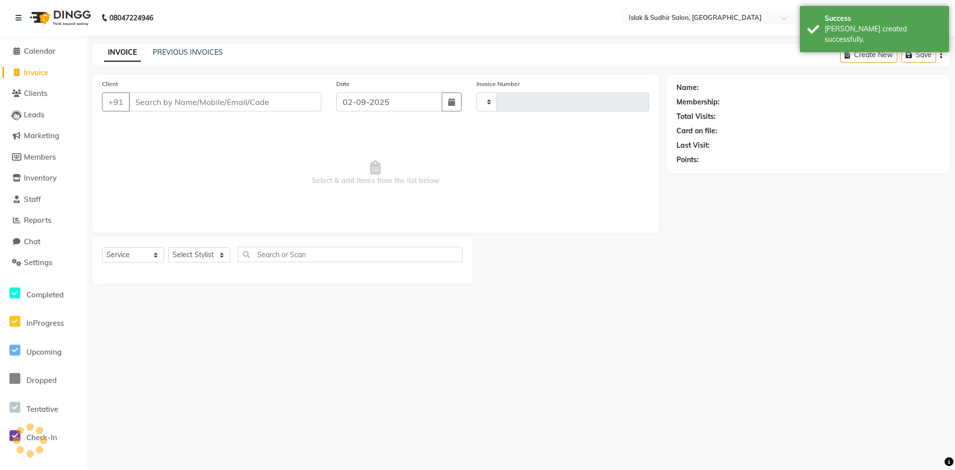
type input "1744"
select select "7859"
click at [186, 52] on link "PREVIOUS INVOICES" at bounding box center [188, 52] width 70 height 9
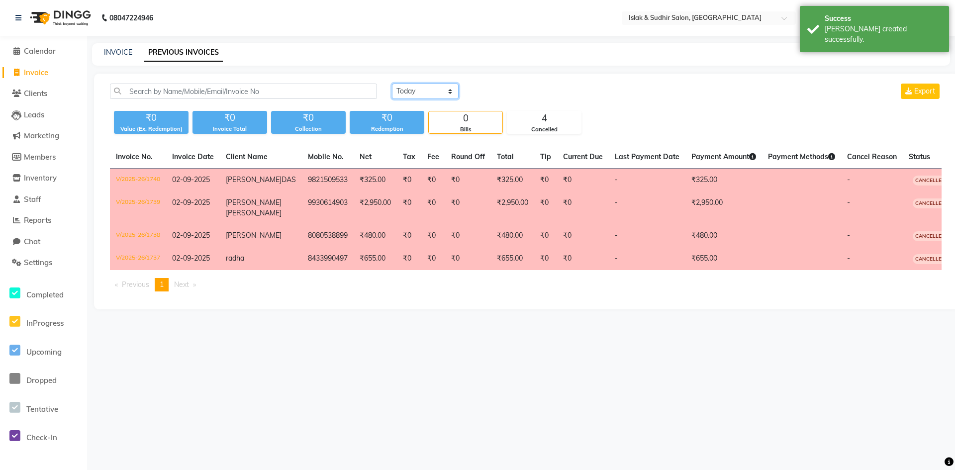
click at [429, 89] on select "[DATE] [DATE] Custom Range" at bounding box center [425, 91] width 67 height 15
select select "[DATE]"
click at [392, 84] on select "[DATE] [DATE] Custom Range" at bounding box center [425, 91] width 67 height 15
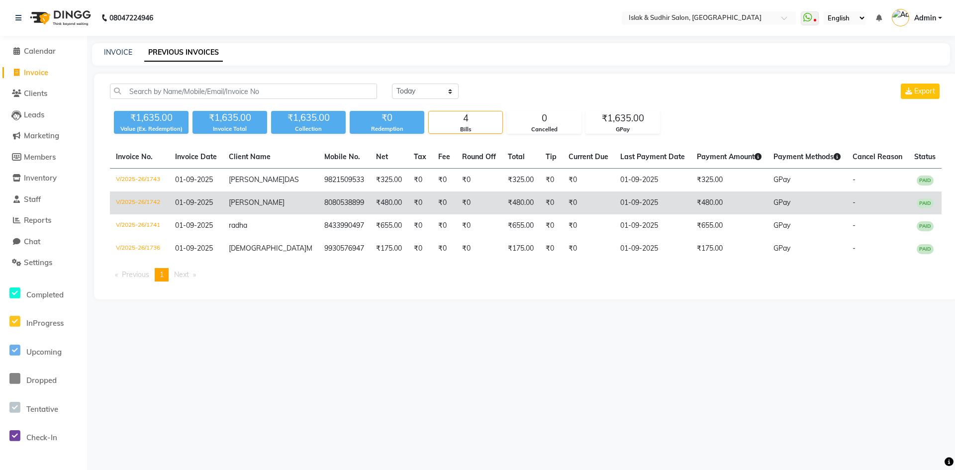
click at [211, 208] on td "01-09-2025" at bounding box center [196, 202] width 54 height 23
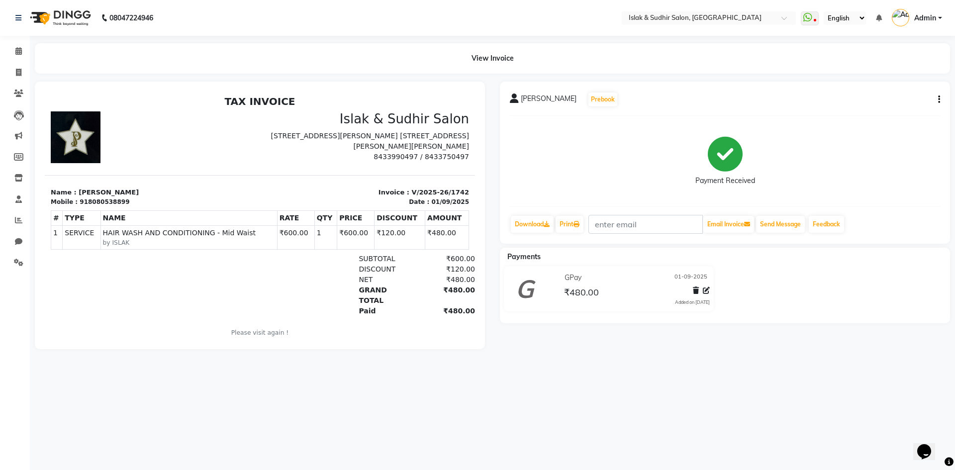
click at [937, 98] on button "button" at bounding box center [937, 99] width 6 height 10
click at [874, 75] on div "Cancel Invoice" at bounding box center [889, 75] width 68 height 12
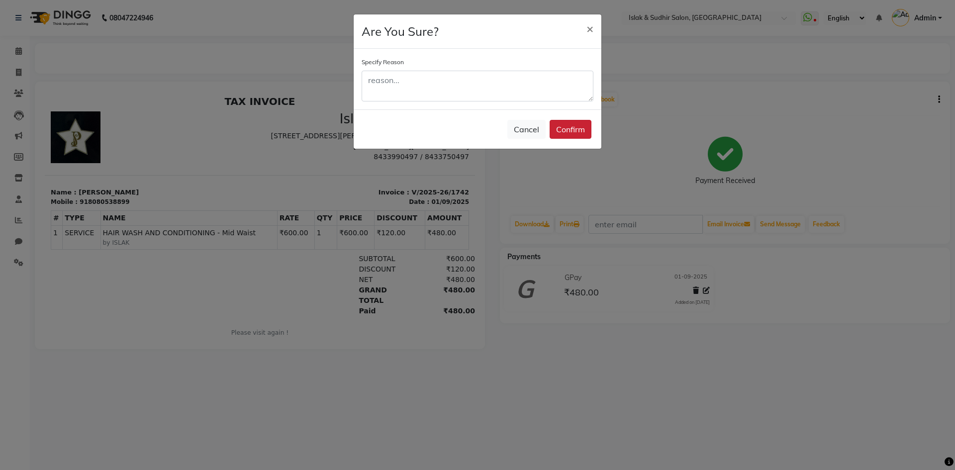
click at [562, 128] on button "Confirm" at bounding box center [570, 129] width 42 height 19
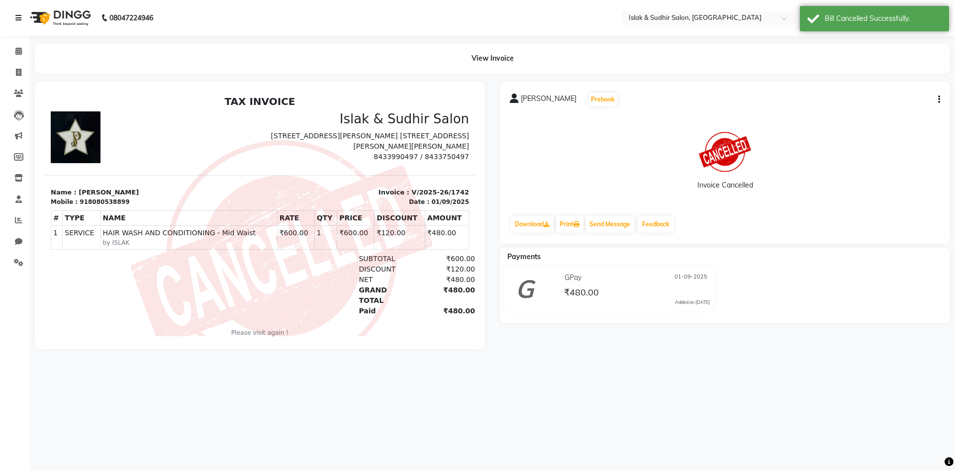
click at [18, 17] on icon at bounding box center [18, 17] width 6 height 7
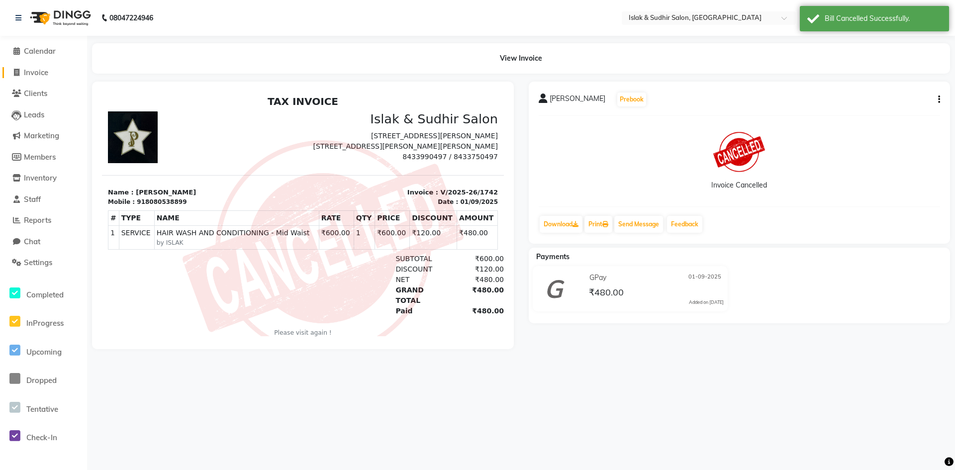
click at [31, 71] on span "Invoice" at bounding box center [36, 72] width 24 height 9
select select "7859"
select select "service"
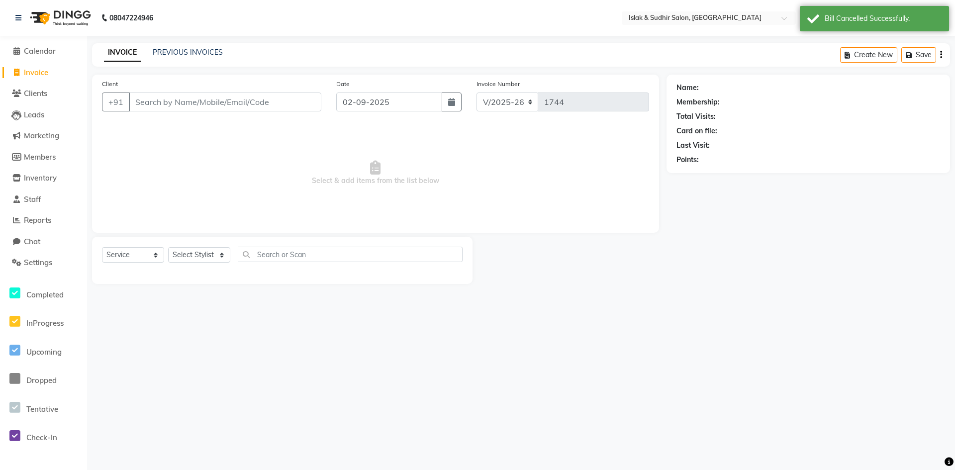
click at [397, 112] on div "Date [DATE]" at bounding box center [399, 99] width 140 height 41
click at [398, 107] on input "02-09-2025" at bounding box center [389, 101] width 106 height 19
select select "9"
select select "2025"
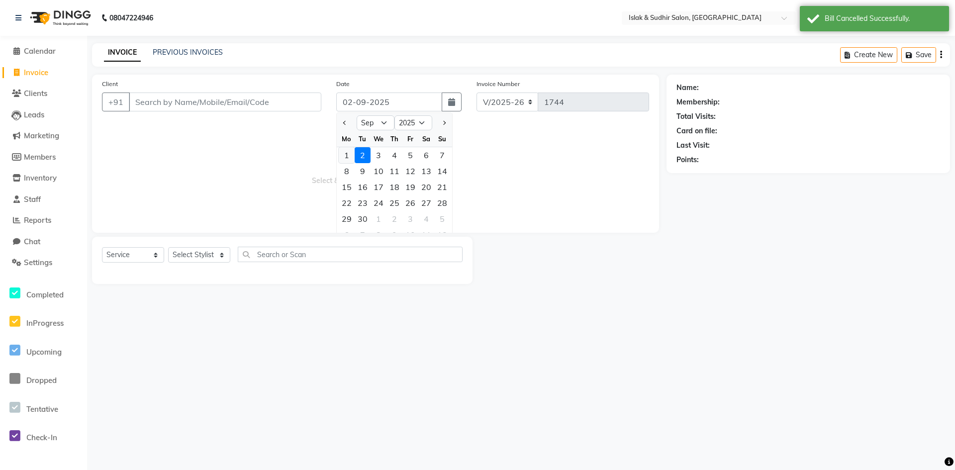
click at [344, 155] on div "1" at bounding box center [347, 155] width 16 height 16
type input "01-09-2025"
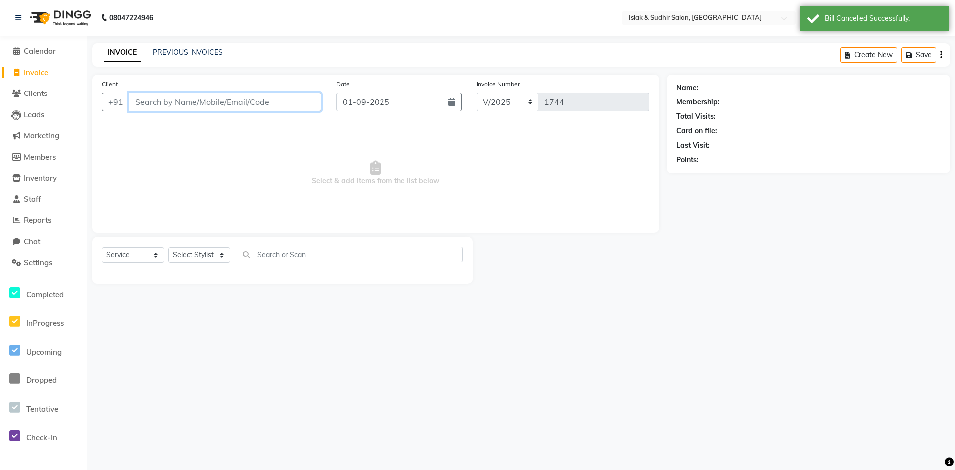
click at [163, 104] on input "Client" at bounding box center [225, 101] width 192 height 19
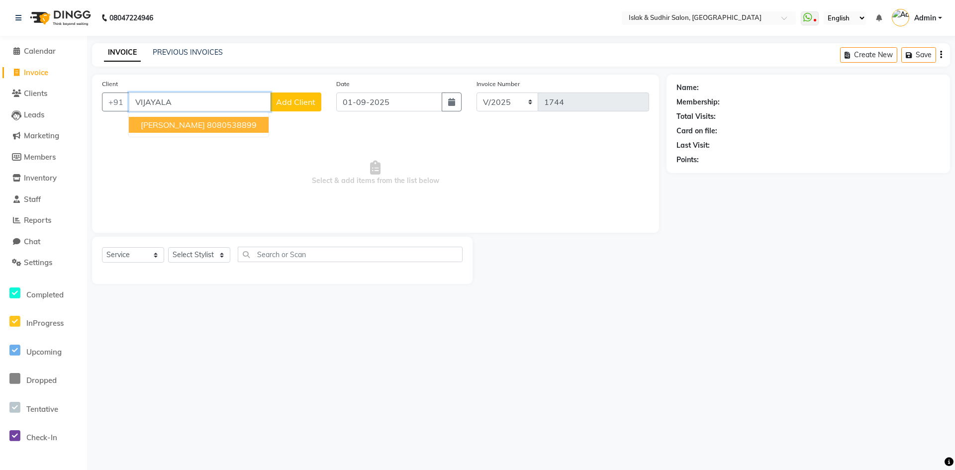
click at [156, 121] on span "[PERSON_NAME]" at bounding box center [173, 125] width 64 height 10
type input "8080538899"
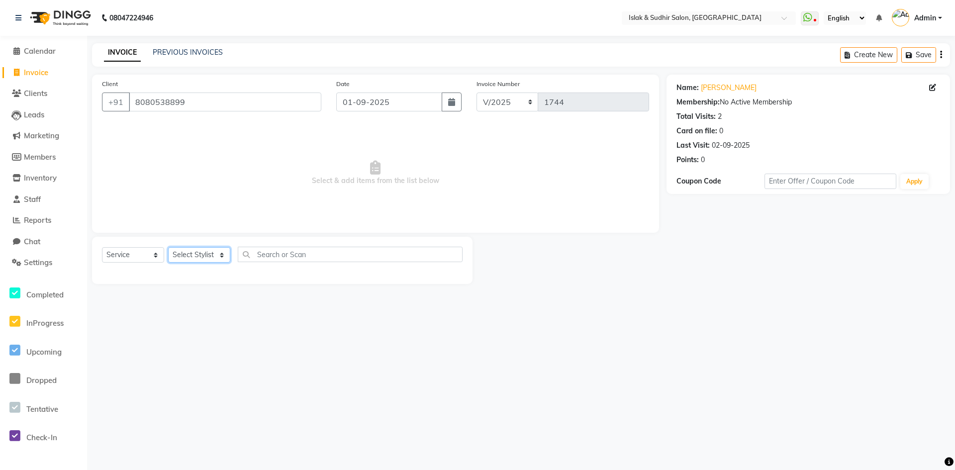
click at [202, 261] on select "Select Stylist [PERSON_NAME] [PERSON_NAME] [PERSON_NAME] ISLAK ISLAK & SUDHIR S…" at bounding box center [199, 254] width 62 height 15
select select "70514"
click at [168, 247] on select "Select Stylist [PERSON_NAME] [PERSON_NAME] [PERSON_NAME] ISLAK ISLAK & SUDHIR S…" at bounding box center [199, 254] width 62 height 15
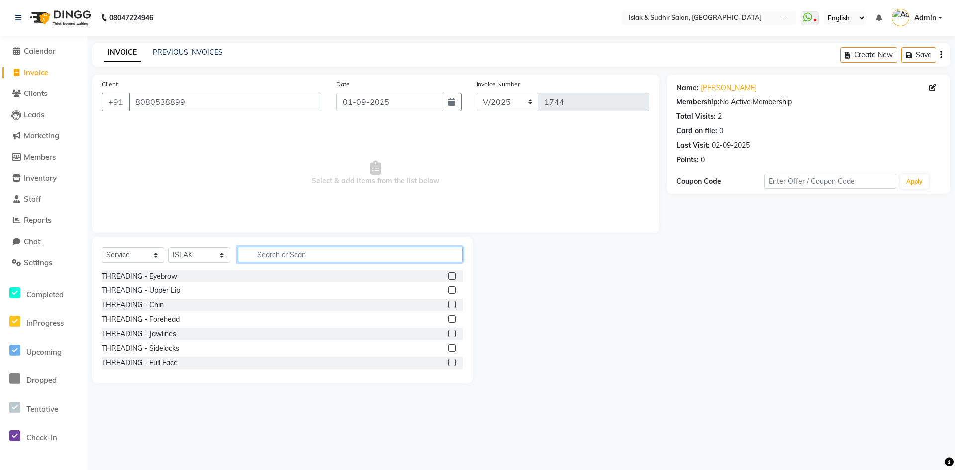
click at [297, 257] on input "text" at bounding box center [350, 254] width 225 height 15
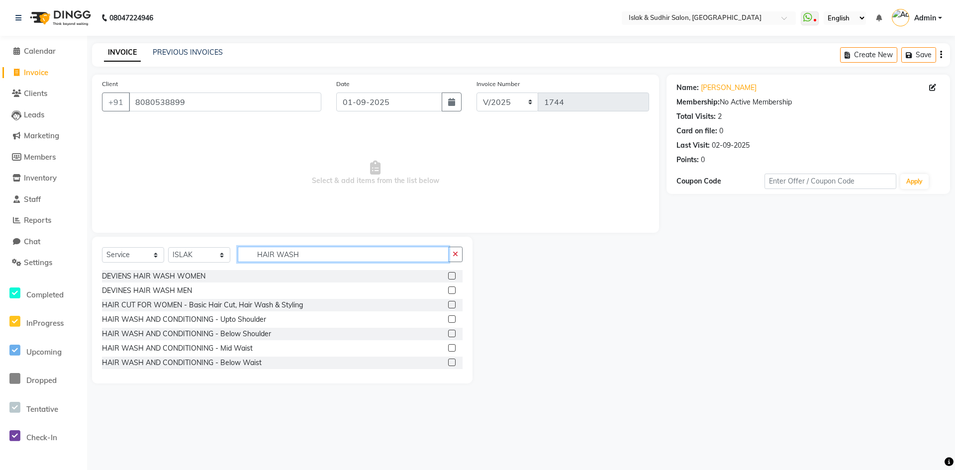
type input "HAIR WASH"
click at [448, 349] on label at bounding box center [451, 347] width 7 height 7
click at [448, 349] on input "checkbox" at bounding box center [451, 348] width 6 height 6
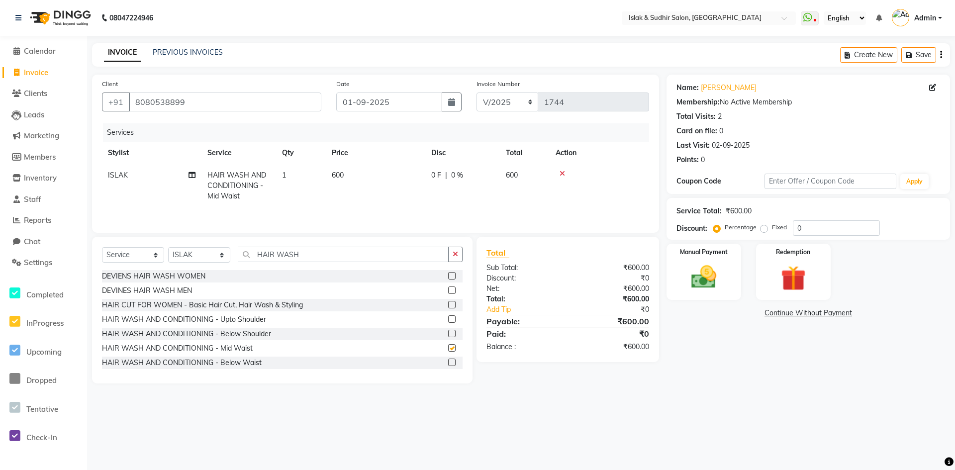
checkbox input "false"
click at [828, 225] on input "0" at bounding box center [836, 227] width 87 height 15
type input "20"
click at [702, 287] on img at bounding box center [703, 277] width 43 height 30
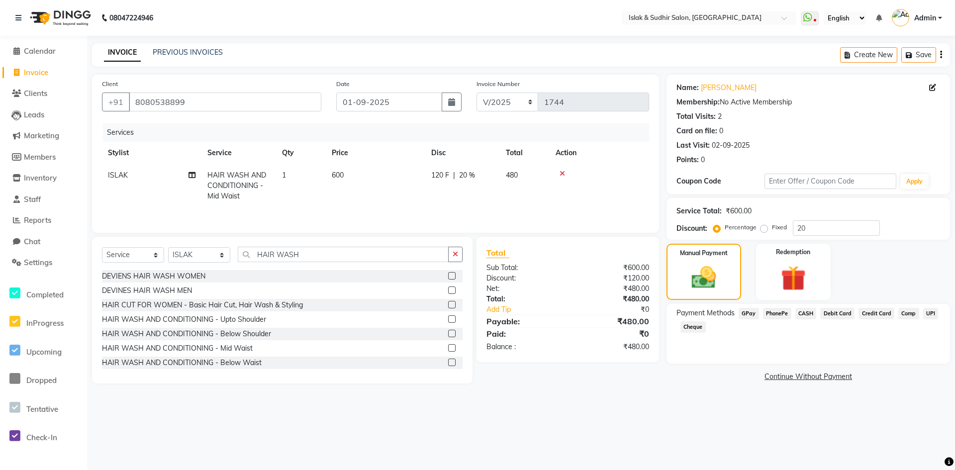
click at [809, 312] on span "CASH" at bounding box center [805, 313] width 21 height 11
click at [831, 380] on button "Add Payment" at bounding box center [854, 379] width 171 height 15
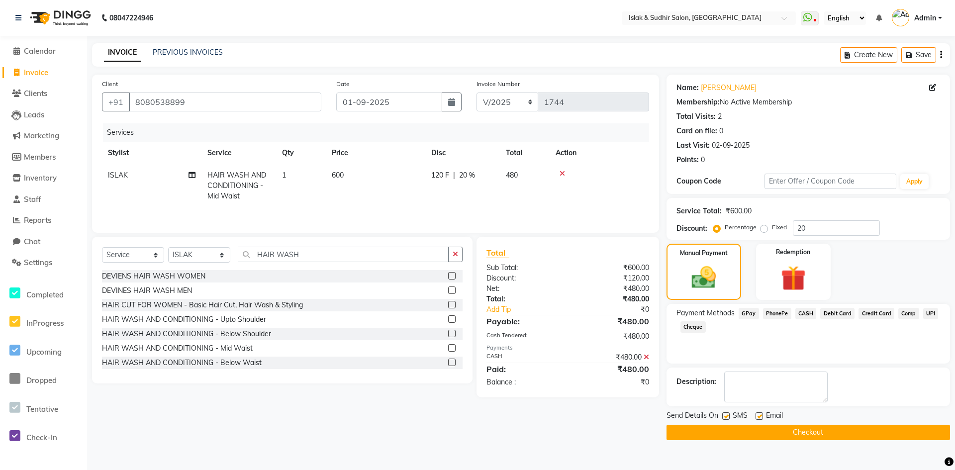
click at [797, 429] on button "Checkout" at bounding box center [807, 432] width 283 height 15
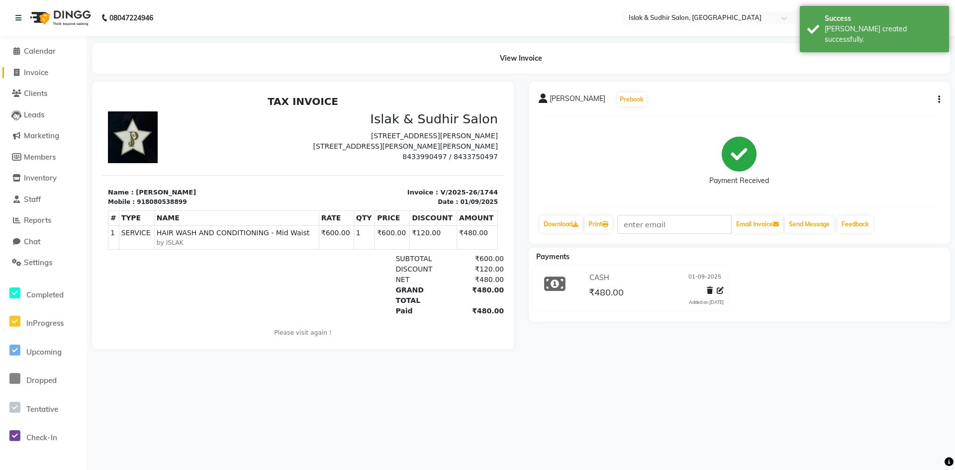
click at [35, 74] on span "Invoice" at bounding box center [36, 72] width 24 height 9
select select "service"
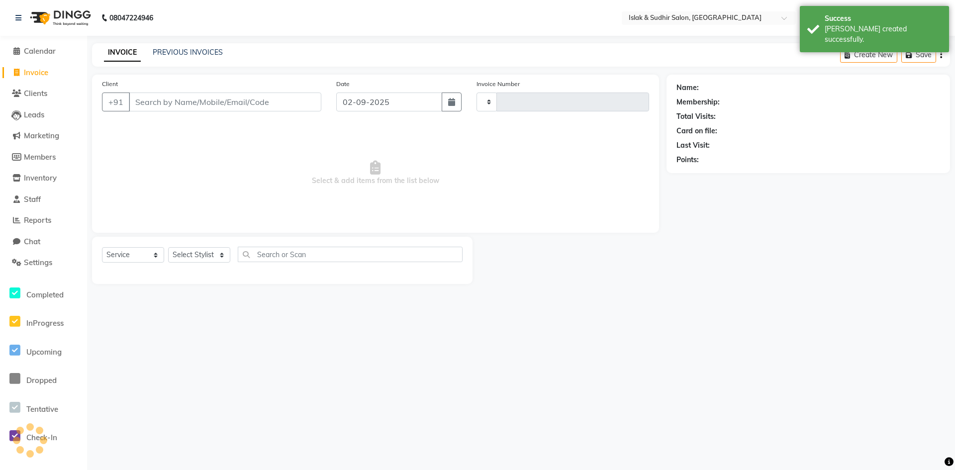
type input "1745"
select select "7859"
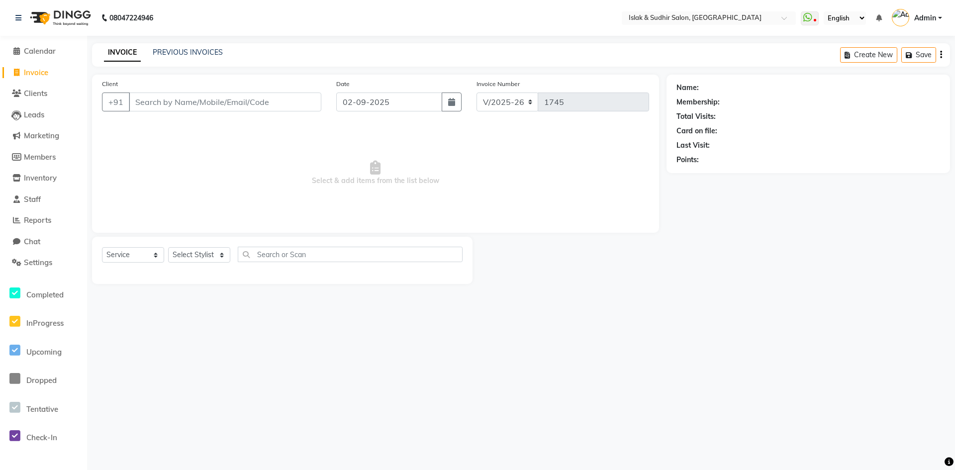
click at [183, 60] on div "INVOICE PREVIOUS INVOICES Create New Save" at bounding box center [521, 54] width 858 height 23
click at [203, 53] on link "PREVIOUS INVOICES" at bounding box center [188, 52] width 70 height 9
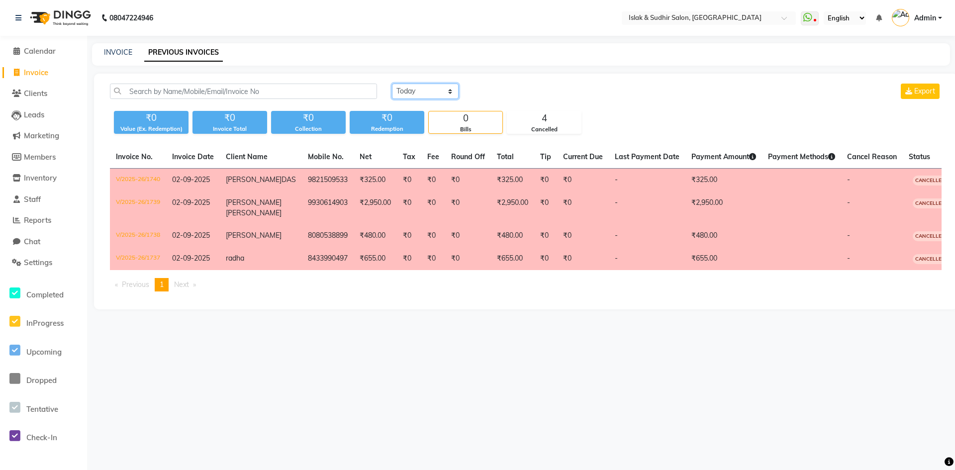
click at [424, 92] on select "[DATE] [DATE] Custom Range" at bounding box center [425, 91] width 67 height 15
select select "[DATE]"
click at [392, 84] on select "[DATE] [DATE] Custom Range" at bounding box center [425, 91] width 67 height 15
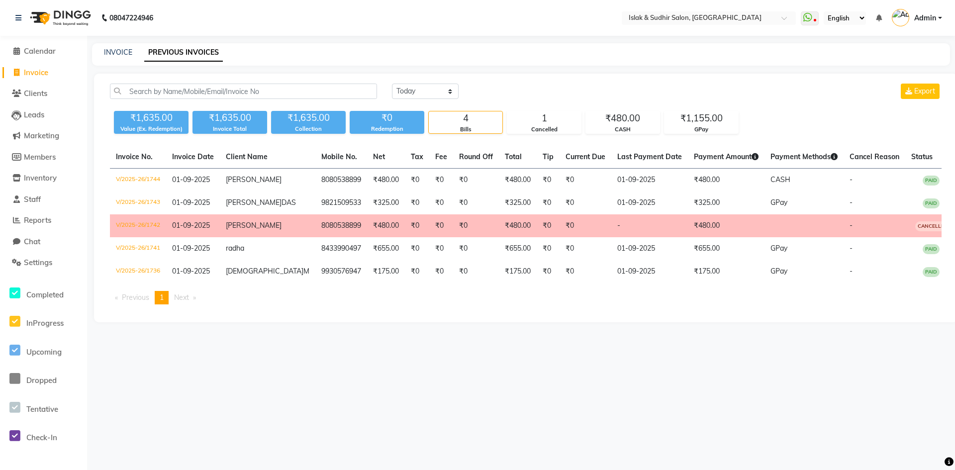
click at [48, 72] on span "Invoice" at bounding box center [36, 72] width 24 height 9
select select "service"
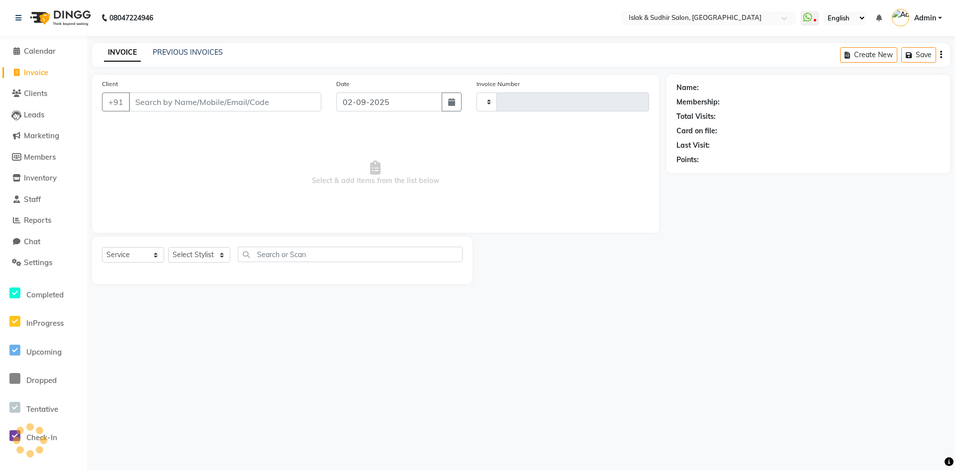
type input "1745"
select select "7859"
click at [445, 98] on button "button" at bounding box center [452, 101] width 20 height 19
select select "9"
select select "2025"
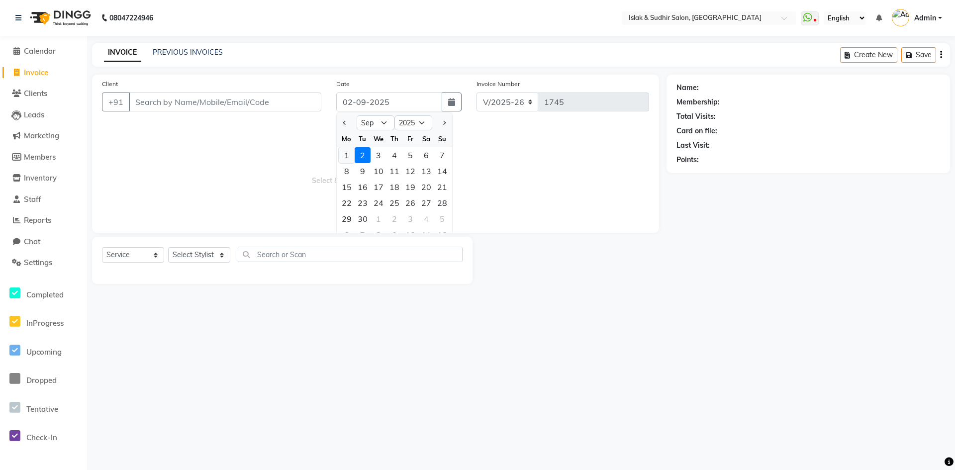
click at [344, 155] on div "1" at bounding box center [347, 155] width 16 height 16
type input "01-09-2025"
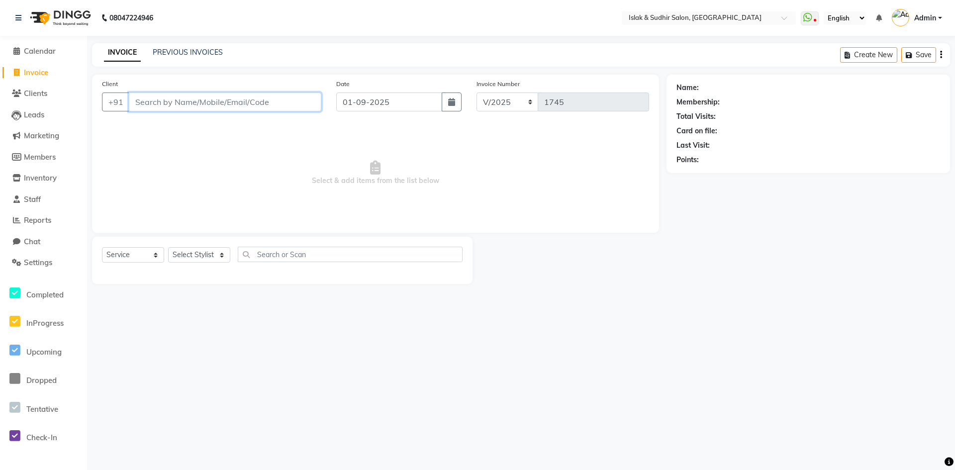
click at [209, 106] on input "Client" at bounding box center [225, 101] width 192 height 19
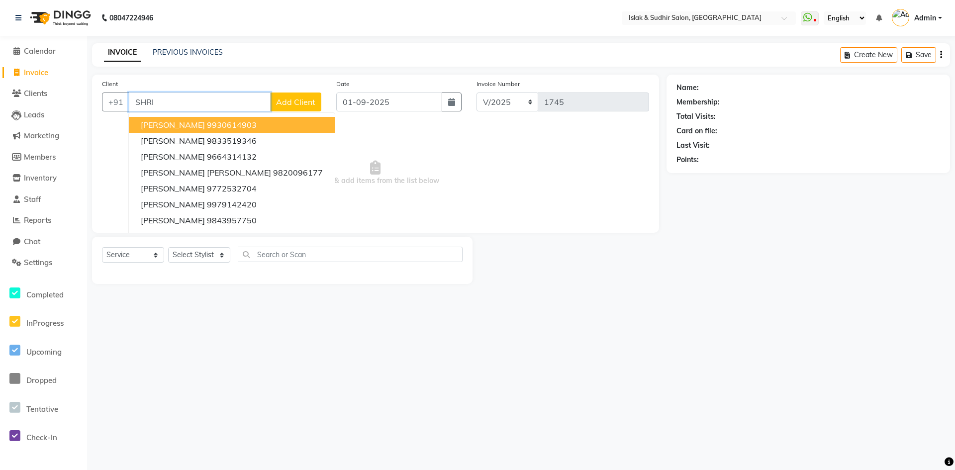
click at [233, 123] on ngb-highlight "9930614903" at bounding box center [232, 125] width 50 height 10
type input "9930614903"
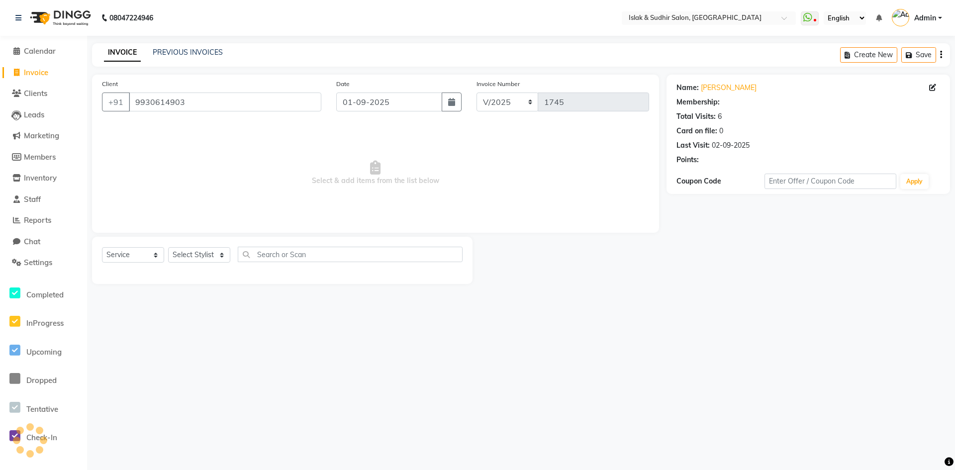
select select "1: Object"
click at [195, 256] on select "Select Stylist [PERSON_NAME] [PERSON_NAME] [PERSON_NAME] ISLAK ISLAK & SUDHIR S…" at bounding box center [199, 254] width 62 height 15
select select "70512"
click at [168, 247] on select "Select Stylist [PERSON_NAME] [PERSON_NAME] [PERSON_NAME] ISLAK ISLAK & SUDHIR S…" at bounding box center [199, 254] width 62 height 15
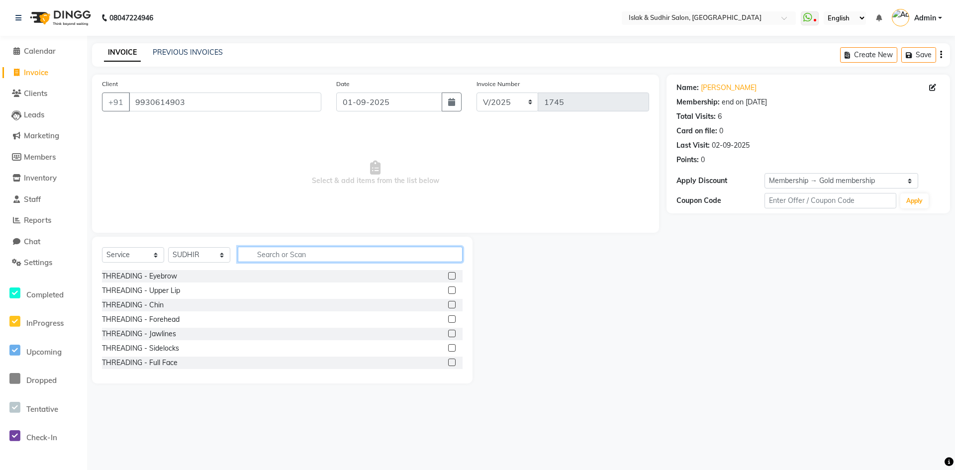
click at [278, 258] on input "text" at bounding box center [350, 254] width 225 height 15
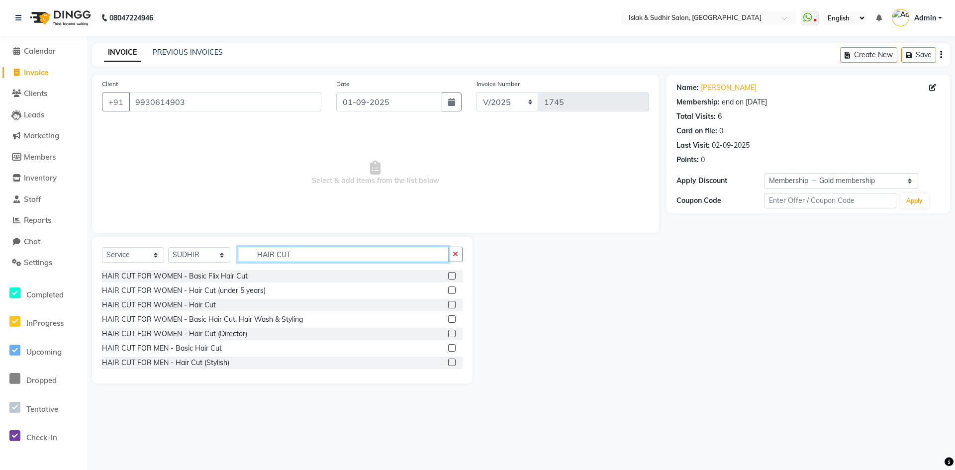
type input "HAIR CUT"
click at [448, 318] on label at bounding box center [451, 318] width 7 height 7
click at [448, 318] on input "checkbox" at bounding box center [451, 319] width 6 height 6
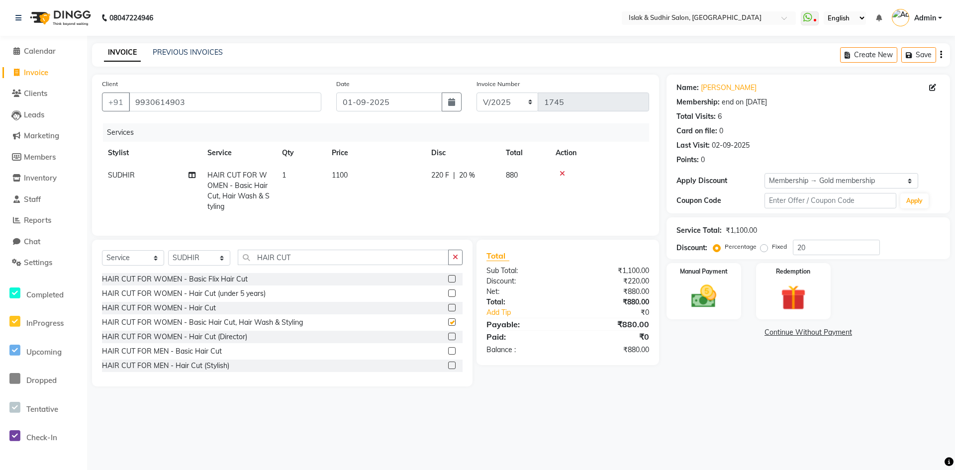
checkbox input "false"
click at [462, 175] on span "20 %" at bounding box center [467, 175] width 16 height 10
select select "70512"
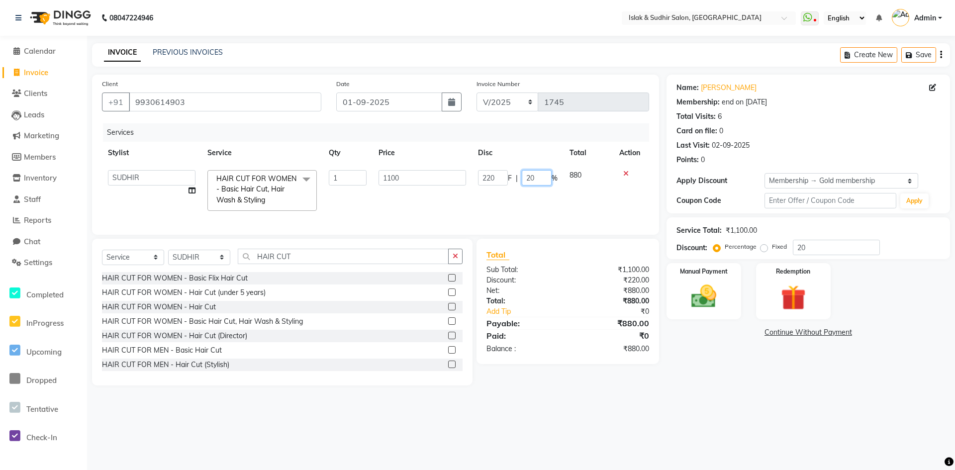
click at [529, 180] on input "20" at bounding box center [537, 177] width 30 height 15
type input "50"
click at [575, 395] on main "INVOICE PREVIOUS INVOICES Create New Save Client [PHONE_NUMBER] Date [DATE] Inv…" at bounding box center [521, 221] width 868 height 357
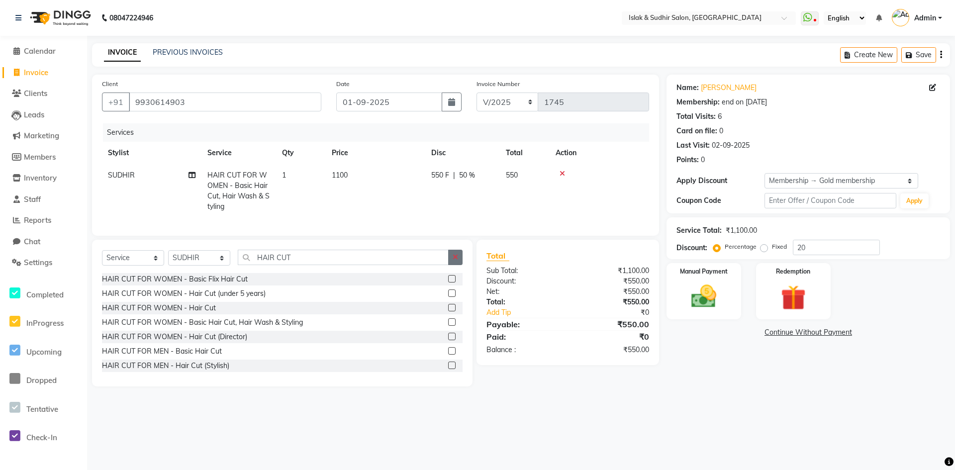
click at [456, 261] on icon "button" at bounding box center [454, 257] width 5 height 7
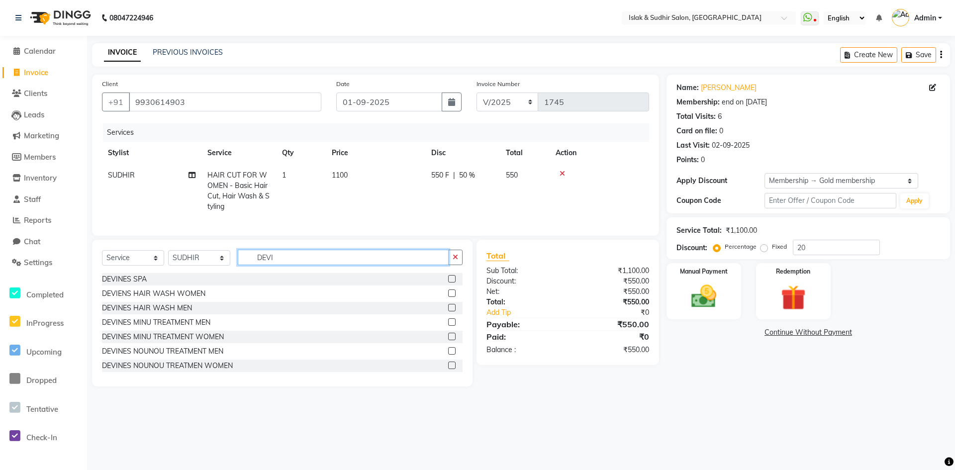
type input "DEVI"
click at [448, 282] on label at bounding box center [451, 278] width 7 height 7
click at [448, 282] on input "checkbox" at bounding box center [451, 279] width 6 height 6
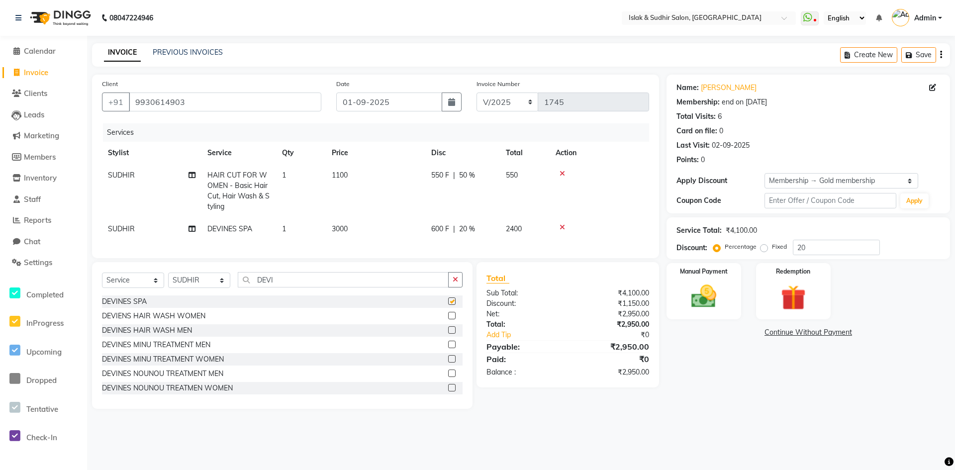
checkbox input "false"
click at [701, 303] on img at bounding box center [703, 296] width 43 height 30
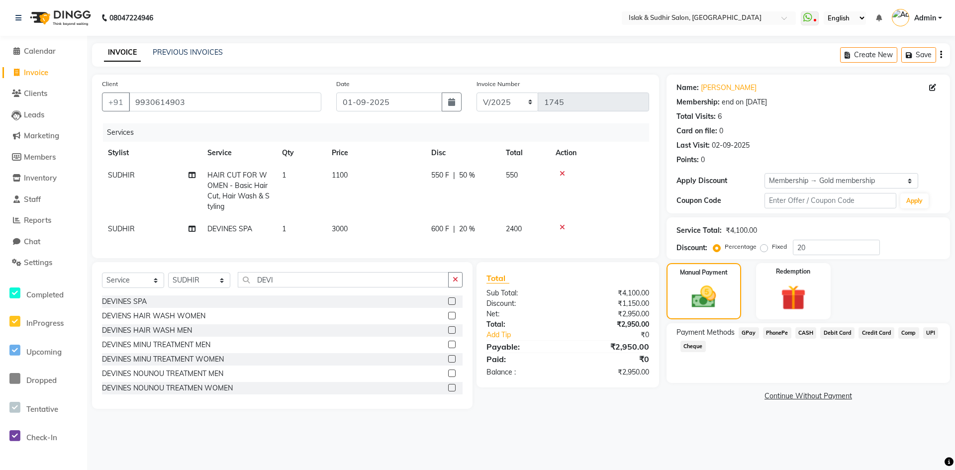
click at [753, 332] on span "GPay" at bounding box center [748, 332] width 20 height 11
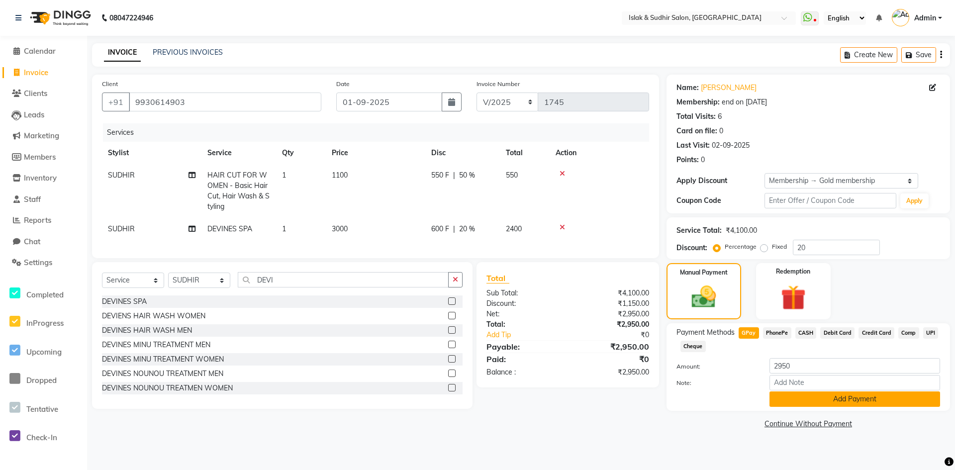
click at [844, 399] on button "Add Payment" at bounding box center [854, 398] width 171 height 15
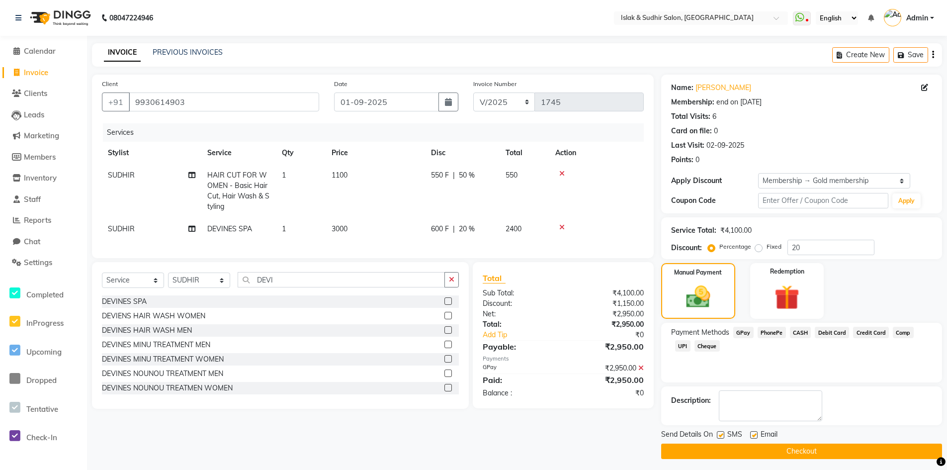
click at [805, 448] on button "Checkout" at bounding box center [801, 451] width 281 height 15
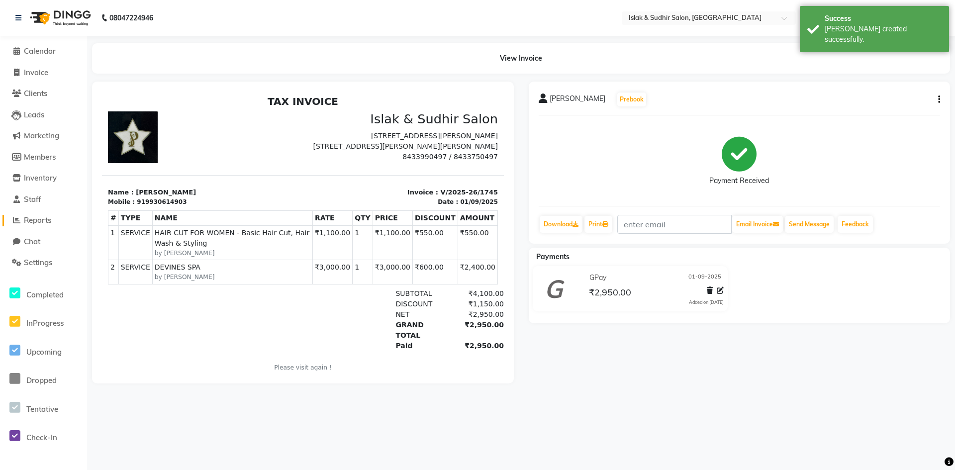
click at [41, 221] on span "Reports" at bounding box center [37, 219] width 27 height 9
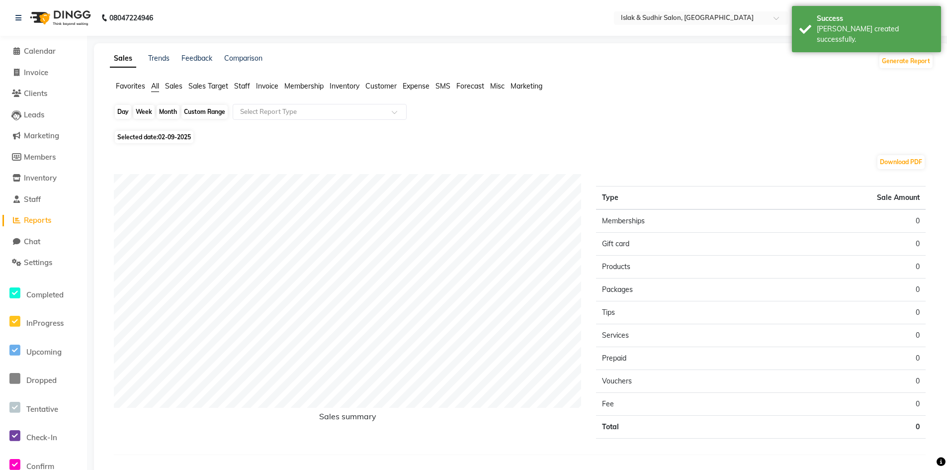
click at [123, 109] on div "Day" at bounding box center [123, 112] width 16 height 14
select select "9"
select select "2025"
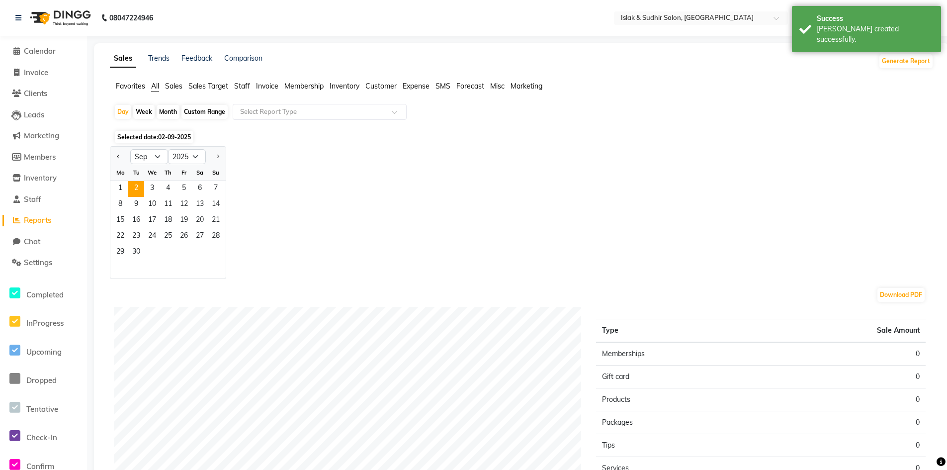
click at [120, 179] on div "Mo" at bounding box center [120, 173] width 16 height 16
click at [118, 186] on span "1" at bounding box center [120, 189] width 16 height 16
